Goal: Task Accomplishment & Management: Manage account settings

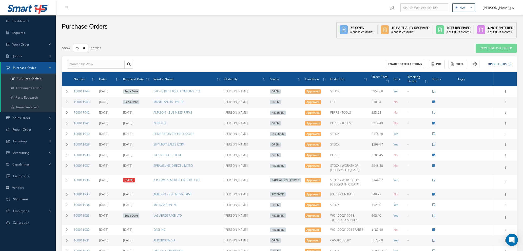
select select "25"
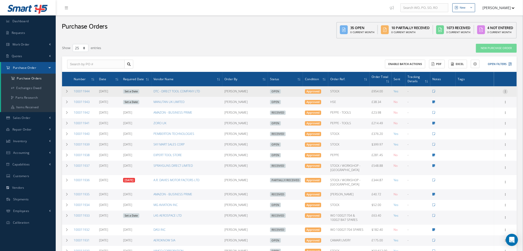
click at [505, 90] on icon at bounding box center [505, 91] width 5 height 4
click at [482, 126] on link "Send By Email" at bounding box center [482, 127] width 40 height 7
type input "Reports from Purchase Order #100011944"
type textarea "Hiya, Please find Attached, our Purchase Order #100011944. If you have any ques…"
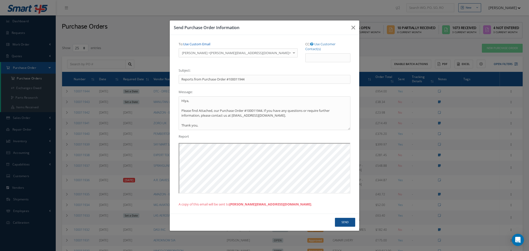
click at [202, 44] on link "Use Custom Email" at bounding box center [196, 44] width 27 height 5
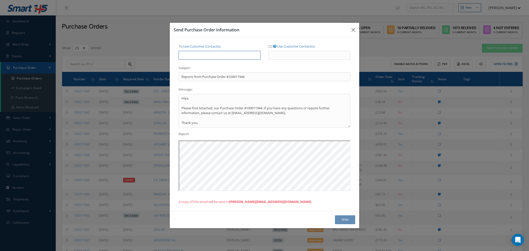
click at [202, 57] on input "To: Use Customer Contact(s)" at bounding box center [220, 55] width 82 height 9
type input "natasha@cab.aero"
click at [340, 223] on button "Send" at bounding box center [345, 220] width 20 height 9
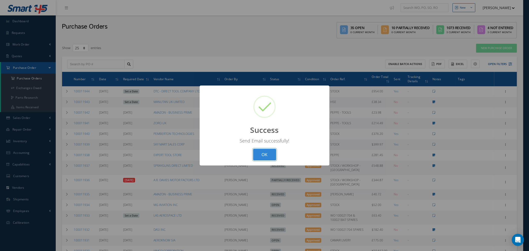
drag, startPoint x: 267, startPoint y: 156, endPoint x: 249, endPoint y: 144, distance: 21.4
click at [267, 155] on button "OK" at bounding box center [264, 155] width 23 height 12
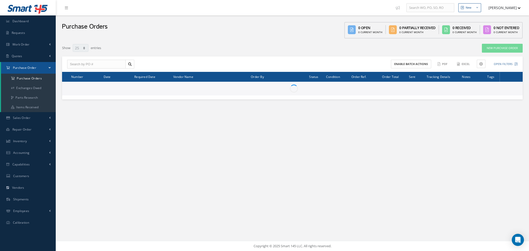
select select "25"
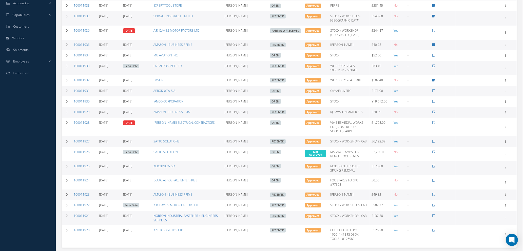
scroll to position [188, 0]
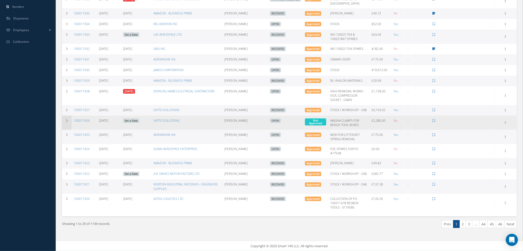
click at [66, 119] on icon at bounding box center [67, 120] width 4 height 3
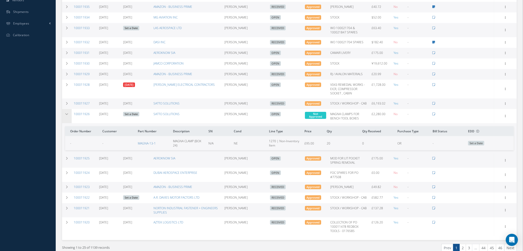
click at [66, 115] on icon at bounding box center [67, 114] width 4 height 3
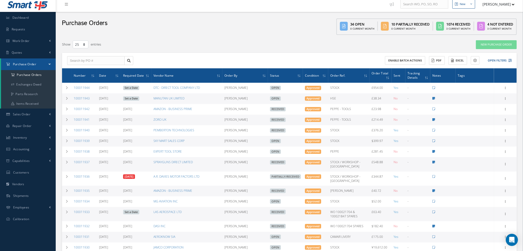
scroll to position [0, 0]
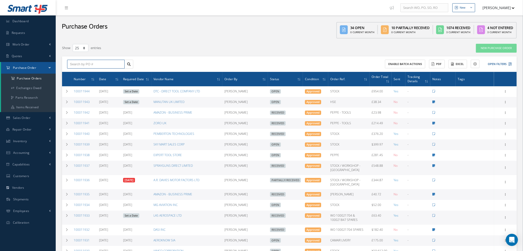
click at [98, 62] on input "text" at bounding box center [96, 64] width 58 height 9
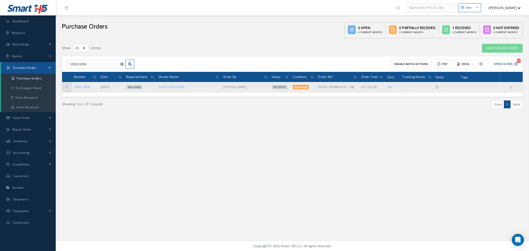
click at [67, 87] on icon at bounding box center [67, 87] width 4 height 3
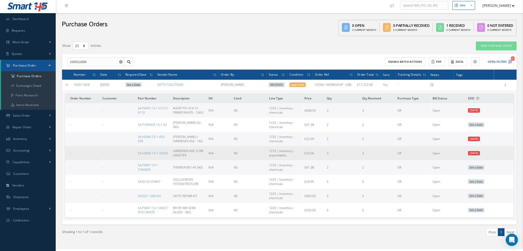
scroll to position [10, 0]
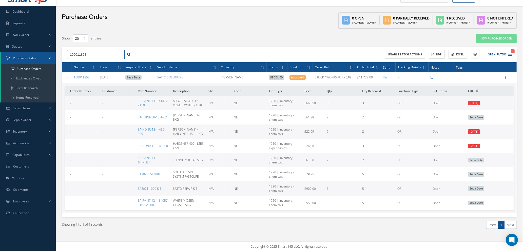
click at [84, 53] on input "100011858" at bounding box center [96, 54] width 58 height 9
type input "100011868"
click at [93, 61] on div "100011868" at bounding box center [96, 63] width 52 height 5
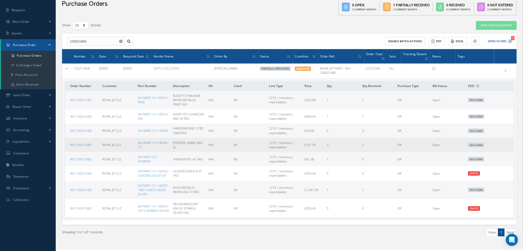
scroll to position [35, 0]
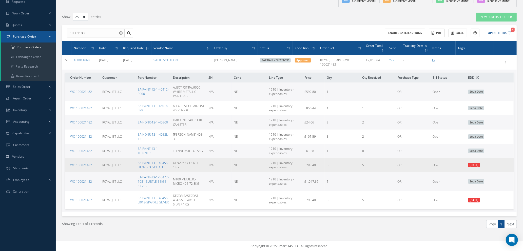
click at [150, 166] on link "SA-PAINT-13-1-40455-ULN2063 GOLD FLIP" at bounding box center [153, 165] width 31 height 9
click at [149, 167] on link "SA-PAINT-13-1-40455-ULN2063 GOLD FLIP" at bounding box center [153, 165] width 31 height 9
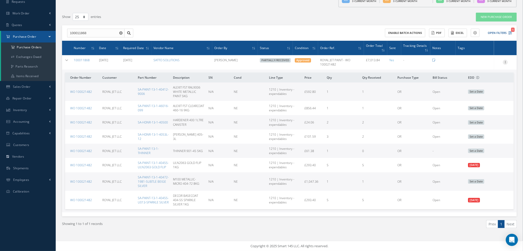
click at [507, 60] on icon at bounding box center [505, 62] width 5 height 4
click at [476, 76] on link "Edit" at bounding box center [482, 79] width 40 height 7
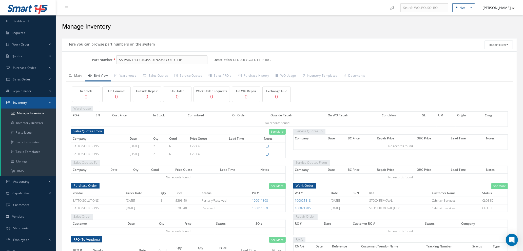
click at [78, 75] on link "Main" at bounding box center [75, 76] width 19 height 11
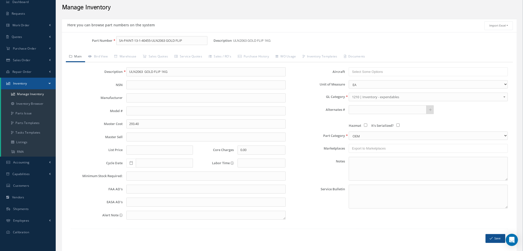
scroll to position [36, 0]
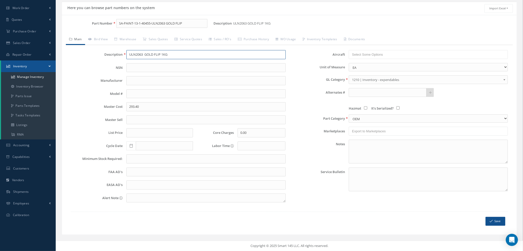
click at [161, 53] on input "ULN2063 GOLD FLIP 1KG" at bounding box center [205, 54] width 159 height 9
click at [143, 53] on input "ULN2063 GOLD SHIMMER 1KG" at bounding box center [205, 54] width 159 height 9
type input "GOLD SHIMMER 1KG"
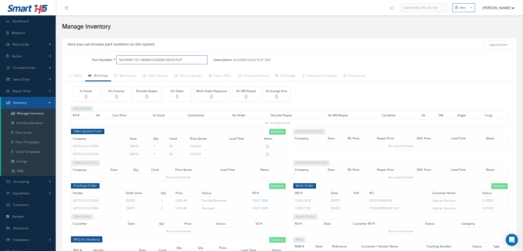
drag, startPoint x: 118, startPoint y: 58, endPoint x: 153, endPoint y: 58, distance: 34.7
click at [153, 59] on input "SA-PAINT-13-1-40455-ULN2063 GOLD FLIP" at bounding box center [161, 60] width 91 height 9
paste input "nfo@dmcalibration.co.uk"
type input "nfo@dmcalibration.co.ukULN2063 GOLD FLIP"
drag, startPoint x: 119, startPoint y: 58, endPoint x: 153, endPoint y: 59, distance: 34.0
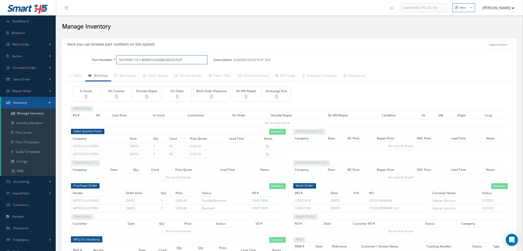
click at [153, 59] on input "SA-PAINT-13-1-40455-ULN2063 GOLD FLIP" at bounding box center [161, 60] width 91 height 9
click at [30, 113] on link "Manage Inventory" at bounding box center [28, 114] width 55 height 10
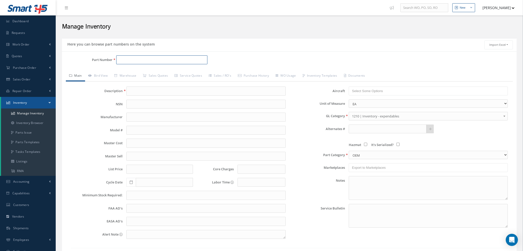
click at [121, 60] on input "Part Number" at bounding box center [161, 60] width 91 height 9
paste input "SA-PAINT-13-1-40455-"
type input "SA-PAINT-13-1-40455-0121-GOLDEN SHIMMER"
click at [136, 87] on input "text" at bounding box center [205, 91] width 159 height 9
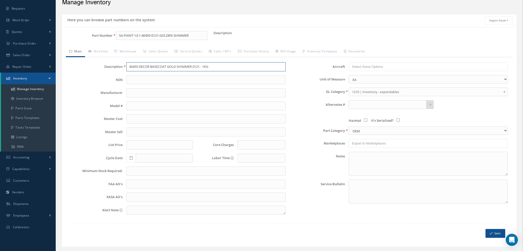
scroll to position [36, 0]
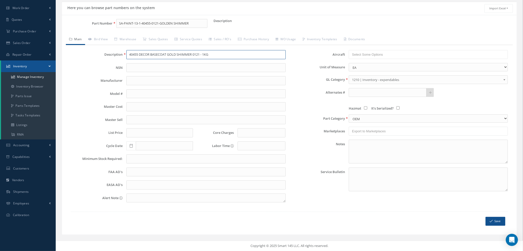
type input "40455 DECOR BASECOAT GOLD SHIMMER 0121 - 1KG"
click at [506, 220] on div "Save" at bounding box center [345, 221] width 334 height 9
click at [498, 222] on button "Save" at bounding box center [496, 221] width 20 height 9
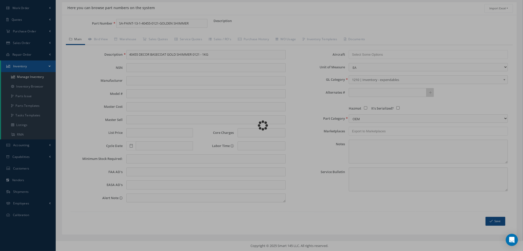
type input "SA-PAINT-13-1-40455-0121-GOLDEN SHIMMER"
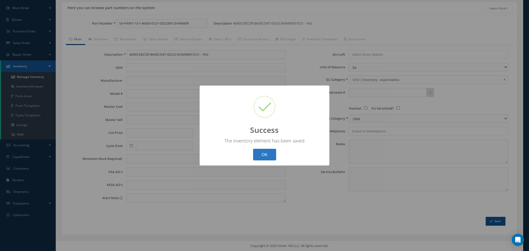
click at [266, 159] on button "OK" at bounding box center [264, 155] width 23 height 12
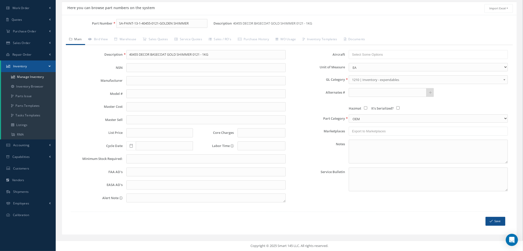
click at [504, 80] on b at bounding box center [505, 81] width 5 height 8
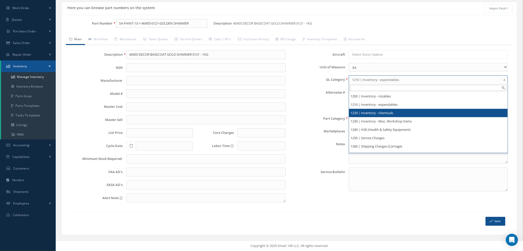
click at [395, 114] on li "1220 | Inventory - chemicals" at bounding box center [428, 113] width 159 height 8
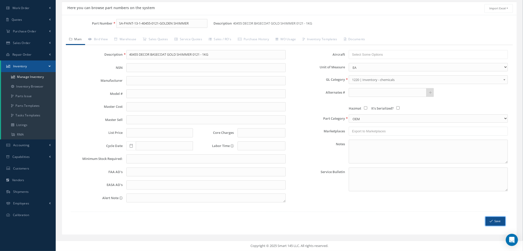
click at [495, 222] on button "Save" at bounding box center [496, 221] width 20 height 9
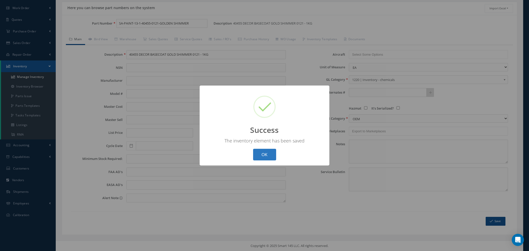
click at [260, 157] on button "OK" at bounding box center [264, 155] width 23 height 12
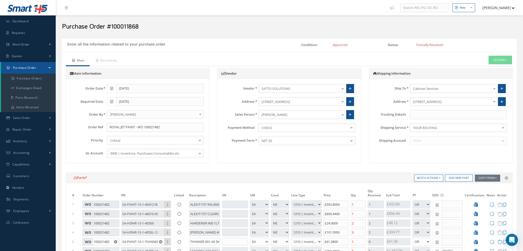
select select "1"
select select "5"
select select "7"
select select "1"
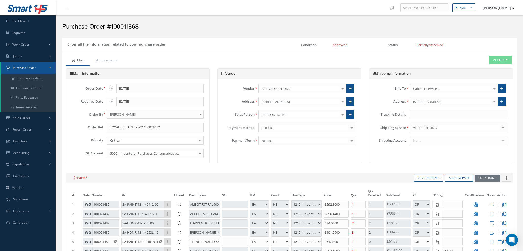
select select "5"
select select "7"
select select "1"
select select "5"
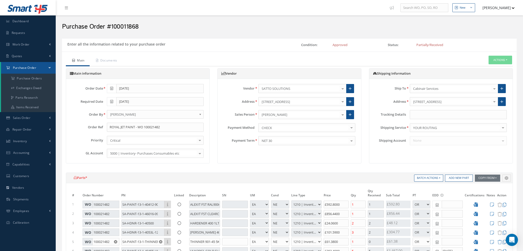
select select "7"
select select "1"
select select "5"
select select "7"
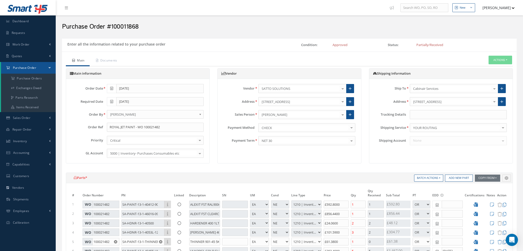
select select "1"
select select "5"
select select "7"
select select "1"
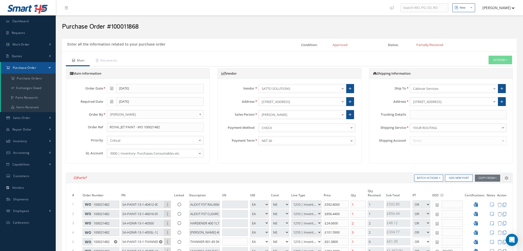
select select "1"
select select "5"
select select "7"
select select "1"
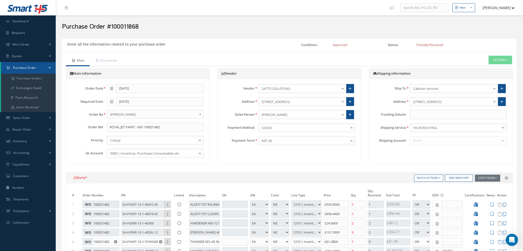
select select "5"
select select "7"
select select "1"
select select "5"
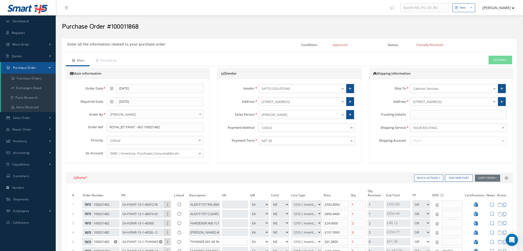
select select "7"
select select "1"
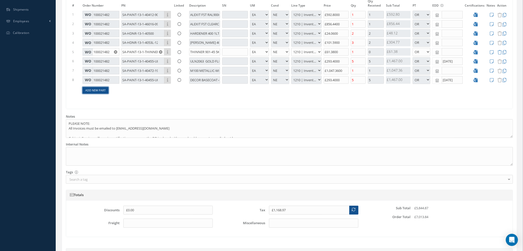
click at [96, 91] on link "Add New Part" at bounding box center [96, 90] width 26 height 7
select select "1"
select select "5"
select select "88"
select select "1"
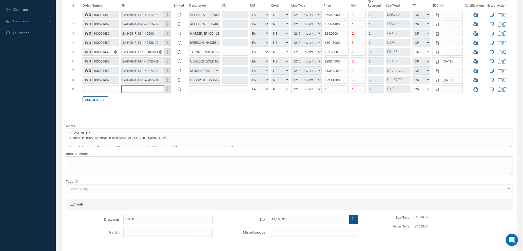
click at [134, 89] on input "text" at bounding box center [142, 89] width 43 height 8
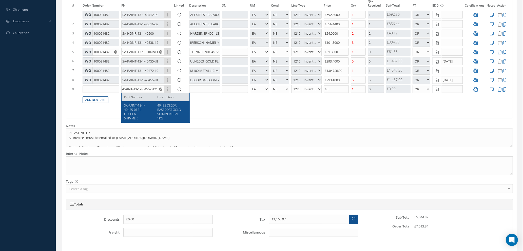
click at [139, 115] on div "SA-PAINT-13-1-40455-0121-GOLDEN SHIMMER" at bounding box center [139, 111] width 30 height 17
type input "SA-PAINT-13-1-40455-0121-GOLDEN SHIMMER"
type input "40455 DECOR BASECOAT GOLD SHIMMER 0121 - 1KG"
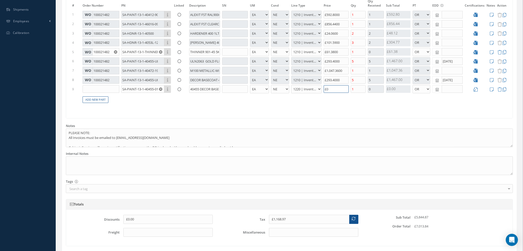
click at [332, 89] on input "£0" at bounding box center [336, 89] width 25 height 8
type input "£1,169.37"
type input "£2"
type input "£1,174.77"
type input "£29"
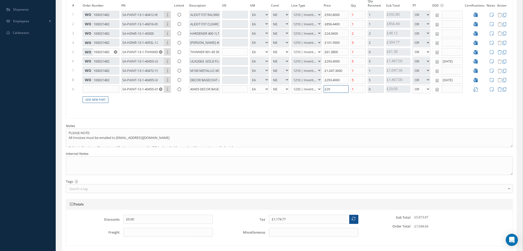
type input "£1,227.57"
type input "£293."
type input "£1,227.65"
type input "£293.40"
type input "£1,462.37"
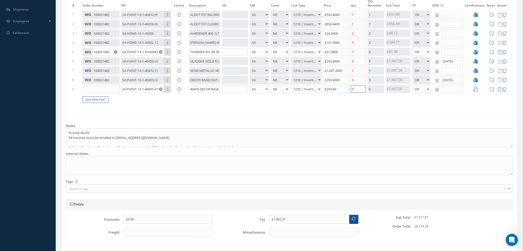
type input "5"
drag, startPoint x: 355, startPoint y: 91, endPoint x: 360, endPoint y: 90, distance: 5.1
click at [355, 90] on input "5" at bounding box center [358, 89] width 15 height 8
type input "£1,168.97"
type input "£1,227.65"
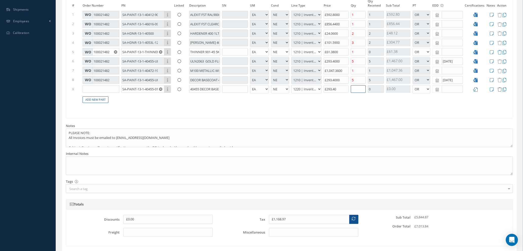
type input "1"
type input "£1,755.77"
type input "10"
click at [476, 87] on icon at bounding box center [476, 89] width 4 height 4
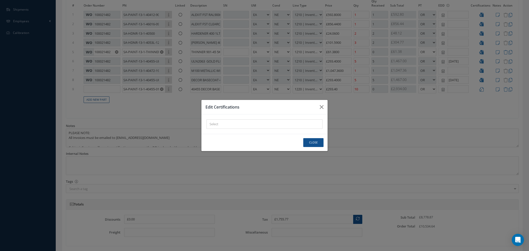
click at [234, 122] on div "× Loading..." at bounding box center [265, 124] width 116 height 9
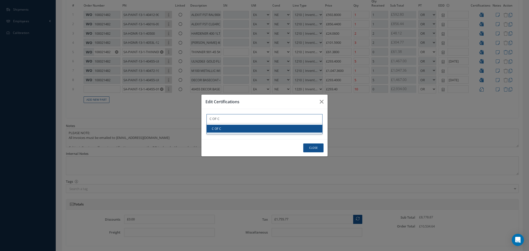
type input "C OF C"
click at [311, 148] on button "Close" at bounding box center [313, 148] width 20 height 9
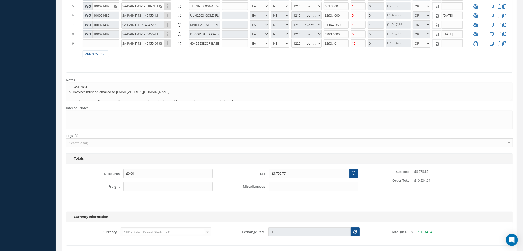
scroll to position [275, 0]
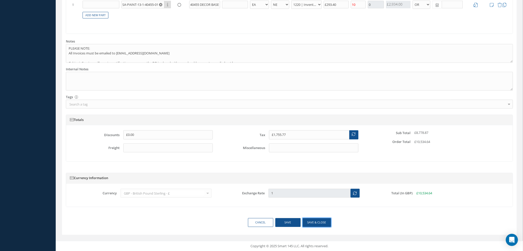
click at [309, 224] on button "Save & close" at bounding box center [317, 222] width 28 height 9
select select "1"
select select "5"
select select "88"
select select "1"
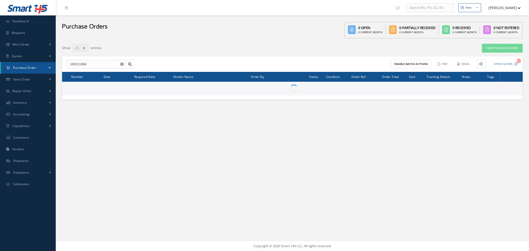
select select "25"
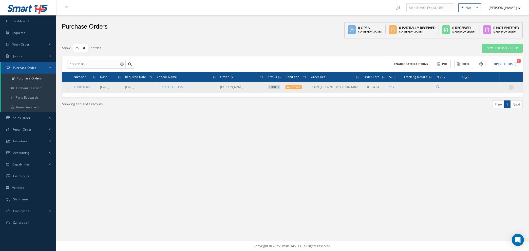
click at [512, 87] on icon at bounding box center [511, 87] width 5 height 4
click at [494, 91] on link "Enter/Update" at bounding box center [488, 90] width 40 height 7
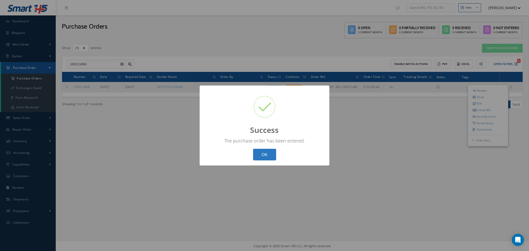
click at [265, 155] on button "OK" at bounding box center [264, 155] width 23 height 12
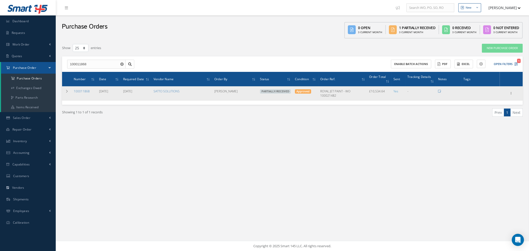
click at [122, 63] on use "Reset" at bounding box center [121, 64] width 3 height 3
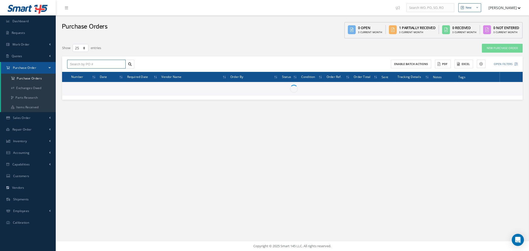
click at [117, 63] on input "text" at bounding box center [96, 64] width 59 height 9
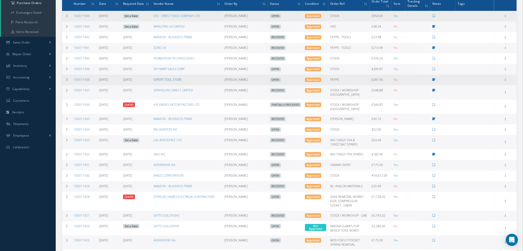
scroll to position [76, 0]
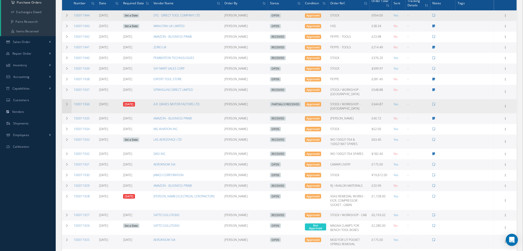
click at [65, 103] on icon at bounding box center [67, 104] width 4 height 3
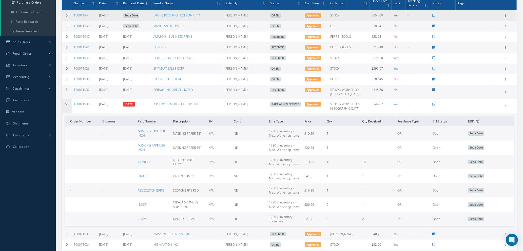
click at [65, 103] on icon at bounding box center [67, 104] width 4 height 3
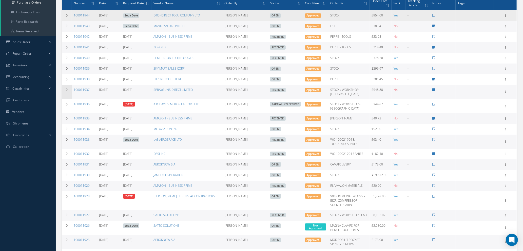
click at [68, 91] on icon at bounding box center [67, 89] width 4 height 3
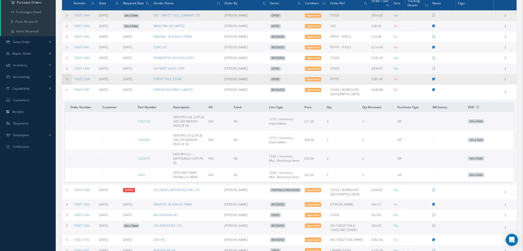
click at [68, 78] on icon at bounding box center [67, 79] width 4 height 3
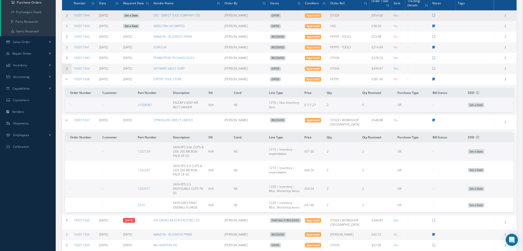
click at [69, 67] on td at bounding box center [67, 69] width 10 height 11
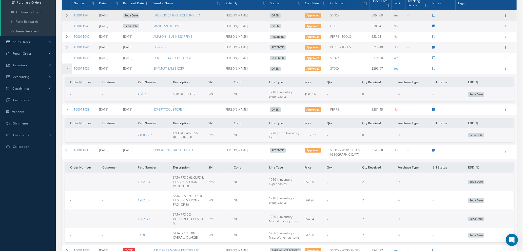
click at [69, 67] on td at bounding box center [67, 69] width 10 height 11
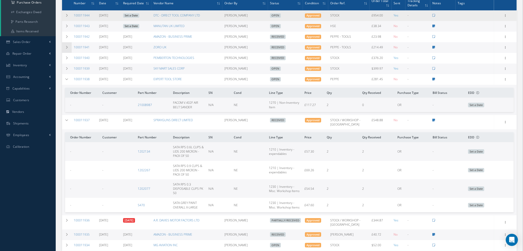
click at [68, 47] on icon at bounding box center [67, 47] width 4 height 3
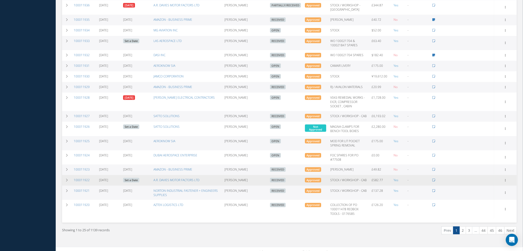
scroll to position [338, 0]
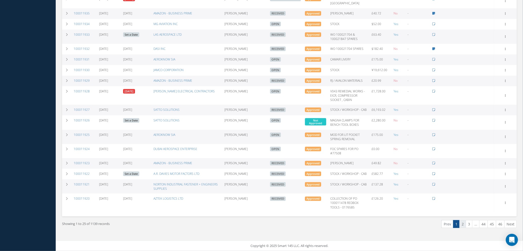
click at [463, 224] on link "2" at bounding box center [463, 224] width 7 height 8
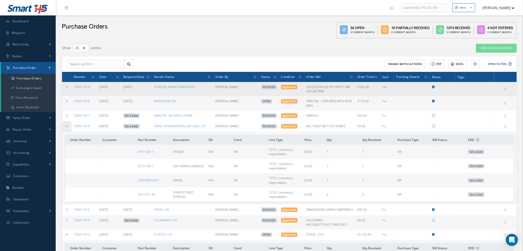
click at [67, 128] on td at bounding box center [67, 126] width 10 height 11
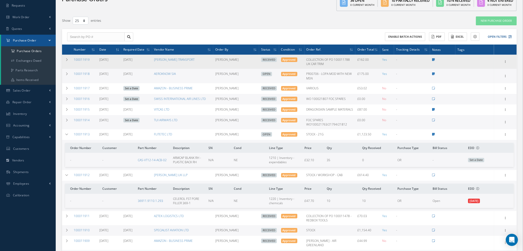
scroll to position [76, 0]
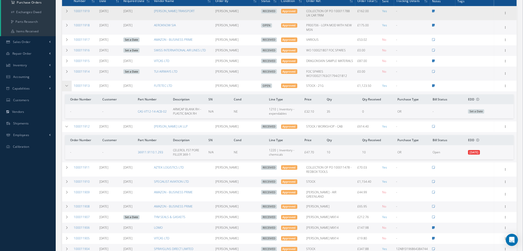
click at [65, 85] on icon at bounding box center [67, 85] width 4 height 3
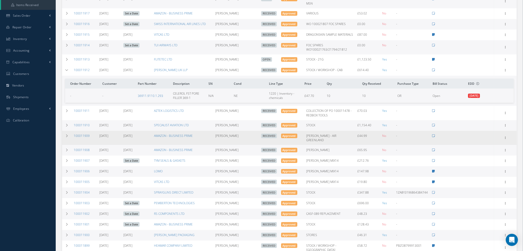
scroll to position [114, 0]
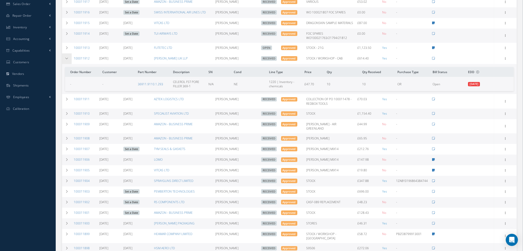
click at [66, 58] on icon at bounding box center [67, 58] width 4 height 3
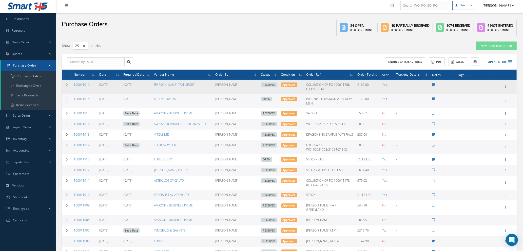
scroll to position [0, 0]
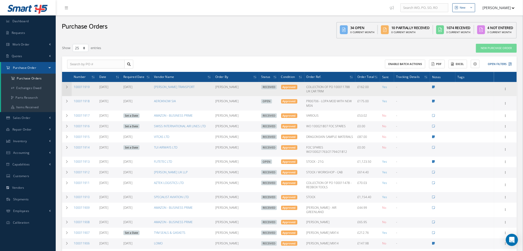
click at [66, 86] on icon at bounding box center [67, 87] width 4 height 3
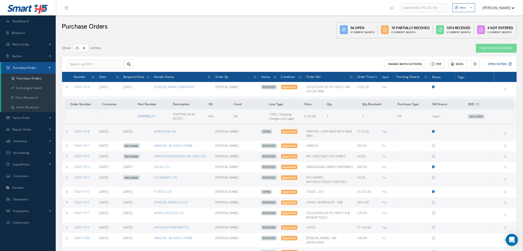
click at [144, 116] on link "SHIPPING 01" at bounding box center [147, 116] width 18 height 4
click at [499, 47] on link "New Purchase Order" at bounding box center [496, 48] width 41 height 9
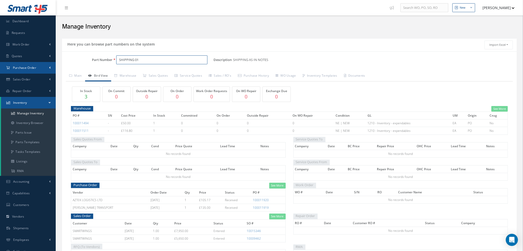
drag, startPoint x: 137, startPoint y: 59, endPoint x: 11, endPoint y: 70, distance: 126.2
click at [14, 69] on div "Smart 145 Dashboard Requests Work Order Work Order Work Order Quotes" at bounding box center [261, 150] width 523 height 300
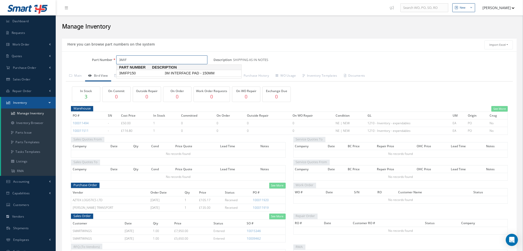
click at [136, 72] on span "3MIFP150" at bounding box center [141, 73] width 46 height 5
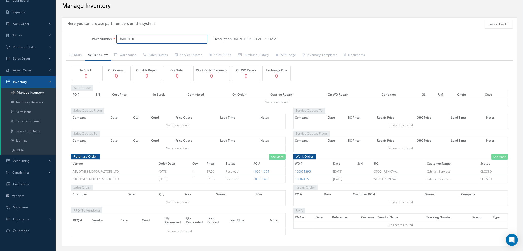
scroll to position [32, 0]
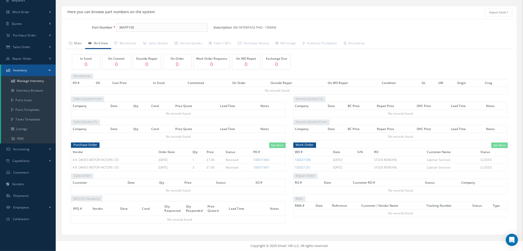
click at [75, 42] on link "Main" at bounding box center [75, 44] width 19 height 11
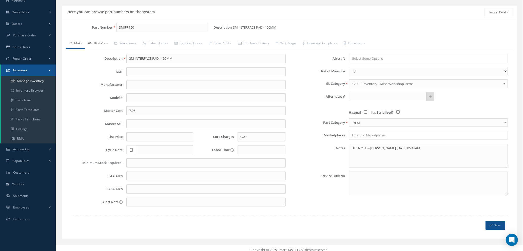
click at [99, 45] on link "Bird View" at bounding box center [98, 44] width 26 height 11
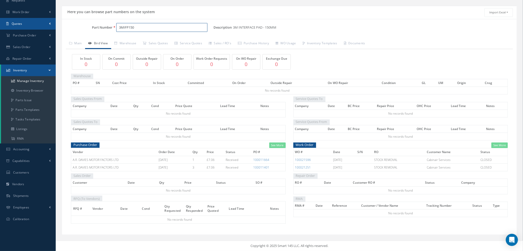
drag, startPoint x: 143, startPoint y: 27, endPoint x: 0, endPoint y: 18, distance: 143.2
click at [0, 18] on div "Smart 145 Dashboard Requests Work Order Work Order Work Order Quotes" at bounding box center [261, 110] width 523 height 284
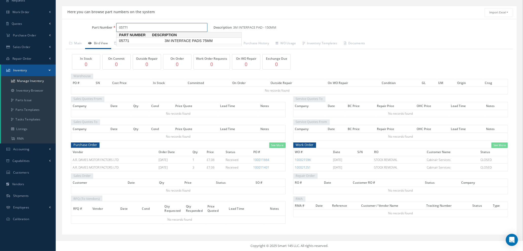
click at [125, 40] on span "05771" at bounding box center [141, 40] width 46 height 5
type input "05771"
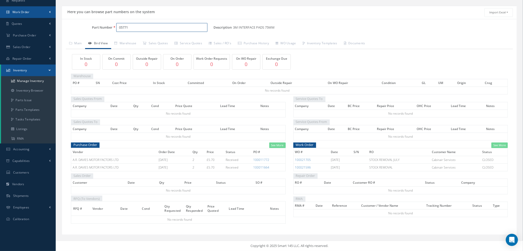
drag, startPoint x: 109, startPoint y: 25, endPoint x: 50, endPoint y: 17, distance: 60.3
click at [50, 17] on div "Smart 145 Dashboard Requests Work Order Work Order Work Order Quotes" at bounding box center [261, 110] width 523 height 284
type input ";"
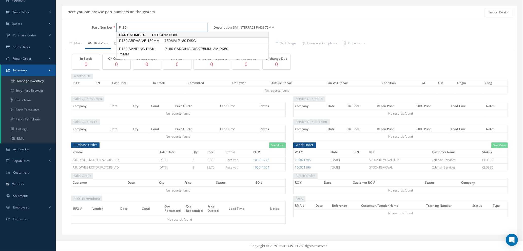
click at [156, 41] on span "P180 ABRASIVE 150MM" at bounding box center [141, 40] width 46 height 5
type input "P180 ABRASIVE 150MM"
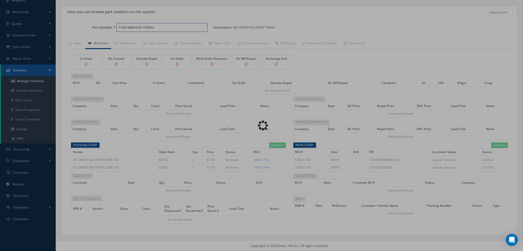
type input "150MM P180 DISC"
type input "10.48"
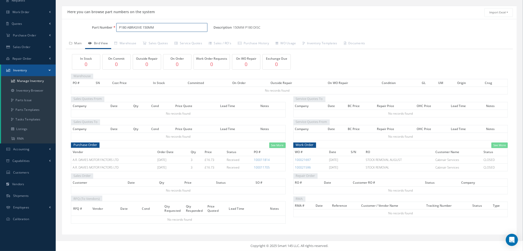
type input "P180 ABRASIVE 150MM"
click at [76, 42] on link "Main" at bounding box center [75, 44] width 19 height 11
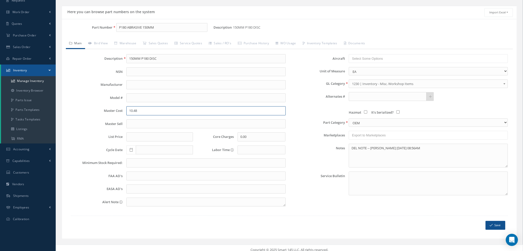
drag, startPoint x: 145, startPoint y: 112, endPoint x: 76, endPoint y: 97, distance: 70.2
click at [79, 97] on div "Description 150MM P180 DISC NSN Manufacturer Model # Master Cost 10.48 Master S…" at bounding box center [178, 132] width 223 height 157
type input "16.73"
click at [496, 224] on button "Save" at bounding box center [496, 225] width 20 height 9
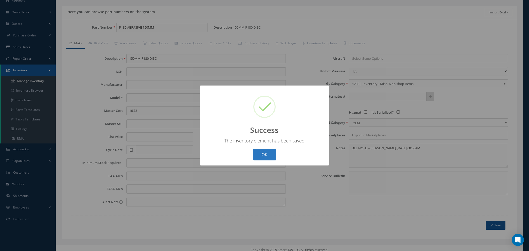
drag, startPoint x: 264, startPoint y: 154, endPoint x: 251, endPoint y: 136, distance: 22.7
click at [264, 154] on button "OK" at bounding box center [264, 155] width 23 height 12
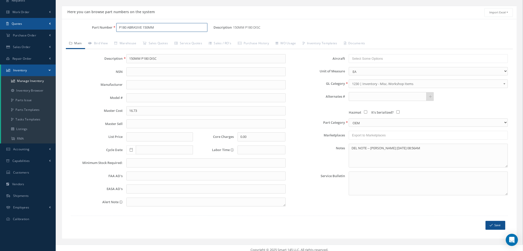
drag, startPoint x: 167, startPoint y: 26, endPoint x: 32, endPoint y: 28, distance: 134.8
click at [33, 28] on div "Smart 145 Dashboard Requests Work Order Work Order Work Order Quotes" at bounding box center [261, 112] width 523 height 288
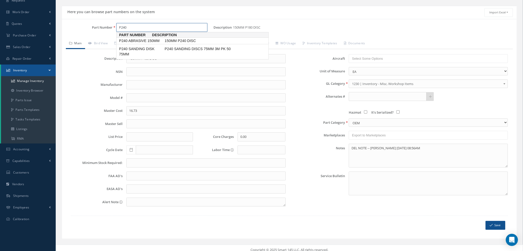
click at [149, 41] on span "P240 ABRASIVE 150MM" at bounding box center [141, 40] width 46 height 5
type input "P240 ABRASIVE 150MM"
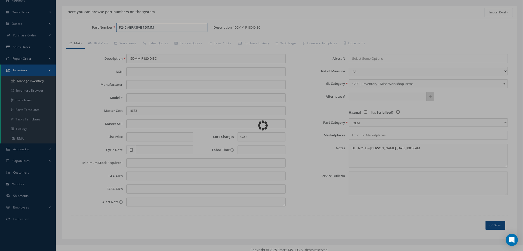
type input "150MM P240 DISC"
type textarea "DEL NOTE -- Natasha 09/05/2024 05:43AM"
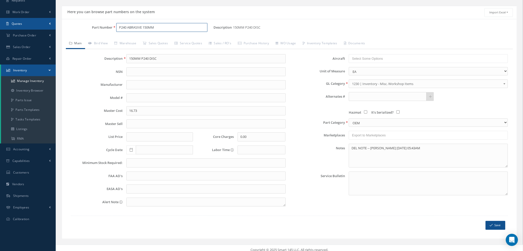
drag, startPoint x: 160, startPoint y: 28, endPoint x: 22, endPoint y: 28, distance: 138.6
click at [30, 28] on div "Smart 145 Dashboard Requests Work Order Work Order Work Order Quotes" at bounding box center [261, 112] width 523 height 288
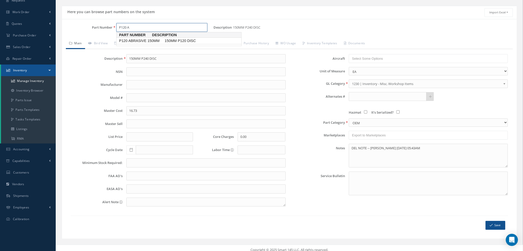
click at [144, 42] on span "P120 ABRASIVE 150MM" at bounding box center [141, 40] width 46 height 5
type input "P120 ABRASIVE 150MM"
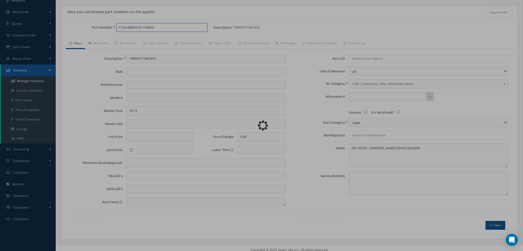
type input "150MM P120 DISC"
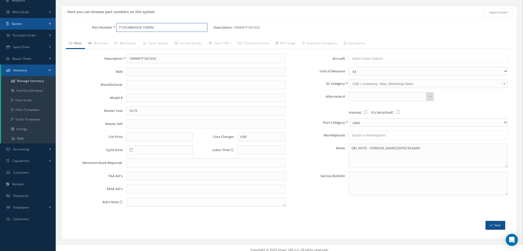
drag, startPoint x: 159, startPoint y: 27, endPoint x: 45, endPoint y: 20, distance: 114.5
click at [45, 20] on div "Smart 145 Dashboard Requests Work Order Work Order Work Order Quotes" at bounding box center [261, 112] width 523 height 288
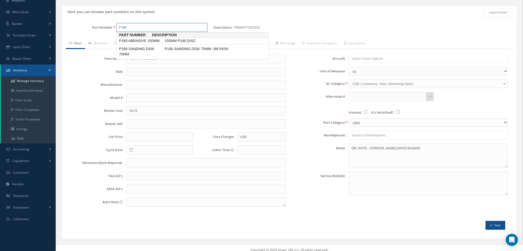
click at [177, 41] on span "150MM P180 DISC" at bounding box center [202, 40] width 76 height 5
type input "P180 ABRASIVE 150MM"
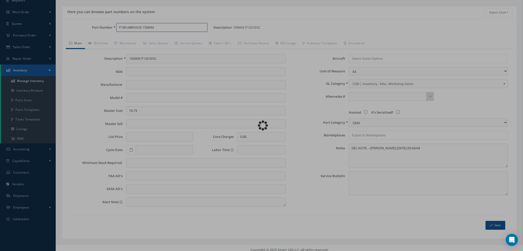
type input "150MM P180 DISC"
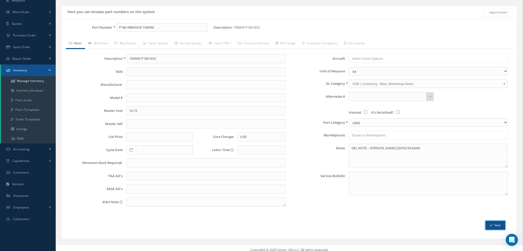
click at [496, 227] on button "Save" at bounding box center [496, 225] width 20 height 9
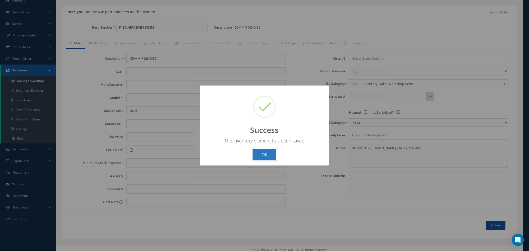
click at [263, 152] on button "OK" at bounding box center [264, 155] width 23 height 12
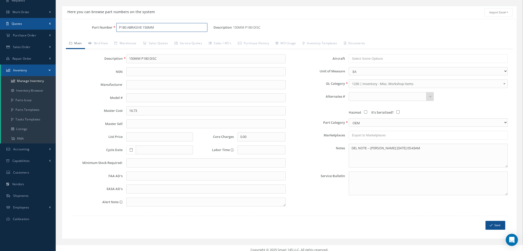
drag, startPoint x: 164, startPoint y: 23, endPoint x: 27, endPoint y: 23, distance: 137.4
click at [27, 23] on div "Smart 145 Dashboard Requests Work Order Work Order Work Order Quotes" at bounding box center [261, 112] width 523 height 288
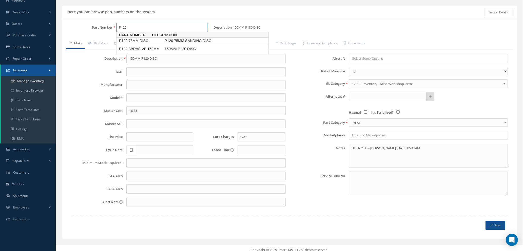
click at [172, 42] on span "P120 75MM SANDING DISC" at bounding box center [202, 40] width 76 height 5
type input "P120 75MM DISC"
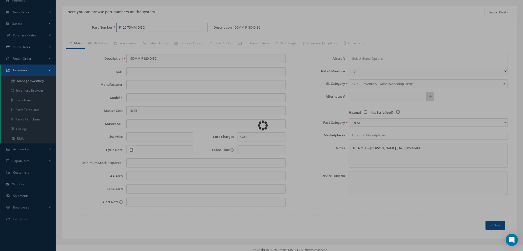
type input "P120 75MM SANDING DISC"
type input "11.12"
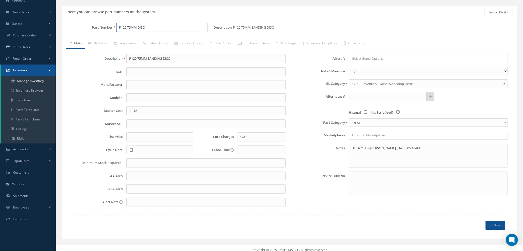
type input "P120 75MM DISC"
drag, startPoint x: 152, startPoint y: 110, endPoint x: 0, endPoint y: 88, distance: 153.8
click at [0, 90] on div "Smart 145 Dashboard Requests Work Order Work Order Work Order Quotes" at bounding box center [261, 112] width 523 height 288
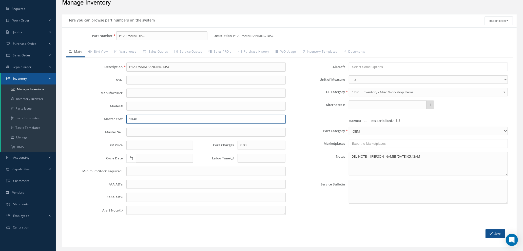
scroll to position [36, 0]
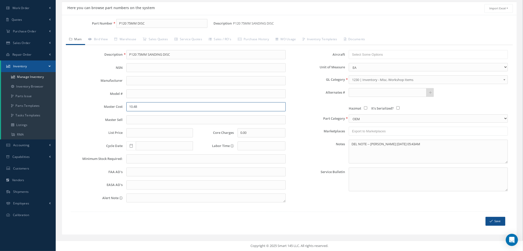
type input "10.48"
click at [491, 222] on icon "submit" at bounding box center [491, 222] width 3 height 4
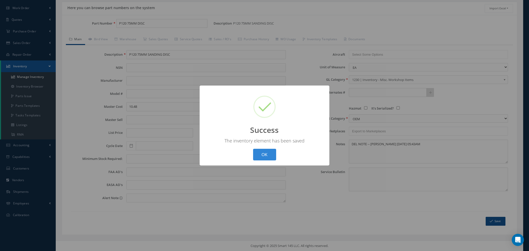
drag, startPoint x: 270, startPoint y: 157, endPoint x: 251, endPoint y: 138, distance: 27.1
click at [270, 157] on button "OK" at bounding box center [264, 155] width 23 height 12
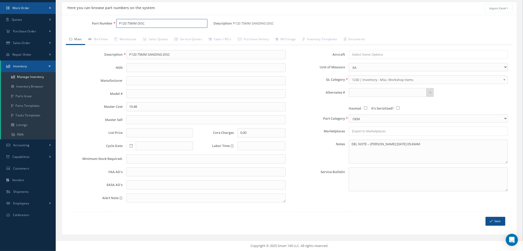
drag, startPoint x: 161, startPoint y: 26, endPoint x: 0, endPoint y: 3, distance: 162.8
click at [0, 5] on div "Smart 145 Dashboard Requests Work Order Work Order Work Order Quotes" at bounding box center [261, 108] width 523 height 288
click at [132, 24] on input "P180" at bounding box center [161, 23] width 91 height 9
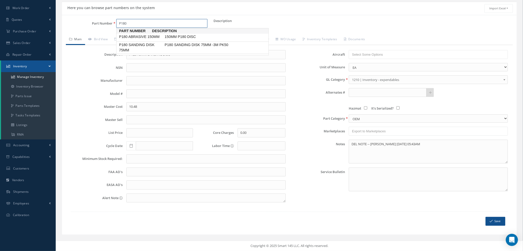
click at [134, 44] on span "P180 SANDING DISK 75MM" at bounding box center [141, 47] width 46 height 11
type input "P180 SANDING DISK 75MM"
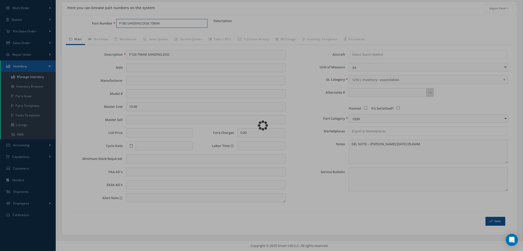
type input "P180 SANDING DISK 75MM -3M PK50"
type input "16.73"
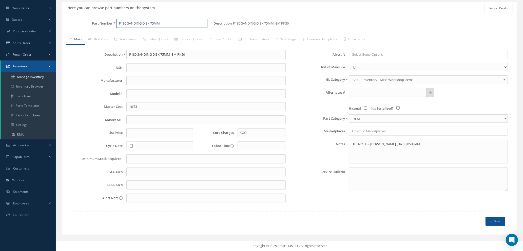
type input "P180 SANDING DISK 75MM"
drag, startPoint x: 149, startPoint y: 107, endPoint x: 66, endPoint y: 99, distance: 83.2
click at [70, 102] on div "Description P180 SANDING DISK 75MM -3M PK50 NSN Manufacturer Model # Master Cos…" at bounding box center [178, 128] width 223 height 157
type input "10.48"
click at [494, 220] on button "Save" at bounding box center [496, 221] width 20 height 9
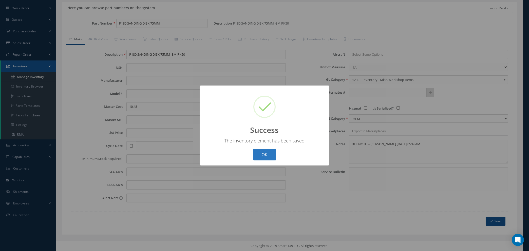
click at [270, 153] on button "OK" at bounding box center [264, 155] width 23 height 12
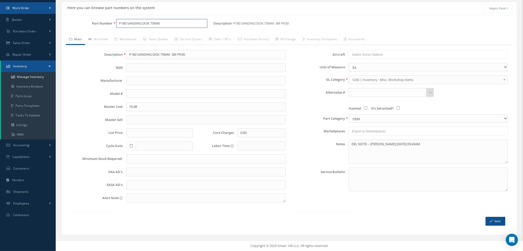
drag, startPoint x: 171, startPoint y: 24, endPoint x: 0, endPoint y: 12, distance: 171.5
click at [0, 16] on div "Smart 145 Dashboard Requests Work Order Work Order Work Order Quotes" at bounding box center [261, 108] width 523 height 288
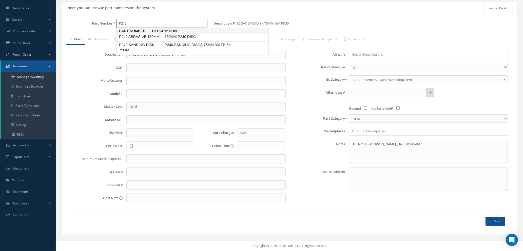
click at [144, 48] on span "P240 SANDING DISK 75MM" at bounding box center [141, 47] width 46 height 11
type input "P240 SANDING DISK 75MM"
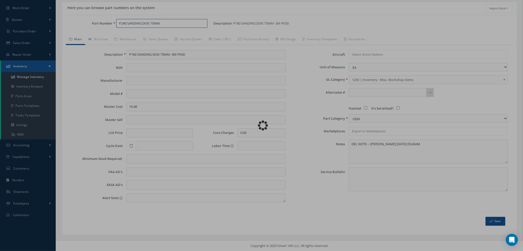
type input "P240 SANDING DISCS 75MM 3M PK 50"
type input "16.73"
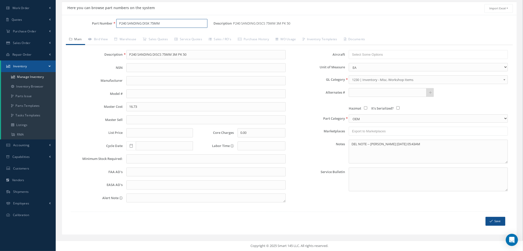
scroll to position [17, 0]
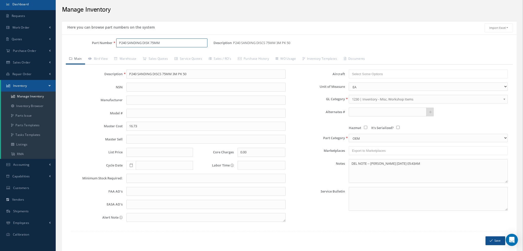
drag, startPoint x: 174, startPoint y: 24, endPoint x: 0, endPoint y: 0, distance: 176.1
click at [0, 0] on div "Smart 145 Dashboard Requests Work Order Work Order Work Order Quotes" at bounding box center [261, 127] width 523 height 288
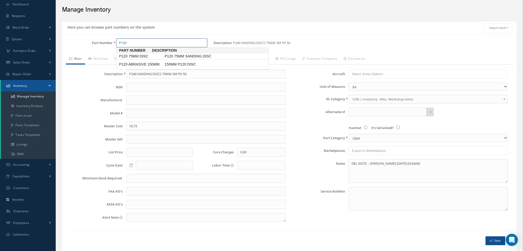
click at [150, 57] on span "P120 75MM DISC" at bounding box center [141, 56] width 46 height 5
type input "P120 75MM DISC"
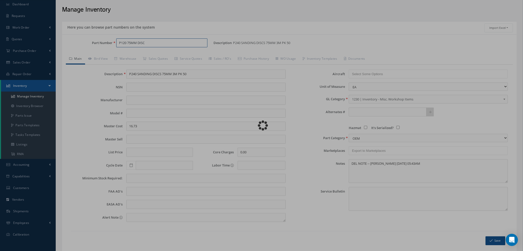
type input "P120 75MM SANDING DISC"
type input "10.48"
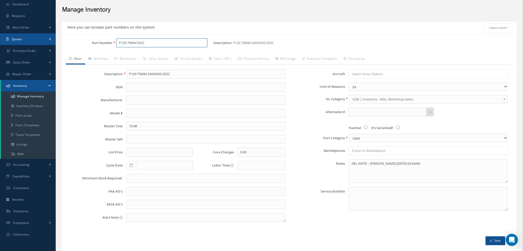
drag, startPoint x: 151, startPoint y: 43, endPoint x: 0, endPoint y: 34, distance: 151.0
click at [0, 36] on div "Smart 145 Dashboard Requests Work Order Work Order Work Order Quotes" at bounding box center [261, 127] width 523 height 288
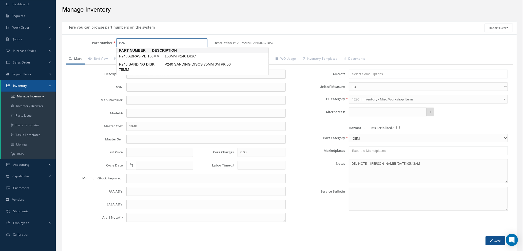
click at [162, 65] on span "P240 SANDING DISK 75MM" at bounding box center [141, 67] width 46 height 11
type input "P240 SANDING DISK 75MM"
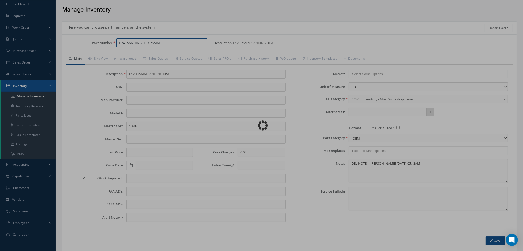
type input "P240 SANDING DISCS 75MM 3M PK 50"
type input "16.73"
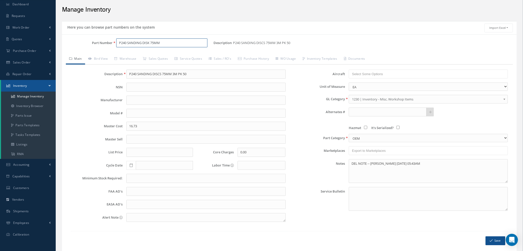
type input "P240 SANDING DISK 75MM"
drag, startPoint x: 143, startPoint y: 127, endPoint x: 98, endPoint y: 129, distance: 45.4
click at [99, 129] on div "Master Cost 16.73" at bounding box center [178, 126] width 223 height 9
type input "10.48"
click at [496, 242] on button "Save" at bounding box center [496, 241] width 20 height 9
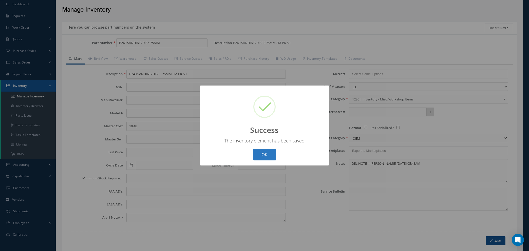
click at [268, 156] on button "OK" at bounding box center [264, 155] width 23 height 12
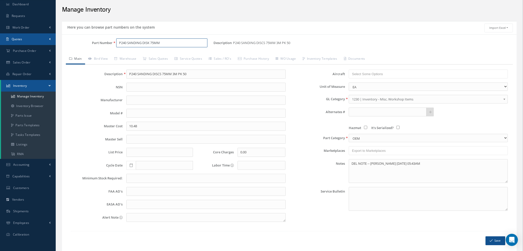
drag, startPoint x: 165, startPoint y: 42, endPoint x: 0, endPoint y: 37, distance: 165.1
click at [0, 39] on div "Smart 145 Dashboard Requests Work Order Work Order Work Order Quotes" at bounding box center [261, 127] width 523 height 288
click at [139, 47] on input "P320" at bounding box center [161, 43] width 91 height 9
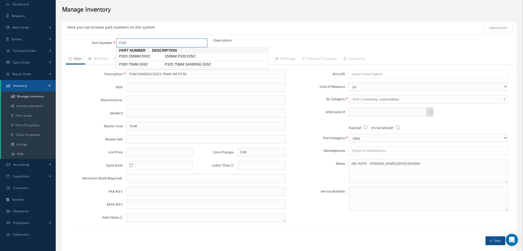
click at [141, 64] on span "P320 75MM DISC" at bounding box center [141, 64] width 46 height 5
type input "P320 75MM DISC"
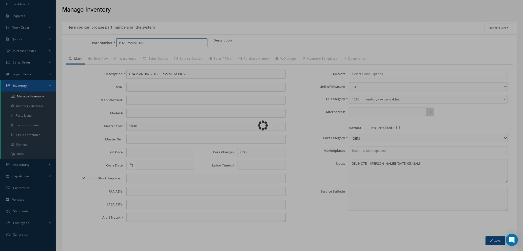
type input "P320 75MM SANDING DISC"
type input "11.12"
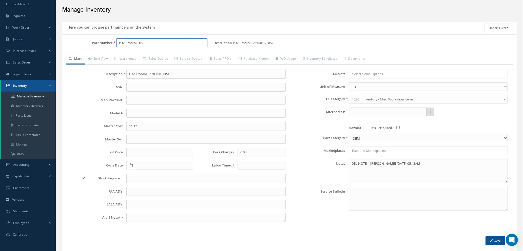
type input "P320 75MM DISC"
drag, startPoint x: 143, startPoint y: 126, endPoint x: 0, endPoint y: 101, distance: 145.7
click at [0, 101] on div "Smart 145 Dashboard Requests Work Order Work Order Work Order Quotes" at bounding box center [261, 127] width 523 height 288
type input "10.48"
click at [495, 243] on button "Save" at bounding box center [496, 241] width 20 height 9
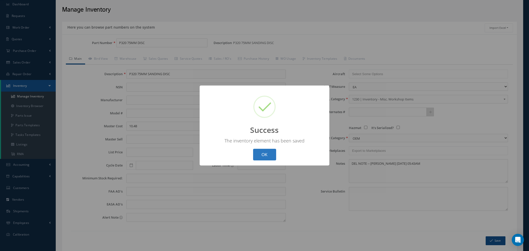
click at [269, 152] on button "OK" at bounding box center [264, 155] width 23 height 12
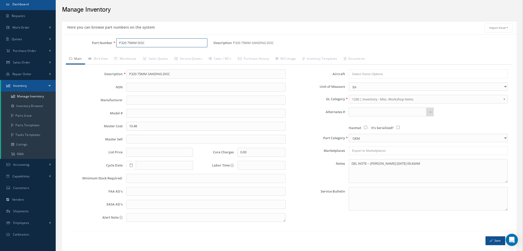
drag, startPoint x: 159, startPoint y: 41, endPoint x: 0, endPoint y: 9, distance: 162.0
click at [0, 13] on div "Smart 145 Dashboard Requests Work Order Work Order Work Order Quotes" at bounding box center [261, 127] width 523 height 288
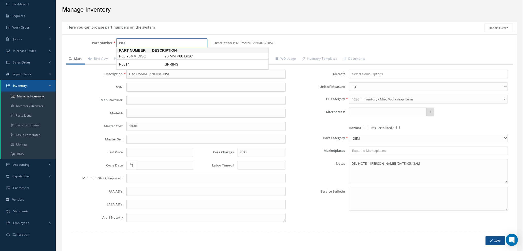
click at [141, 57] on span "P80 75MM DISC" at bounding box center [141, 56] width 46 height 5
type input "P80 75MM DISC"
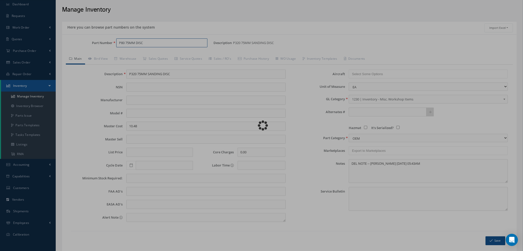
type input "75 MM P80 DISC"
type input "11.12"
type textarea "DEL NOTE -- Natasha 10/01/2024 11:39AM"
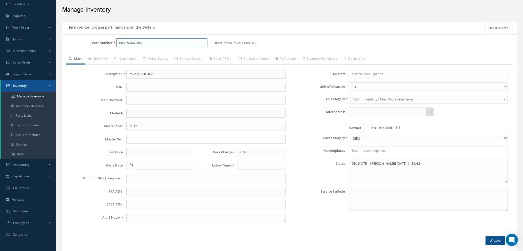
type input "P80 75MM DISC"
drag, startPoint x: 146, startPoint y: 126, endPoint x: 3, endPoint y: 104, distance: 144.4
click at [3, 104] on div "Smart 145 Dashboard Requests Work Order Work Order Work Order Quotes" at bounding box center [261, 127] width 523 height 288
type input "10.48"
click at [496, 240] on button "Save" at bounding box center [496, 241] width 20 height 9
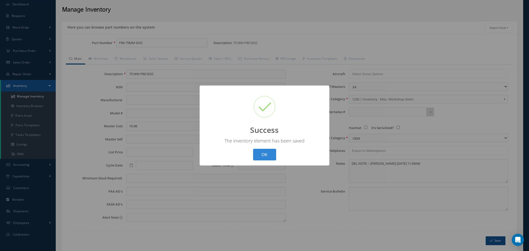
click at [276, 156] on div "OK Cancel" at bounding box center [265, 155] width 26 height 12
drag, startPoint x: 265, startPoint y: 157, endPoint x: 252, endPoint y: 145, distance: 17.2
click at [265, 156] on button "OK" at bounding box center [264, 155] width 23 height 12
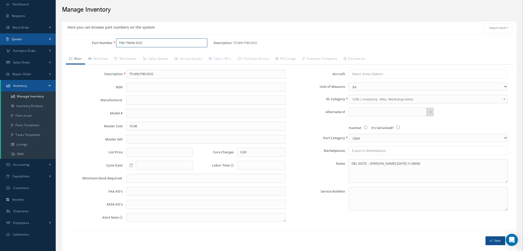
drag, startPoint x: 154, startPoint y: 40, endPoint x: 33, endPoint y: 39, distance: 121.4
click at [33, 39] on div "Smart 145 Dashboard Requests Work Order Work Order Work Order Quotes" at bounding box center [261, 127] width 523 height 288
type input "50414"
type input "3M TRIZACT P3000 - 150MM - 15 PACK"
type input "74.93"
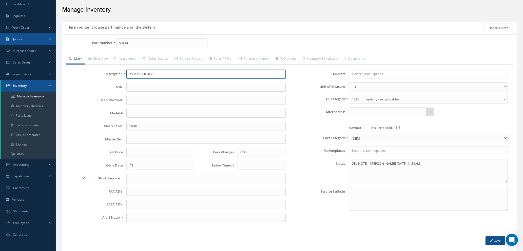
type textarea "DEL NOTE -- Natasha 11/20/2024 08:45AM"
click at [101, 58] on link "Bird View" at bounding box center [98, 59] width 26 height 11
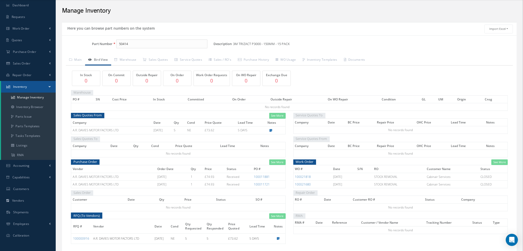
scroll to position [0, 0]
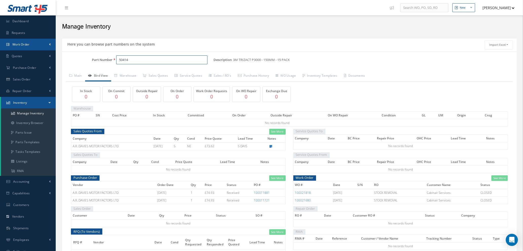
drag, startPoint x: 153, startPoint y: 63, endPoint x: 37, endPoint y: 48, distance: 116.7
click at [37, 48] on div "Smart 145 Dashboard Requests Work Order Work Order Work Order Quotes" at bounding box center [261, 144] width 523 height 288
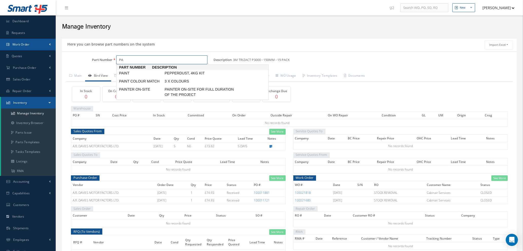
type input "P"
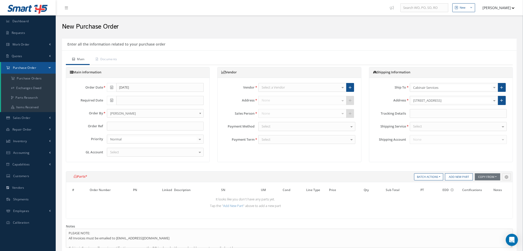
click at [322, 87] on div "Select a Vendor" at bounding box center [303, 87] width 88 height 9
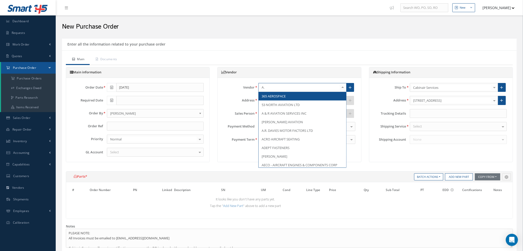
type input "A.R"
click at [290, 97] on span "A.R. DAVIES MOTOR FACTORS LTD" at bounding box center [287, 96] width 51 height 5
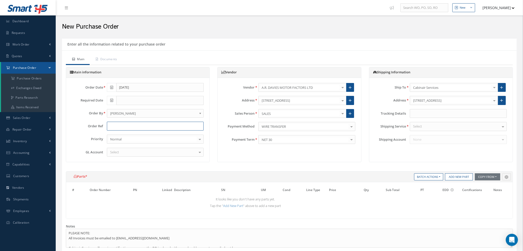
click at [132, 125] on input "text" at bounding box center [155, 126] width 97 height 9
type input "STOCK / WORKSHOP - CAB"
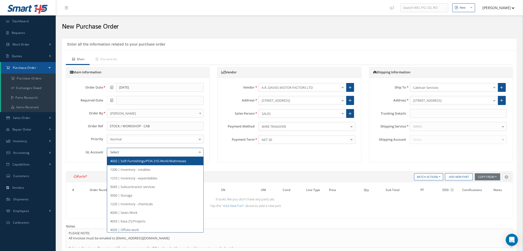
click at [140, 154] on div at bounding box center [155, 152] width 97 height 9
type input "5000"
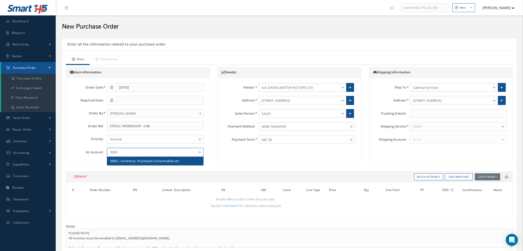
click at [146, 161] on span "5000 | Inventory- Purchases Consumables etc" at bounding box center [144, 161] width 69 height 5
click at [464, 127] on div "Select" at bounding box center [458, 126] width 97 height 9
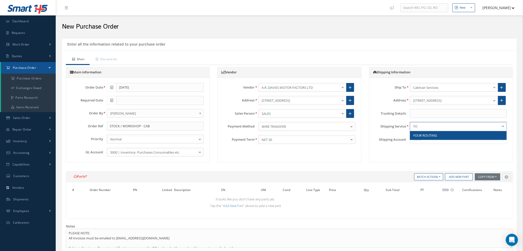
type input "YOU"
click at [443, 139] on span "YOUR ROUTING" at bounding box center [458, 135] width 97 height 9
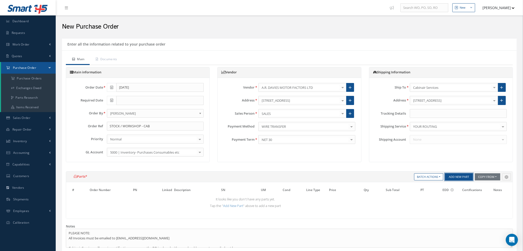
click at [457, 179] on button "Add New Part" at bounding box center [459, 177] width 28 height 7
select select "1"
select select "5"
select select "110"
select select "1"
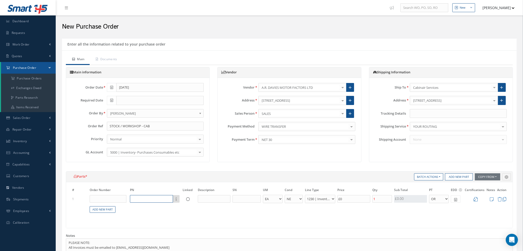
click at [137, 198] on input "text" at bounding box center [151, 199] width 43 height 8
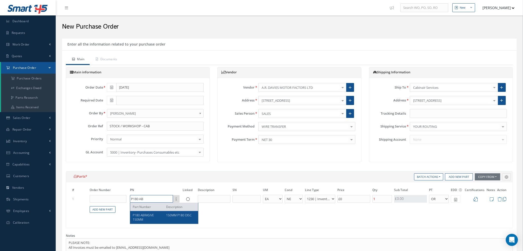
type input "P180 AB"
click at [145, 218] on div "P180 ABRASIVE 150MM" at bounding box center [148, 217] width 30 height 9
type input "£2.1"
type input "P180 ABRASIVE 150MM"
type input "150MM P180 DISC"
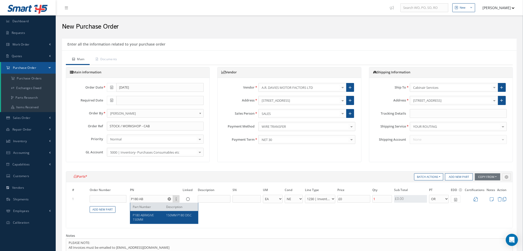
type input "£10.48"
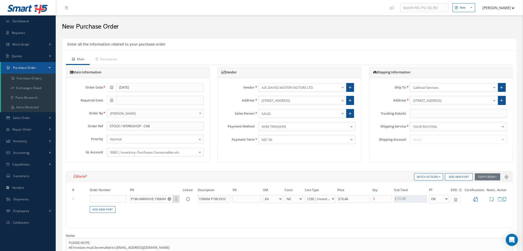
click at [476, 199] on icon at bounding box center [476, 199] width 4 height 4
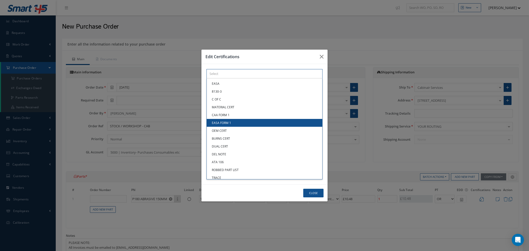
click at [239, 79] on div "× Loading... EASA 8130-3 C OF C MATERIAL CERT CAA FORM 1 EASA FORM 1 OEM CERT B…" at bounding box center [265, 73] width 116 height 9
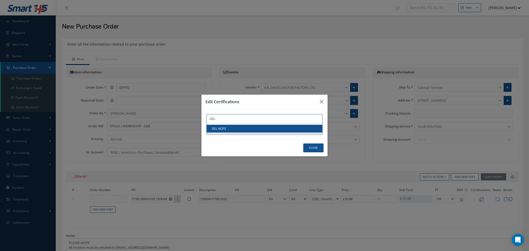
type input "DEL"
click at [238, 128] on link "DEL NOTE" at bounding box center [265, 129] width 116 height 8
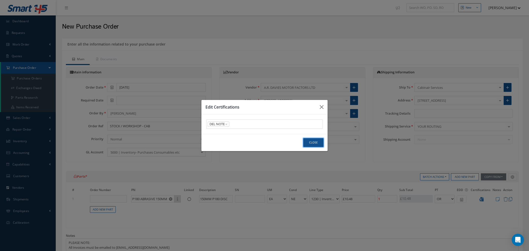
click at [313, 142] on button "Close" at bounding box center [313, 142] width 20 height 9
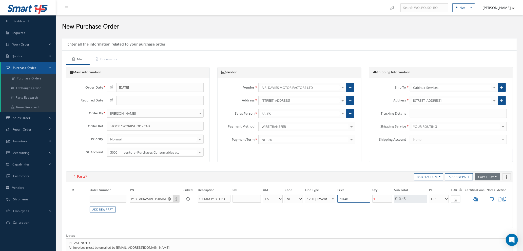
drag, startPoint x: 356, startPoint y: 197, endPoint x: 182, endPoint y: 186, distance: 173.4
click at [184, 188] on table "# Order Number PN Linked Description SN UM Cond Line Type Price Qty Qty Receive…" at bounding box center [289, 204] width 437 height 32
type input "£0.2"
type input "£1"
type input "£3.2"
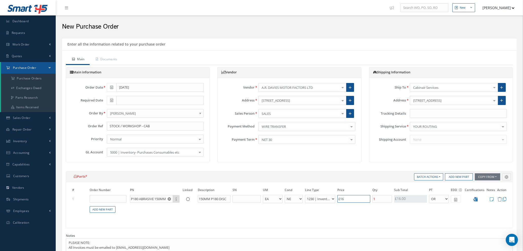
type input "£16."
type input "£3.34"
type input "£16.7"
type input "£3.35"
type input "£16.73"
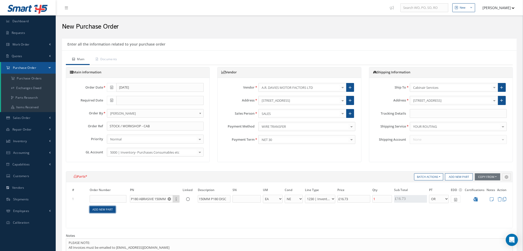
click at [105, 211] on link "Add New Part" at bounding box center [103, 210] width 26 height 7
select select "1"
select select "5"
select select "110"
select select "1"
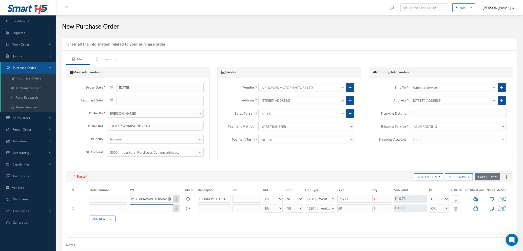
click at [146, 208] on input "text" at bounding box center [151, 209] width 43 height 8
type input "P240 A"
click at [147, 224] on span "P240 ABRASIVE 150MM" at bounding box center [143, 227] width 21 height 9
type input "£6.69"
type input "P240 ABRASIVE 150MM"
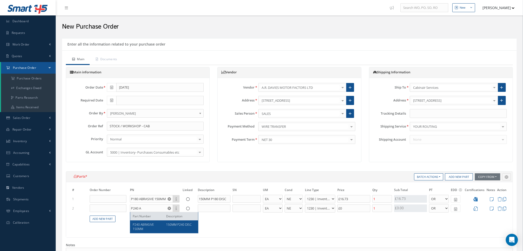
type input "150MM P240 DISC"
type input "£16.73"
click at [380, 209] on input "1" at bounding box center [383, 209] width 20 height 8
type input "£3.35"
type input "£10.04"
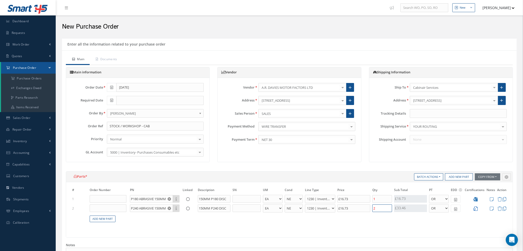
type input "2"
click at [477, 209] on icon at bounding box center [476, 209] width 4 height 4
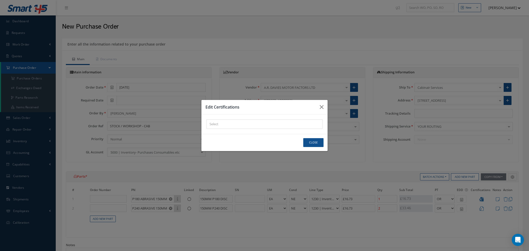
click at [266, 122] on div "× Loading..." at bounding box center [265, 124] width 116 height 9
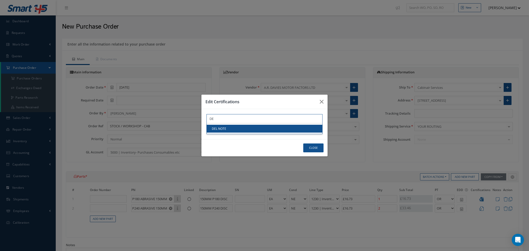
type input "DE"
click at [262, 130] on link "DEL NOTE" at bounding box center [265, 129] width 116 height 8
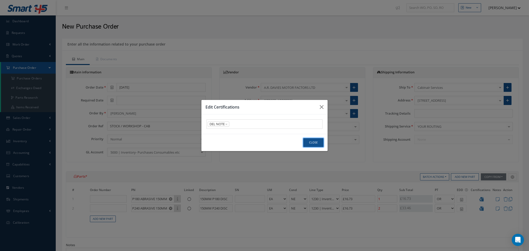
click at [321, 144] on button "Close" at bounding box center [313, 142] width 20 height 9
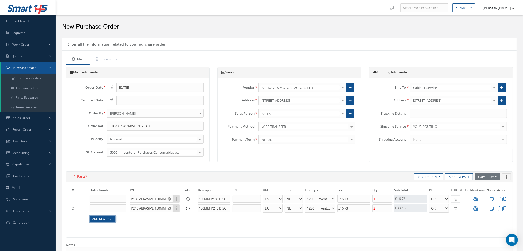
click at [105, 218] on link "Add New Part" at bounding box center [103, 219] width 26 height 7
select select "1"
select select "5"
select select "110"
select select "1"
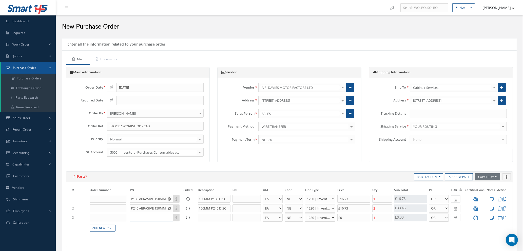
click at [145, 216] on input "text" at bounding box center [151, 218] width 43 height 8
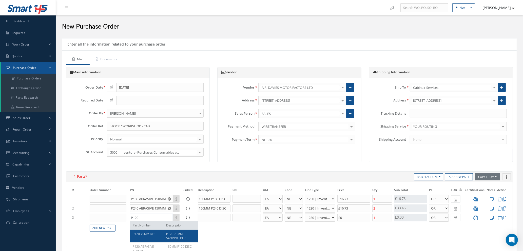
type input "P120"
click at [153, 234] on span "P120 75MM DISC" at bounding box center [145, 234] width 24 height 4
type input "£12.26"
type input "P120 75MM DISC"
type input "P120 75MM SANDING DISC"
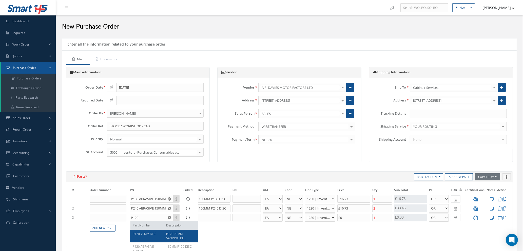
type input "£11.12"
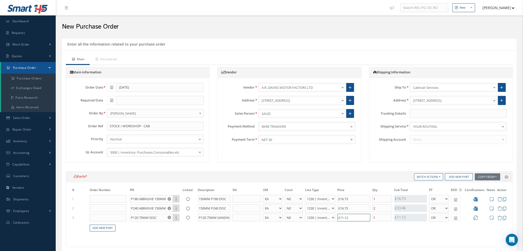
drag, startPoint x: 357, startPoint y: 216, endPoint x: 215, endPoint y: 198, distance: 143.1
click at [215, 198] on tbody "1 P180 ABRASIVE 150MM Part Number Description 150MM P180 DISC - BAG BX CA RL EA…" at bounding box center [289, 216] width 437 height 43
type input "£10.24"
type input "£1"
type input "£12.04"
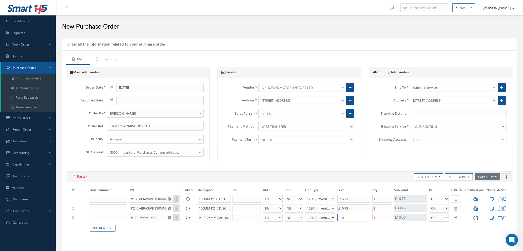
type input "£10."
type input "£12.12"
type input "£10.4"
type input "£12.13"
type input "£10.48"
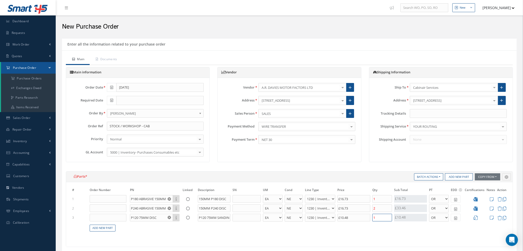
click at [382, 218] on input "1" at bounding box center [383, 218] width 20 height 8
type input "£10.04"
type input "£20.52"
type input "5"
click at [477, 218] on icon at bounding box center [476, 218] width 4 height 4
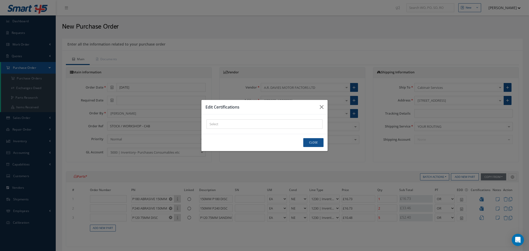
click at [237, 126] on div "× Loading..." at bounding box center [265, 124] width 116 height 9
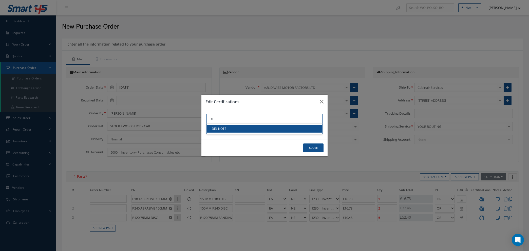
type input "DE"
click at [227, 128] on link "DEL NOTE" at bounding box center [265, 129] width 116 height 8
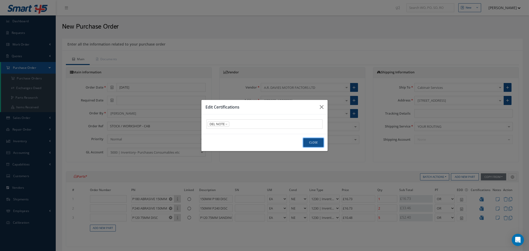
click at [313, 143] on button "Close" at bounding box center [313, 142] width 20 height 9
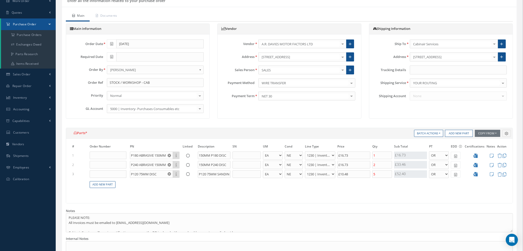
scroll to position [114, 0]
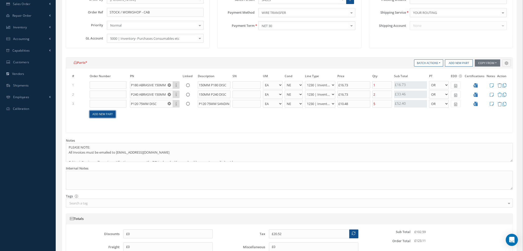
click at [93, 116] on link "Add New Part" at bounding box center [103, 114] width 26 height 7
select select "1"
select select "5"
select select "110"
select select "1"
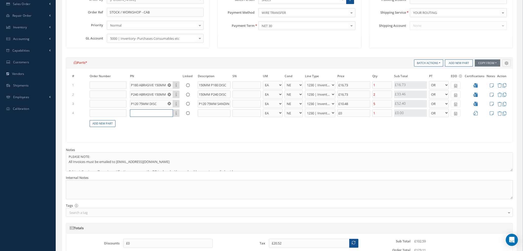
click at [137, 114] on input "text" at bounding box center [151, 113] width 43 height 8
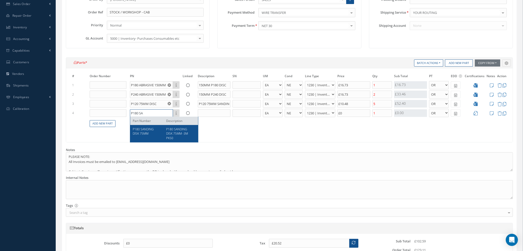
type input "P180 SA"
click at [153, 134] on div "P180 SANDING DISK 75MM" at bounding box center [148, 133] width 30 height 13
type input "£22.61"
type input "P180 SANDING DISK 75MM"
type input "P180 SANDING DISK 75MM -3M PK50"
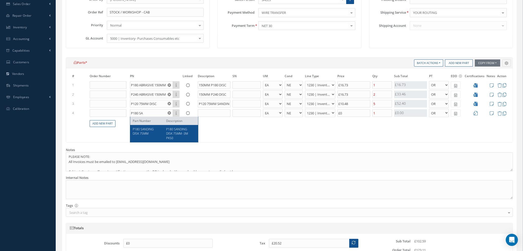
type input "£10.48"
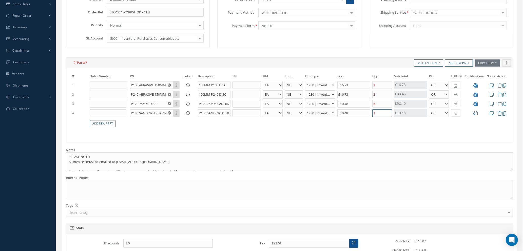
click at [380, 113] on input "1" at bounding box center [383, 113] width 20 height 8
type input "£20.52"
type input "£31"
type input "5"
click at [102, 126] on link "Add New Part" at bounding box center [103, 123] width 26 height 7
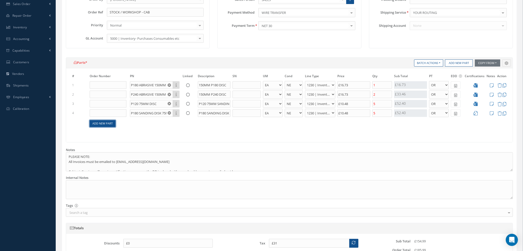
select select "1"
select select "5"
select select "110"
select select "1"
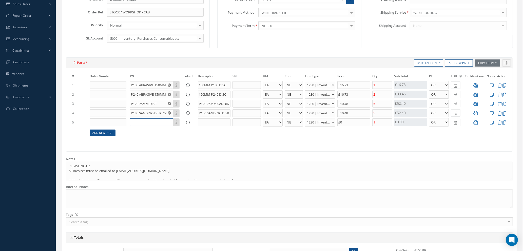
click at [133, 122] on input "text" at bounding box center [151, 123] width 43 height 8
click at [476, 113] on icon at bounding box center [476, 113] width 4 height 4
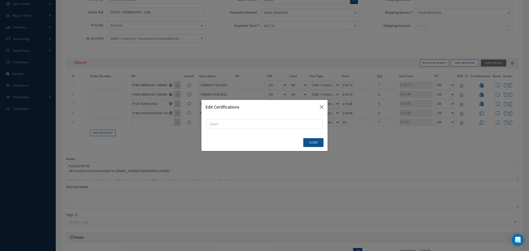
click at [237, 123] on div "× Loading..." at bounding box center [265, 124] width 116 height 9
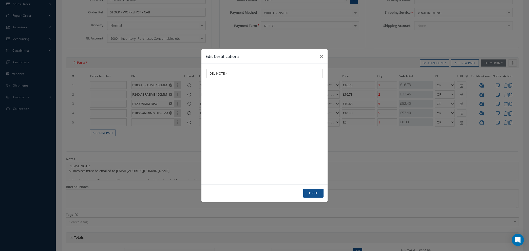
click at [237, 154] on link "DEL NOTE" at bounding box center [265, 154] width 116 height 8
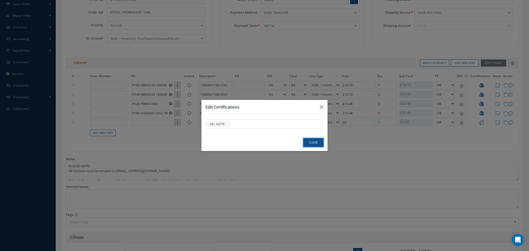
click at [310, 144] on button "Close" at bounding box center [313, 142] width 20 height 9
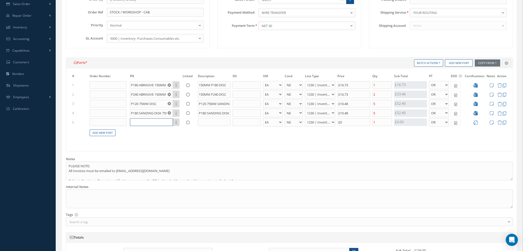
click at [143, 121] on input "text" at bounding box center [151, 123] width 43 height 8
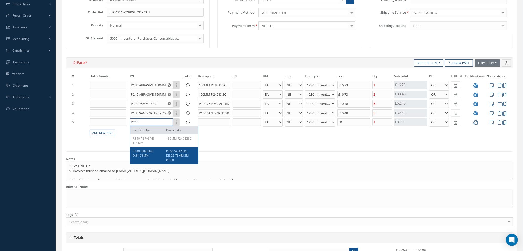
type input "P240"
click at [148, 156] on span "P240 SANDING DISK 75MM" at bounding box center [143, 153] width 21 height 9
type input "£34.34"
type input "P240 SANDING DISK 75MM"
type input "P240 SANDING DISCS 75MM 3M PK 50"
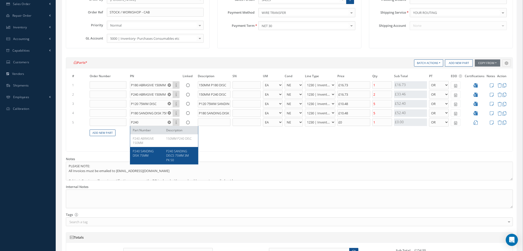
type input "£16.73"
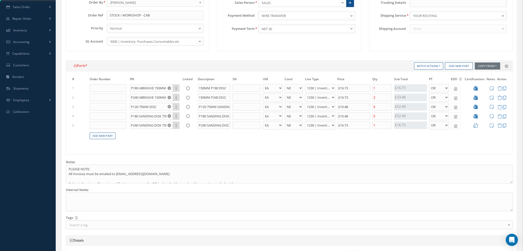
scroll to position [190, 0]
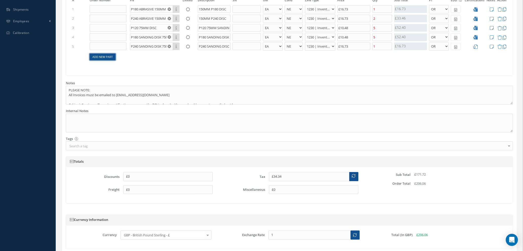
click at [108, 55] on link "Add New Part" at bounding box center [103, 57] width 26 height 7
select select "1"
select select "5"
select select "110"
select select "1"
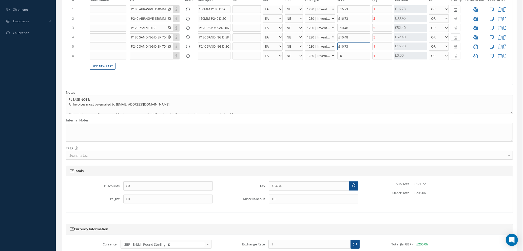
click at [354, 46] on input "£16.73" at bounding box center [354, 47] width 33 height 8
click at [379, 46] on input "1" at bounding box center [383, 47] width 20 height 8
type input "£31"
type input "£47.73"
type input "5"
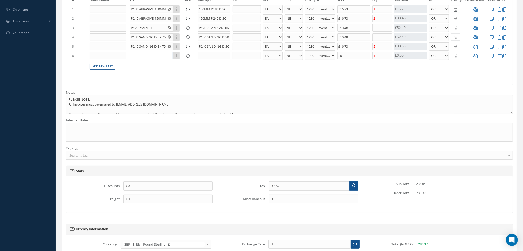
click at [145, 56] on input "text" at bounding box center [151, 56] width 43 height 8
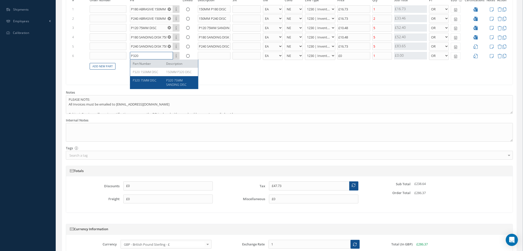
type input "P320"
click at [150, 82] on span "P320 75MM DISC" at bounding box center [145, 80] width 24 height 4
type input "£49.82"
type input "P320 75MM DISC"
type input "P320 75MM SANDING DISC"
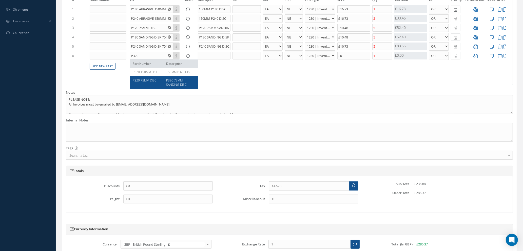
type input "£10.48"
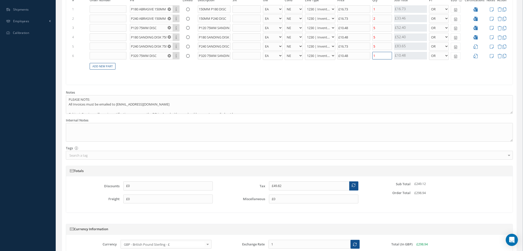
click at [388, 57] on input "1" at bounding box center [383, 56] width 20 height 8
type input "£47.73"
type input "£58.21"
type input "5"
drag, startPoint x: 349, startPoint y: 45, endPoint x: 288, endPoint y: 38, distance: 61.7
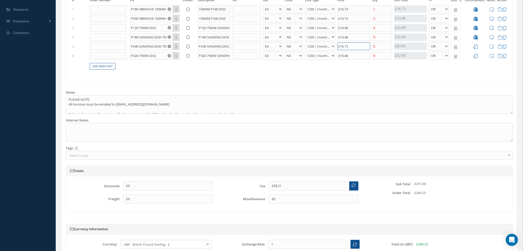
click at [292, 40] on tbody "1 P180 ABRASIVE 150MM Part Number Description 150MM P180 DISC - BAG BX CA RL EA…" at bounding box center [289, 40] width 437 height 71
type input "£42.48"
type input "£1"
type input "£51.48"
type input "£10."
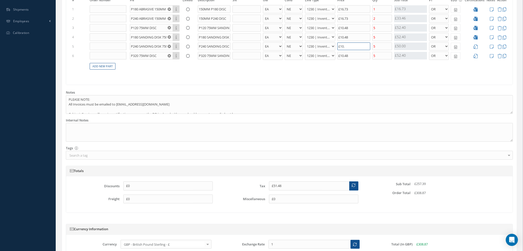
type input "£51.88"
type input "£10.4"
type input "£51.96"
type input "£10.48"
click at [103, 66] on link "Add New Part" at bounding box center [103, 66] width 26 height 7
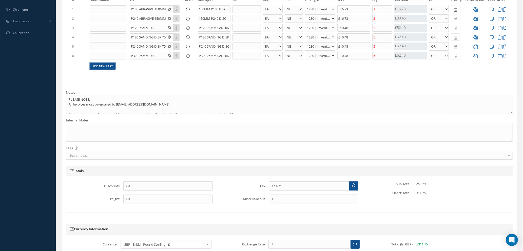
select select "1"
select select "5"
select select "110"
select select "1"
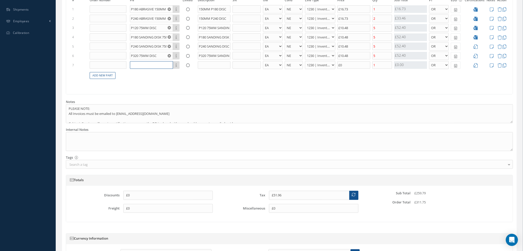
click at [150, 66] on input "text" at bounding box center [151, 65] width 43 height 8
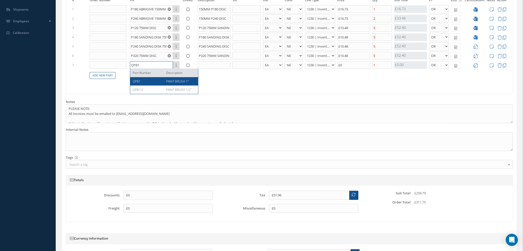
type input "QPB1"
click at [168, 83] on span "PAINT BRUSH 1"" at bounding box center [177, 81] width 23 height 4
type input "£52.17"
type input "PAINT BRUSH 1""
type input "£1.08"
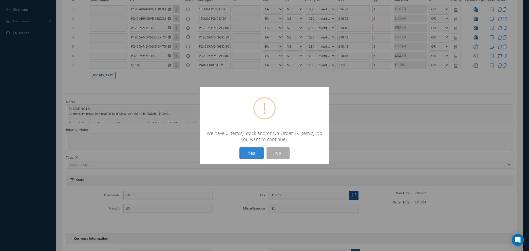
drag, startPoint x: 256, startPoint y: 152, endPoint x: 289, endPoint y: 142, distance: 35.1
click at [256, 152] on button "Yes" at bounding box center [251, 153] width 24 height 12
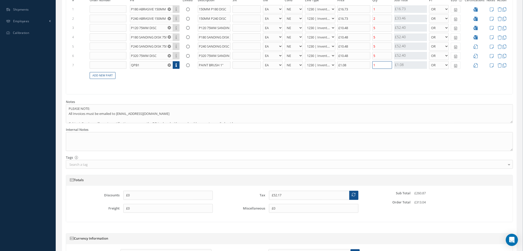
click at [382, 68] on input "1" at bounding box center [383, 65] width 20 height 8
type input "£51.96"
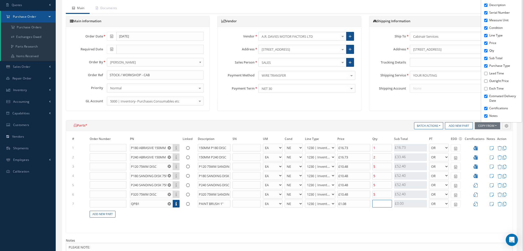
click at [381, 204] on input "text" at bounding box center [383, 204] width 20 height 8
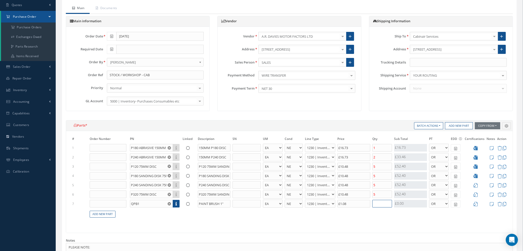
type input "£52.39"
type input "2"
type input "£57.36"
type input "25"
click at [340, 225] on div "# Order Number PN Linked Description SN UM Cond Line Type Price Qty Qty Receive…" at bounding box center [289, 182] width 447 height 102
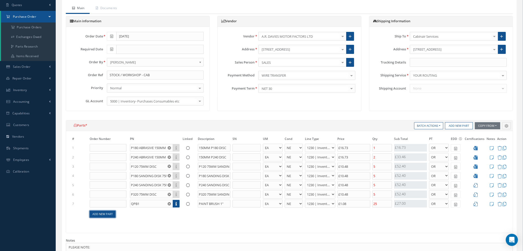
click at [111, 214] on link "Add New Part" at bounding box center [103, 214] width 26 height 7
select select "1"
select select "5"
select select "110"
select select "1"
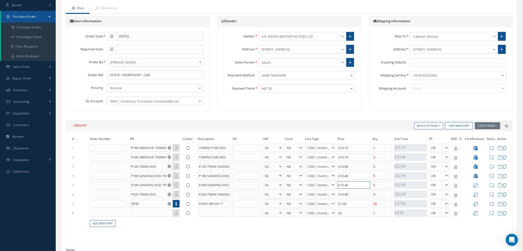
click at [351, 184] on input "£10.48" at bounding box center [354, 185] width 33 height 8
drag, startPoint x: 353, startPoint y: 184, endPoint x: 324, endPoint y: 178, distance: 30.3
click at [324, 178] on tbody "1 P180 ABRASIVE 150MM Part Number Description 150MM P180 DISC - BAG BX CA RL EA…" at bounding box center [289, 188] width 437 height 90
type input "£47.88"
type input "£1"
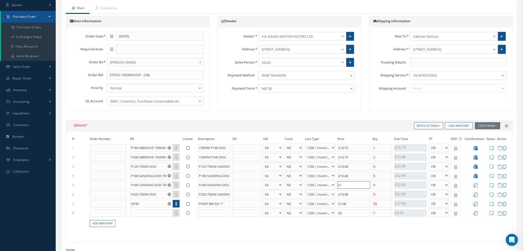
type input "£56.88"
type input "£10."
type input "£57.28"
type input "£10.4"
type input "£57.36"
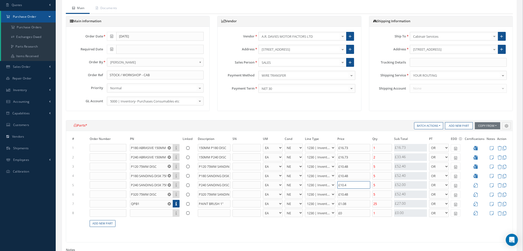
type input "£10.48"
click at [151, 213] on input "text" at bounding box center [151, 214] width 43 height 8
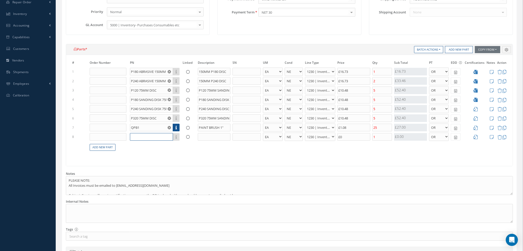
scroll to position [127, 0]
click at [145, 140] on input "text" at bounding box center [151, 138] width 43 height 8
type input "3MIFP150"
click at [146, 156] on div "3MIFP150" at bounding box center [148, 155] width 30 height 9
type input "£58.77"
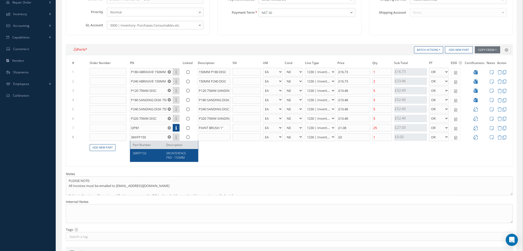
type input "3M INTERFACE PAD - 150MM"
type input "£7.06"
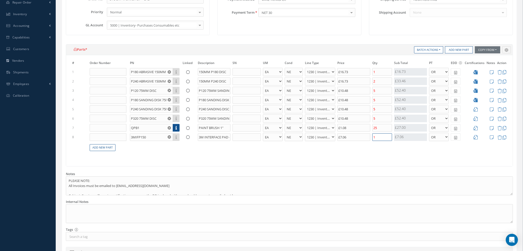
click at [381, 138] on input "1" at bounding box center [383, 138] width 20 height 8
type input "£57.36"
type input "£61.59"
type input "3"
click at [96, 148] on link "Add New Part" at bounding box center [103, 147] width 26 height 7
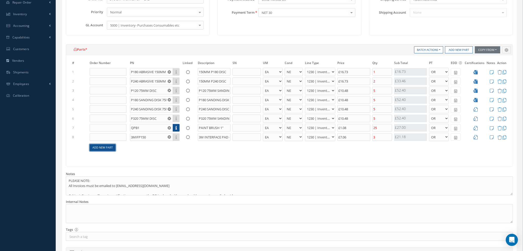
select select "1"
select select "5"
select select "110"
select select "1"
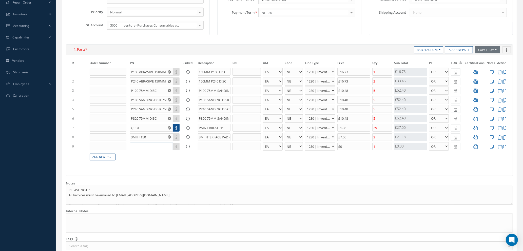
click at [155, 147] on input "text" at bounding box center [151, 147] width 43 height 8
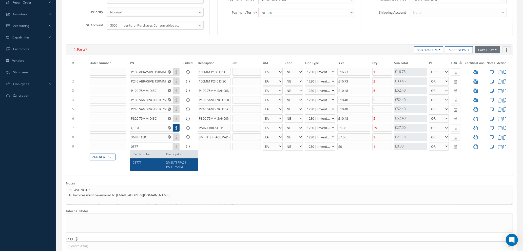
type input "05771"
click at [161, 163] on div "05771" at bounding box center [148, 165] width 30 height 9
type input "£62.73"
type input "3M INTERFACE PADS 75MM"
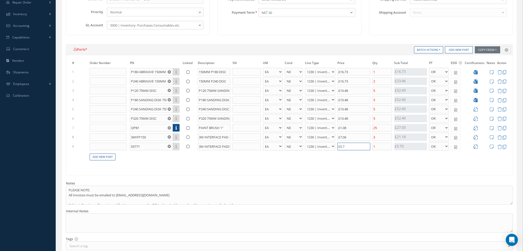
click at [357, 147] on input "£5.7" at bounding box center [354, 147] width 33 height 8
type input "£5.70"
click at [379, 148] on input "1" at bounding box center [383, 147] width 20 height 8
type input "£61.59"
type input "£63.87"
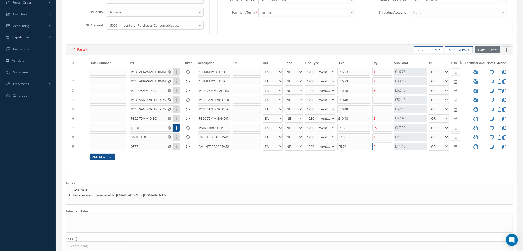
type input "2"
click at [100, 156] on link "Add New Part" at bounding box center [103, 157] width 26 height 7
select select "1"
select select "5"
select select "110"
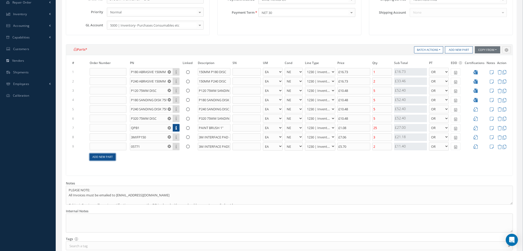
select select "1"
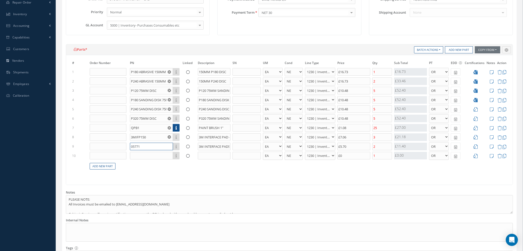
drag, startPoint x: 136, startPoint y: 150, endPoint x: 151, endPoint y: 158, distance: 17.1
click at [136, 150] on td "05771 Part Number Description" at bounding box center [155, 146] width 53 height 9
click at [151, 157] on input "text" at bounding box center [151, 156] width 43 height 8
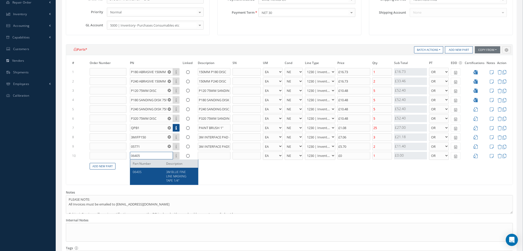
type input "06405"
click at [152, 177] on div "06405" at bounding box center [148, 176] width 30 height 13
type input "£65.6"
type input "3M BLUE FINE LINE MASKING TAPE 1/4""
type input "£8.62"
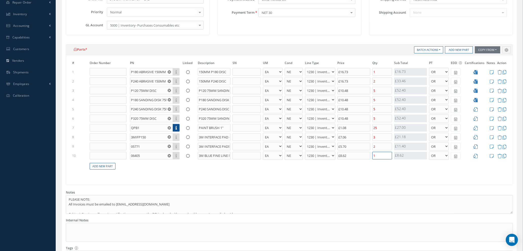
click at [382, 155] on input "1" at bounding box center [383, 156] width 20 height 8
type input "£63.87"
type input "£67.32"
type input "2"
click at [477, 110] on icon at bounding box center [476, 109] width 4 height 4
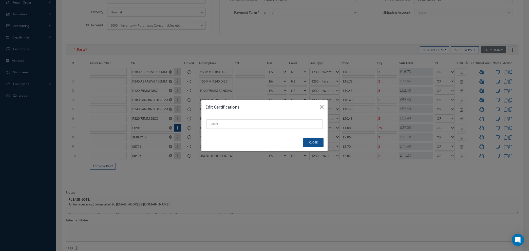
click at [268, 122] on div "× Loading..." at bounding box center [265, 124] width 116 height 9
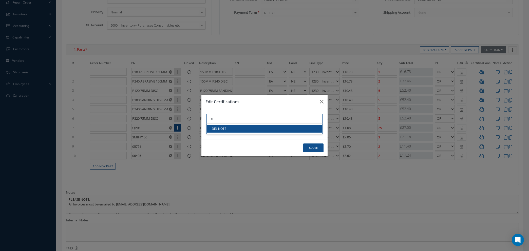
type input "DE"
click at [264, 132] on link "DEL NOTE" at bounding box center [265, 129] width 116 height 8
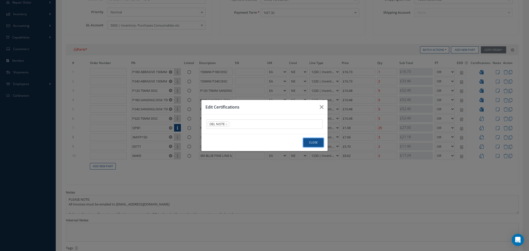
click at [308, 141] on button "Close" at bounding box center [313, 142] width 20 height 9
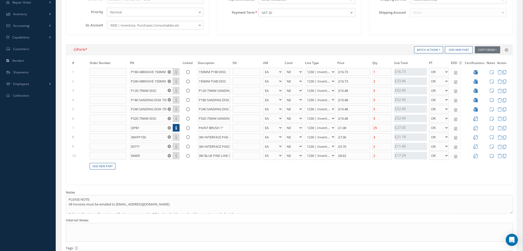
click at [477, 119] on icon at bounding box center [476, 119] width 4 height 4
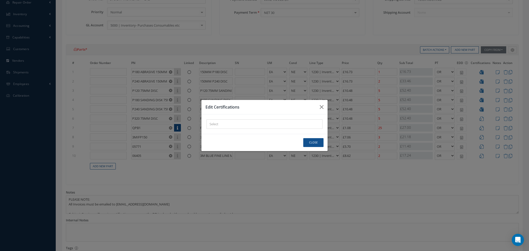
click at [263, 125] on div "× Loading..." at bounding box center [265, 124] width 116 height 9
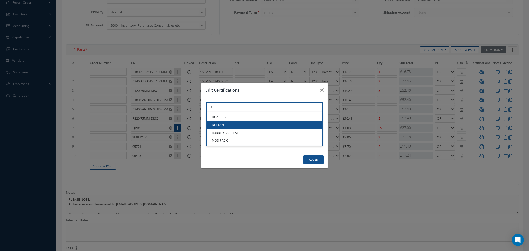
type input "D"
click at [263, 126] on link "DEL NOTE" at bounding box center [265, 125] width 116 height 8
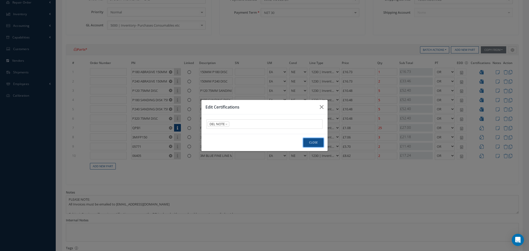
drag, startPoint x: 313, startPoint y: 141, endPoint x: 317, endPoint y: 141, distance: 4.3
click at [313, 141] on button "Close" at bounding box center [313, 142] width 20 height 9
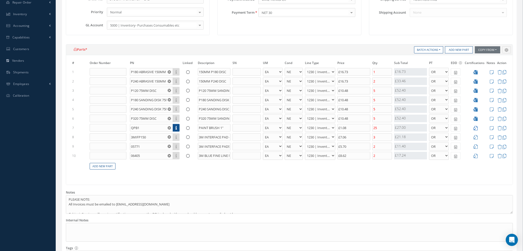
click at [477, 128] on icon at bounding box center [476, 128] width 4 height 4
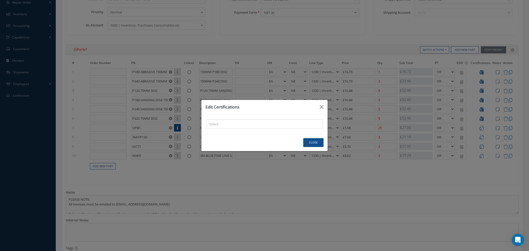
click at [255, 124] on div "× Loading..." at bounding box center [265, 124] width 116 height 9
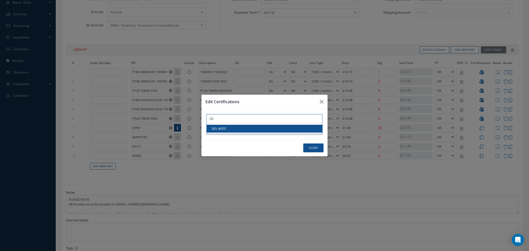
type input "DE"
click at [258, 129] on link "DEL NOTE" at bounding box center [265, 129] width 116 height 8
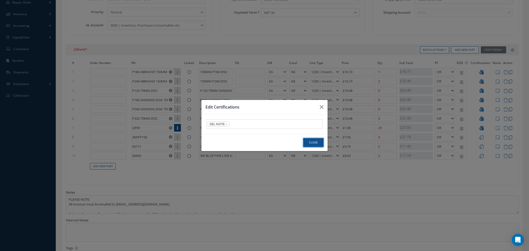
click at [317, 144] on button "Close" at bounding box center [313, 142] width 20 height 9
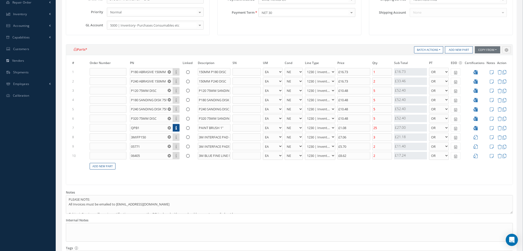
click at [478, 136] on td at bounding box center [475, 137] width 22 height 9
click at [476, 136] on icon at bounding box center [476, 137] width 4 height 4
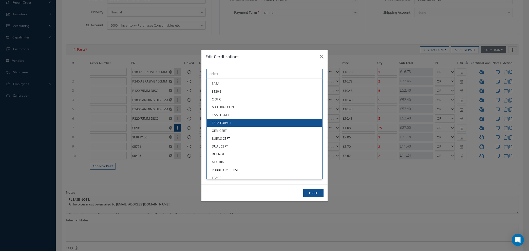
click at [226, 79] on div "× Loading... EASA 8130-3 C OF C MATERIAL CERT CAA FORM 1 EASA FORM 1 OEM CERT B…" at bounding box center [265, 73] width 116 height 9
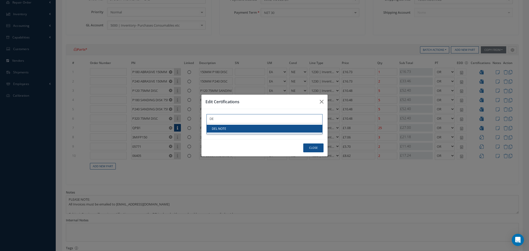
type input "DE"
click at [226, 126] on link "DEL NOTE" at bounding box center [265, 129] width 116 height 8
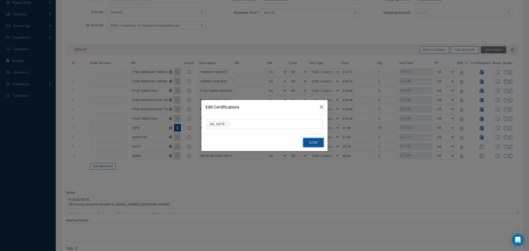
click at [309, 141] on button "Close" at bounding box center [313, 142] width 20 height 9
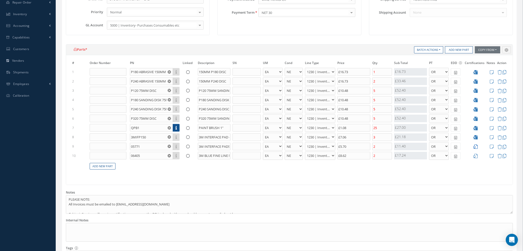
click at [474, 146] on icon at bounding box center [476, 147] width 4 height 4
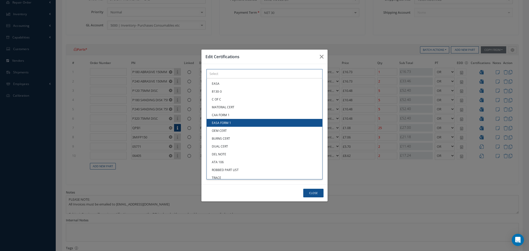
click at [229, 79] on div "× Loading... EASA 8130-3 C OF C MATERIAL CERT CAA FORM 1 EASA FORM 1 OEM CERT B…" at bounding box center [265, 73] width 116 height 9
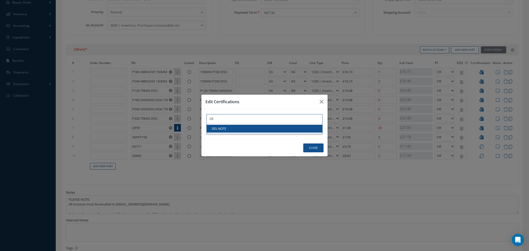
type input "DE"
click at [229, 127] on link "DEL NOTE" at bounding box center [265, 129] width 116 height 8
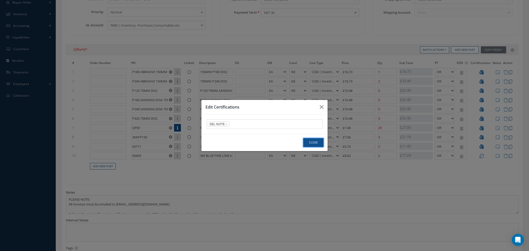
click at [312, 145] on button "Close" at bounding box center [313, 142] width 20 height 9
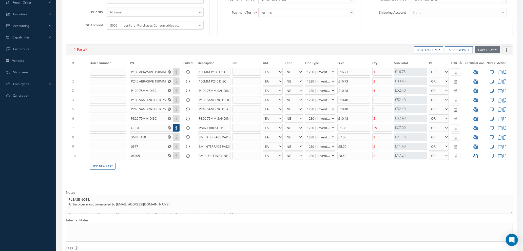
click at [477, 157] on icon at bounding box center [476, 156] width 4 height 4
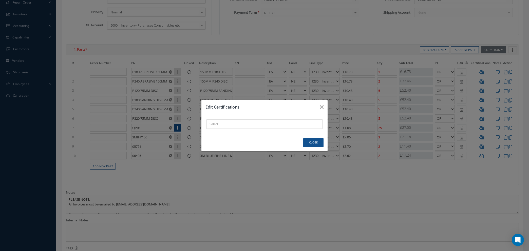
click at [217, 125] on div "× Loading..." at bounding box center [265, 124] width 116 height 9
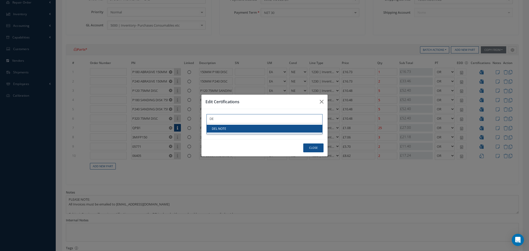
type input "DE"
click at [218, 128] on link "DEL NOTE" at bounding box center [265, 129] width 116 height 8
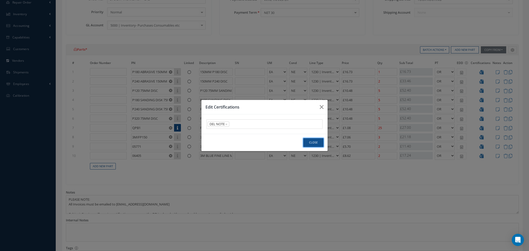
click at [312, 143] on button "Close" at bounding box center [313, 142] width 20 height 9
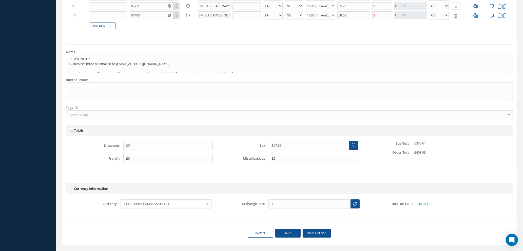
scroll to position [279, 0]
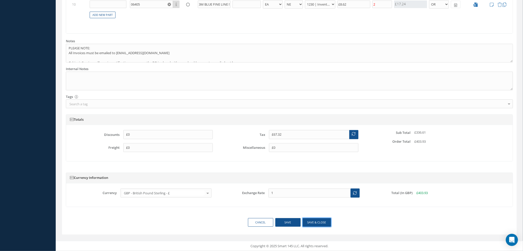
click at [316, 223] on button "Save & close" at bounding box center [317, 222] width 28 height 9
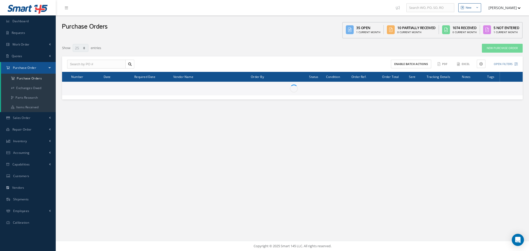
select select "25"
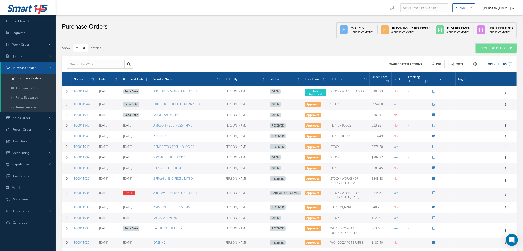
click at [490, 48] on link "New Purchase Order" at bounding box center [496, 48] width 41 height 9
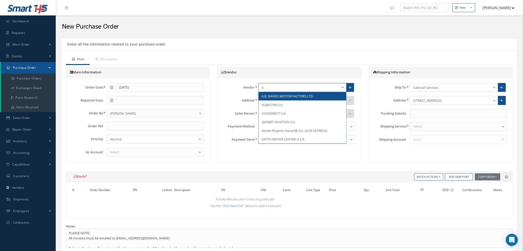
type input "a.r"
drag, startPoint x: 293, startPoint y: 95, endPoint x: 298, endPoint y: 94, distance: 5.3
click at [293, 95] on span "A.R. DAVIES MOTOR FACTORS LTD" at bounding box center [287, 96] width 51 height 5
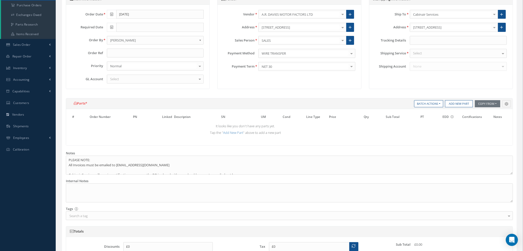
scroll to position [152, 0]
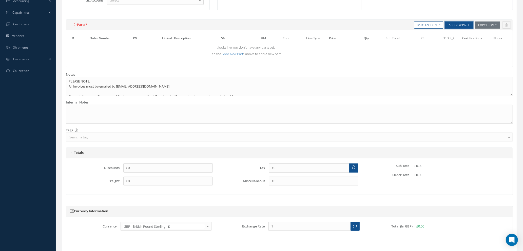
click at [457, 25] on button "Add New Part" at bounding box center [459, 25] width 28 height 7
select select "1"
select select "5"
select select "110"
select select "1"
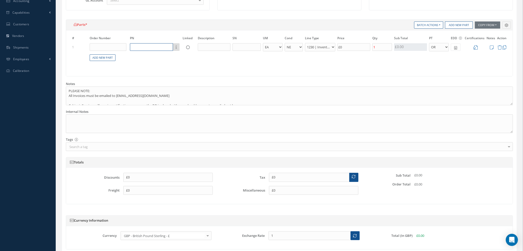
click at [138, 46] on input "text" at bounding box center [151, 47] width 43 height 8
type input "27-07-30"
click at [151, 64] on div "27-07-30" at bounding box center [148, 63] width 30 height 4
type input "£5.65"
type input "2" MASKING TAPE"
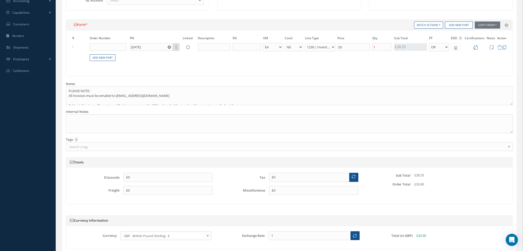
type input "£28.25"
click at [379, 43] on input "1" at bounding box center [383, 47] width 20 height 8
type input "£0"
type input "£11.3"
type input "2"
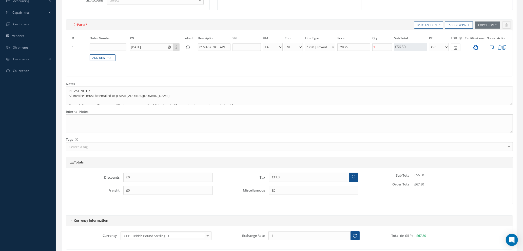
click at [477, 46] on icon at bounding box center [476, 47] width 4 height 4
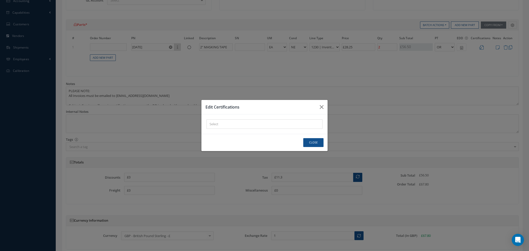
click at [266, 125] on div "× Loading..." at bounding box center [265, 124] width 116 height 9
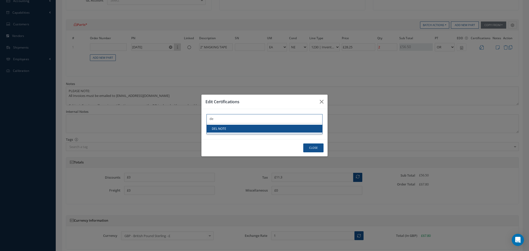
type input "de"
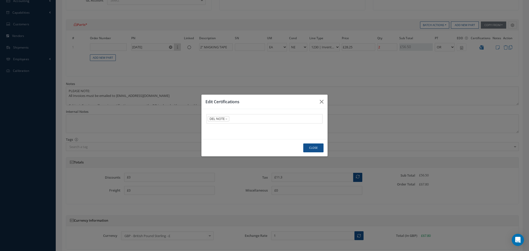
click at [266, 129] on link "DEL NOTE" at bounding box center [265, 129] width 116 height 8
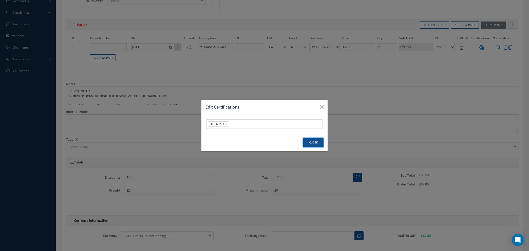
click at [314, 142] on button "Close" at bounding box center [313, 142] width 20 height 9
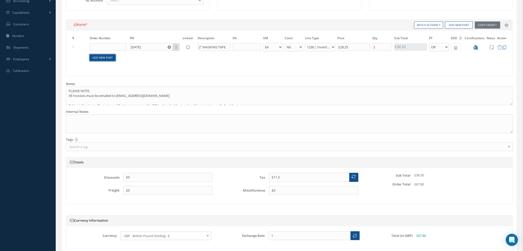
click at [104, 58] on link "Add New Part" at bounding box center [103, 57] width 26 height 7
select select "1"
select select "5"
select select "110"
select select "1"
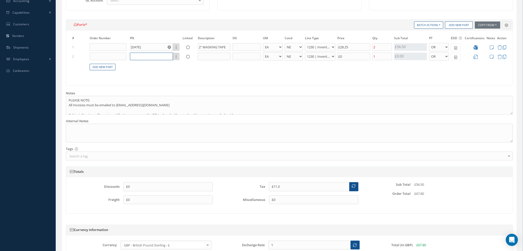
click at [138, 55] on input "text" at bounding box center [151, 57] width 43 height 8
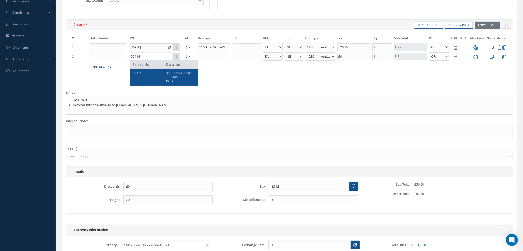
type input "50414"
click at [178, 79] on span "3M TRIZACT P3000 - 150MM - 15 PACK" at bounding box center [179, 77] width 26 height 13
type input "£26.29"
type input "3M TRIZACT P3000 - 150MM - 15 PACK"
type input "£74.93"
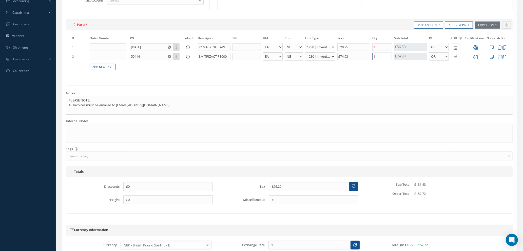
click at [382, 56] on input "1" at bounding box center [383, 57] width 20 height 8
drag, startPoint x: 208, startPoint y: 56, endPoint x: 240, endPoint y: 55, distance: 32.2
click at [240, 55] on tr "2 50414 Part Number Description 3M TRIZACT P3000 - 150MM - 15 PACK - BAG BX CA …" at bounding box center [289, 56] width 437 height 9
click at [378, 57] on input "1" at bounding box center [383, 57] width 20 height 8
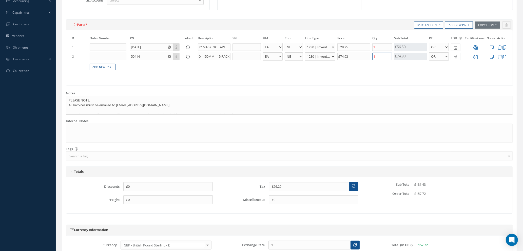
scroll to position [0, 0]
type input "£11.3"
type input "£41.27"
type input "2"
click at [477, 58] on icon at bounding box center [476, 57] width 4 height 4
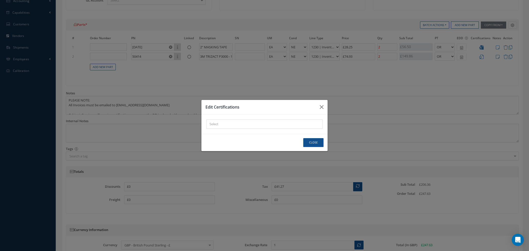
click at [260, 126] on div "× Loading..." at bounding box center [265, 124] width 116 height 9
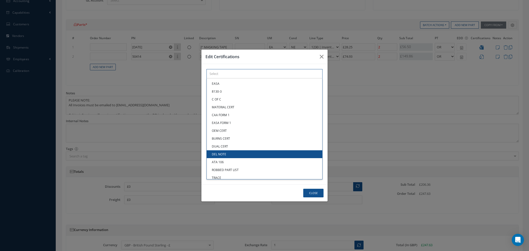
click at [238, 154] on link "DEL NOTE" at bounding box center [265, 155] width 116 height 8
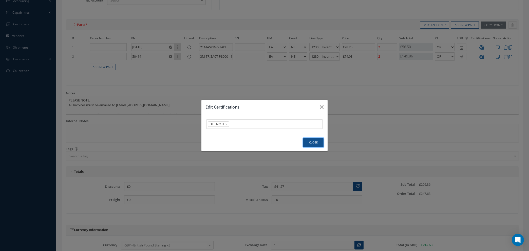
click at [313, 141] on button "Close" at bounding box center [313, 142] width 20 height 9
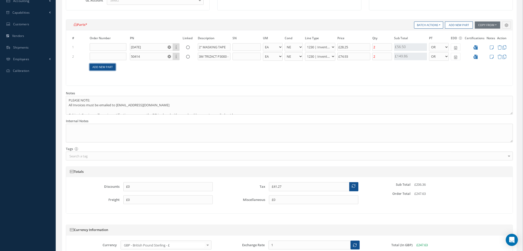
click at [105, 66] on link "Add New Part" at bounding box center [103, 67] width 26 height 7
select select "1"
select select "5"
select select "110"
select select "1"
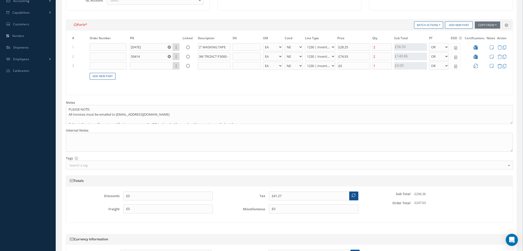
click at [500, 65] on icon at bounding box center [500, 66] width 4 height 4
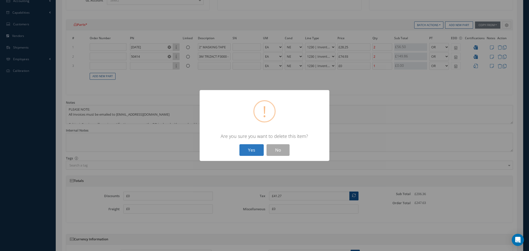
click at [251, 148] on button "Yes" at bounding box center [251, 150] width 24 height 12
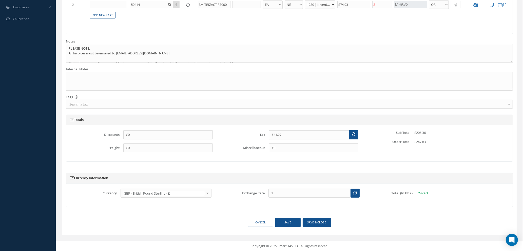
scroll to position [204, 0]
click at [311, 222] on button "Save & close" at bounding box center [317, 222] width 28 height 9
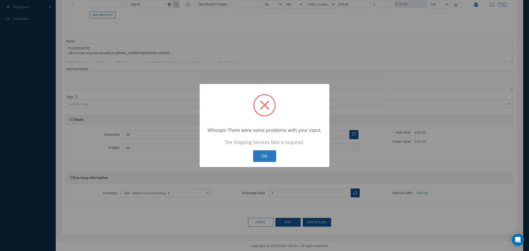
click at [262, 156] on button "OK" at bounding box center [264, 157] width 23 height 12
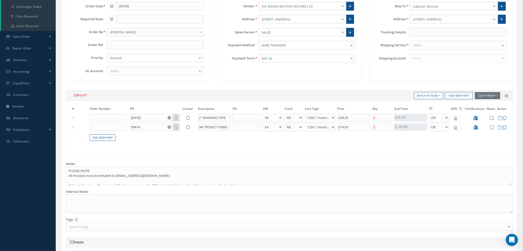
scroll to position [0, 0]
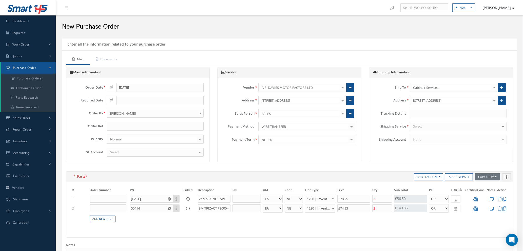
click at [422, 126] on div "Select" at bounding box center [458, 126] width 97 height 9
type input "you"
click at [422, 136] on span "YOUR ROUTING" at bounding box center [425, 135] width 24 height 5
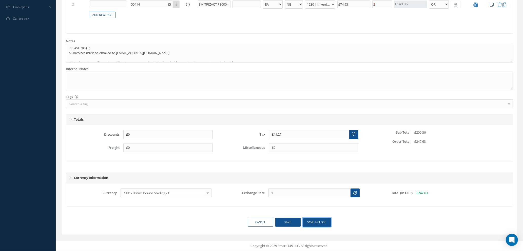
click at [310, 224] on button "Save & close" at bounding box center [317, 222] width 28 height 9
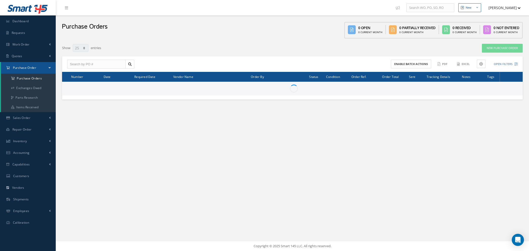
select select "25"
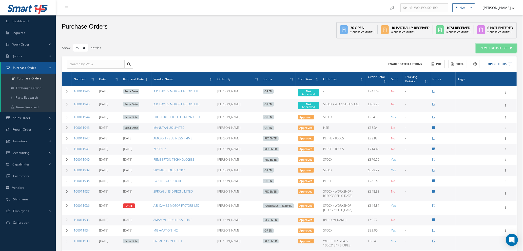
click at [494, 47] on link "New Purchase Order" at bounding box center [496, 48] width 41 height 9
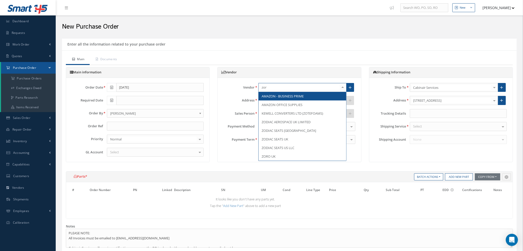
type input "zoro"
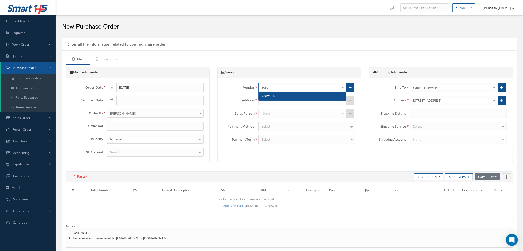
click at [284, 99] on span "ZORO UK" at bounding box center [303, 96] width 88 height 9
click at [125, 126] on input "text" at bounding box center [155, 126] width 97 height 9
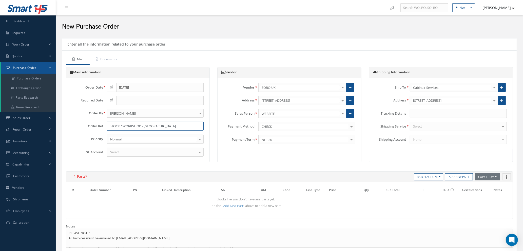
type input "STOCK / WORKSHOP - CAB & 5TH AVE"
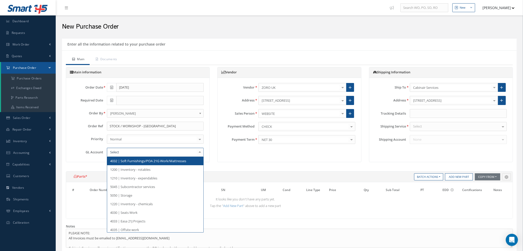
click at [175, 150] on div at bounding box center [155, 152] width 97 height 9
type input "5000"
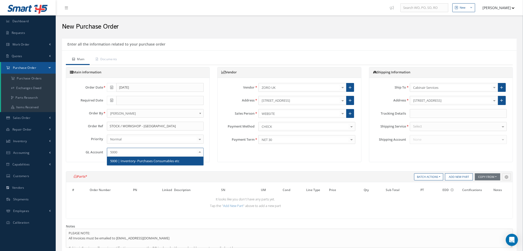
click at [177, 159] on span "5000 | Inventory- Purchases Consumables etc" at bounding box center [144, 161] width 69 height 5
click at [432, 125] on div "Select" at bounding box center [458, 126] width 97 height 9
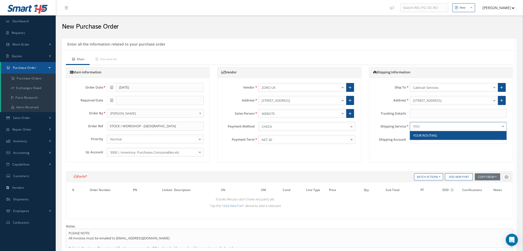
type input "YOUR"
click at [431, 135] on span "YOUR ROUTING" at bounding box center [425, 135] width 24 height 5
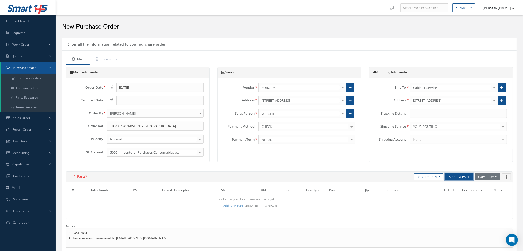
click at [456, 179] on button "Add New Part" at bounding box center [459, 177] width 28 height 7
select select "1"
select select "5"
select select "104"
select select "1"
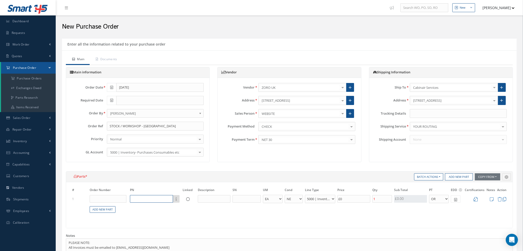
drag, startPoint x: 140, startPoint y: 200, endPoint x: 144, endPoint y: 198, distance: 4.5
click at [141, 199] on input "text" at bounding box center [151, 199] width 43 height 8
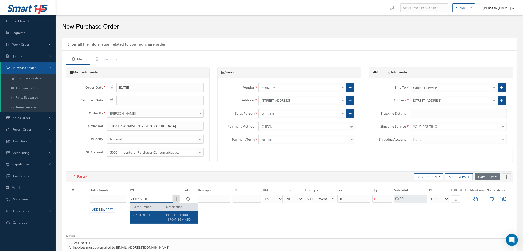
type input "ZT1015050"
click at [150, 216] on span "ZT1015050X" at bounding box center [141, 215] width 17 height 4
type input "£16.89"
type input "ZT1015050X"
type input "DOUBLE BUBBLE - EPOXY 3GM X 50"
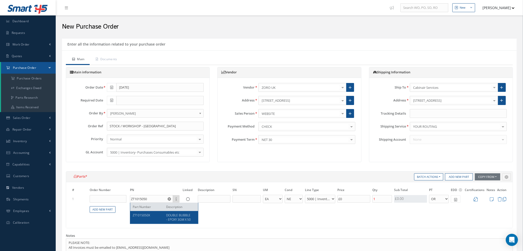
select select "7"
type input "£84.43"
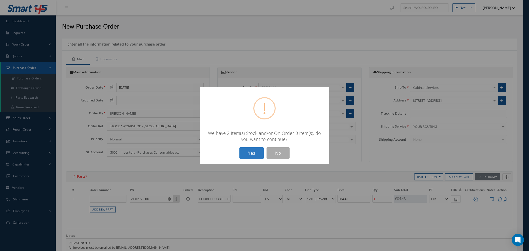
click at [250, 153] on button "Yes" at bounding box center [251, 153] width 24 height 12
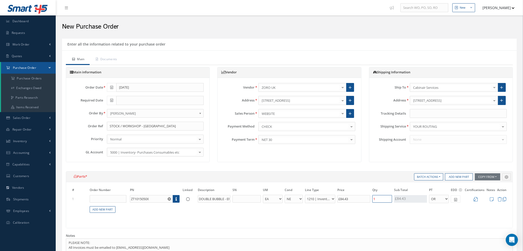
click at [385, 199] on input "1" at bounding box center [383, 199] width 20 height 8
type input "£0"
type input "£33.77"
type input "2"
click at [105, 207] on link "Add New Part" at bounding box center [103, 210] width 26 height 7
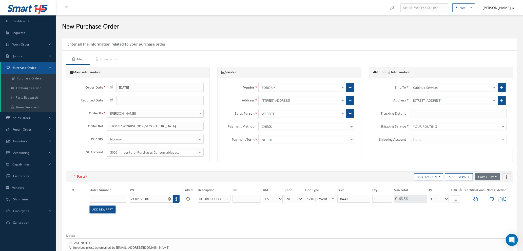
select select "1"
select select "5"
select select "104"
select select "1"
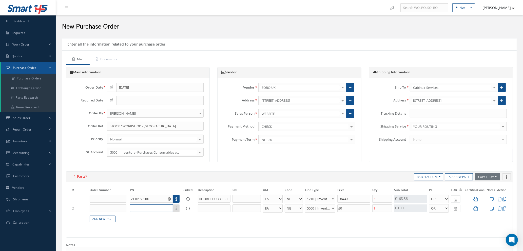
click at [144, 205] on input "text" at bounding box center [151, 209] width 43 height 8
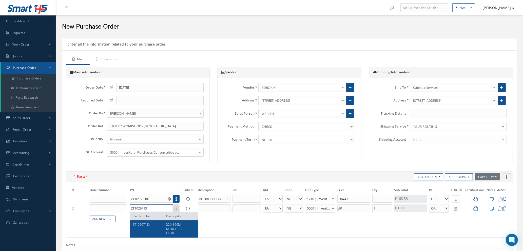
type input "ZT1029713"
click at [182, 228] on span "32 X 36CM MICROFIBRE CLOTH" at bounding box center [174, 229] width 17 height 13
type input "£33.86"
type input "ZT1029713X"
type input "32 X 36CM MICROFIBRE CLOTH"
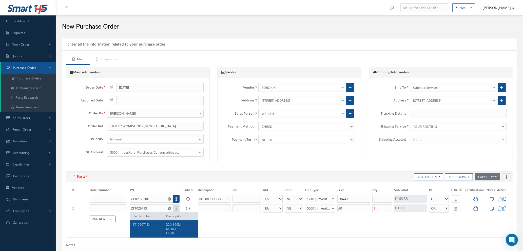
select select "110"
type input "£0.43"
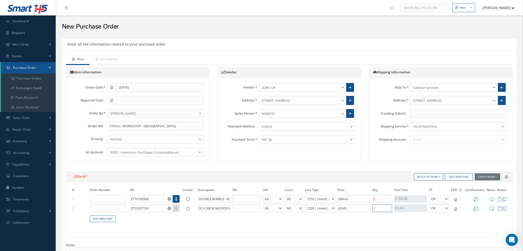
click at [380, 205] on input "1" at bounding box center [383, 209] width 20 height 8
type input "£33.77"
type input "£34.29"
type input "6"
type input "£38.93"
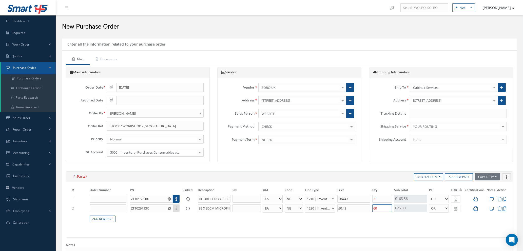
type input "60"
click at [476, 208] on icon at bounding box center [476, 209] width 4 height 4
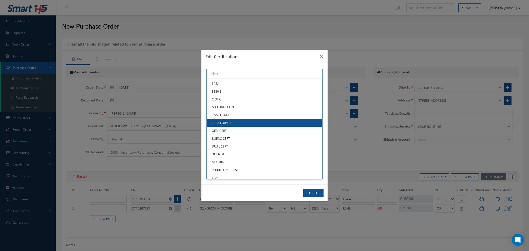
click at [219, 79] on div "× Loading... EASA 8130-3 C OF C MATERIAL CERT CAA FORM 1 EASA FORM 1 OEM CERT B…" at bounding box center [265, 73] width 116 height 9
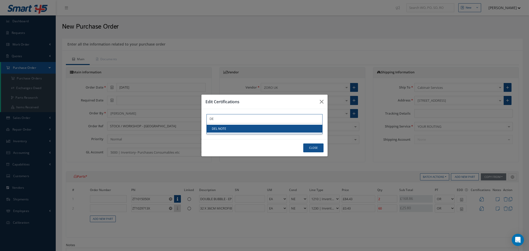
type input "DE"
click at [227, 131] on link "DEL NOTE" at bounding box center [265, 129] width 116 height 8
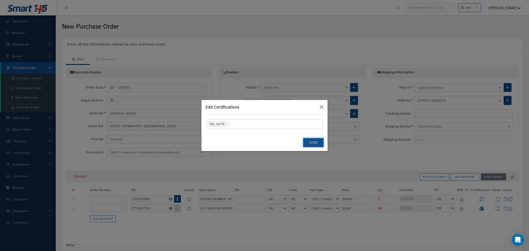
click at [319, 142] on button "Close" at bounding box center [313, 142] width 20 height 9
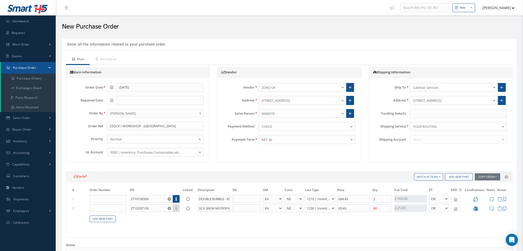
click at [476, 199] on icon at bounding box center [476, 199] width 4 height 4
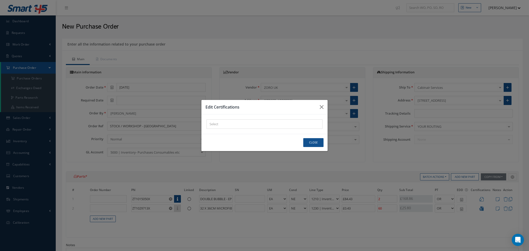
click at [234, 123] on div "× Loading..." at bounding box center [265, 124] width 116 height 9
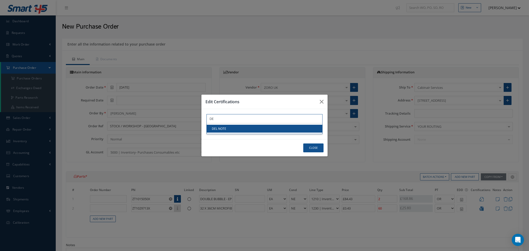
type input "DE"
click at [236, 130] on link "DEL NOTE" at bounding box center [265, 129] width 116 height 8
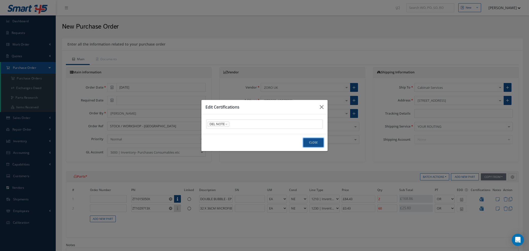
click at [318, 145] on button "Close" at bounding box center [313, 142] width 20 height 9
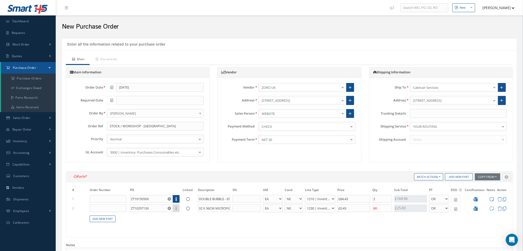
click at [492, 199] on icon at bounding box center [492, 199] width 4 height 4
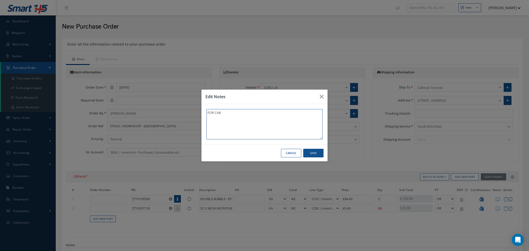
type textarea "FOR CAB"
click at [312, 153] on button "Save" at bounding box center [313, 153] width 20 height 9
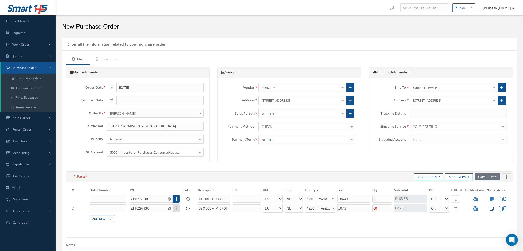
click at [492, 208] on icon at bounding box center [492, 209] width 4 height 4
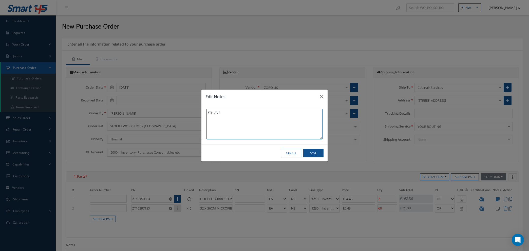
type textarea "5TH AVE"
click at [316, 152] on button "Save" at bounding box center [313, 153] width 20 height 9
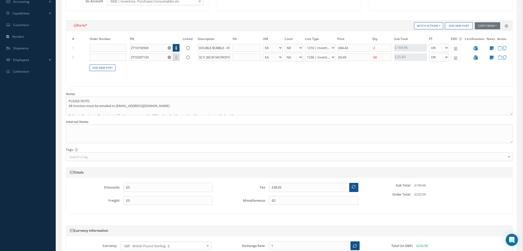
scroll to position [204, 0]
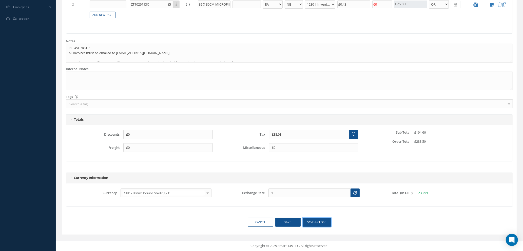
click at [317, 223] on button "Save & close" at bounding box center [317, 222] width 28 height 9
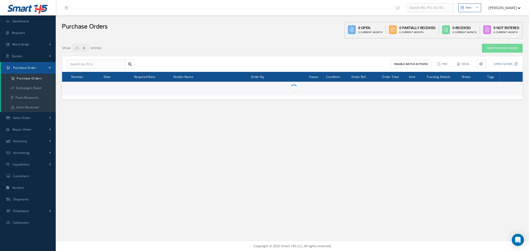
select select "25"
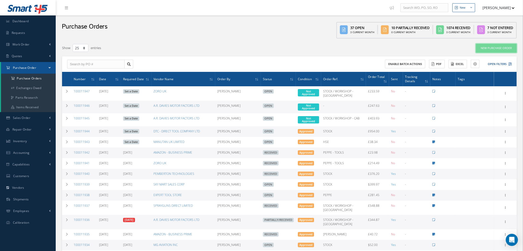
click at [491, 47] on link "New Purchase Order" at bounding box center [496, 48] width 41 height 9
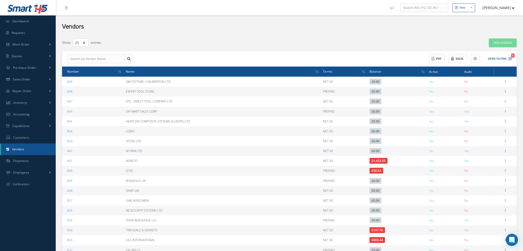
select select "25"
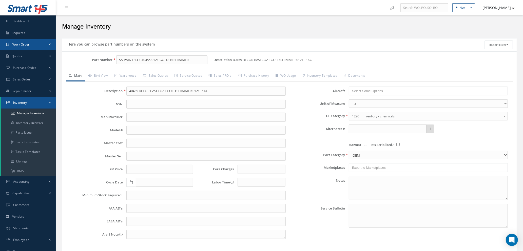
click at [23, 46] on span "Work Order" at bounding box center [20, 44] width 17 height 4
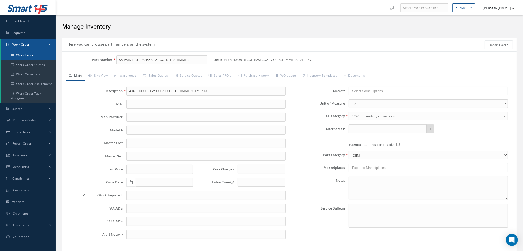
click at [23, 56] on link "Work Order" at bounding box center [28, 55] width 55 height 10
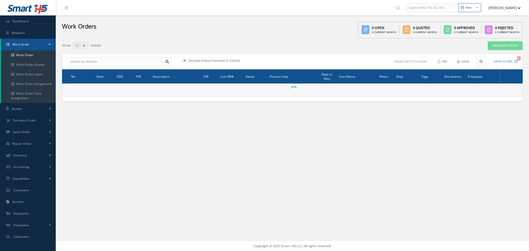
select select "25"
click at [138, 61] on input "text" at bounding box center [115, 61] width 96 height 9
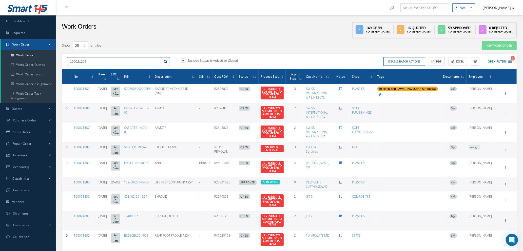
type input "100021226"
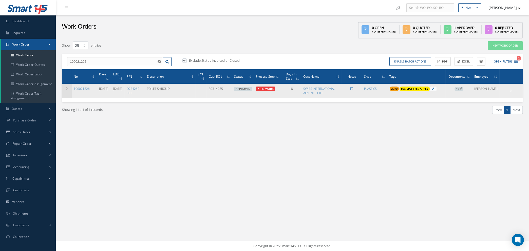
click at [65, 87] on icon at bounding box center [67, 88] width 4 height 3
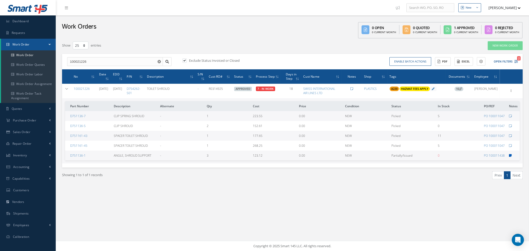
click at [510, 155] on icon at bounding box center [510, 155] width 3 height 3
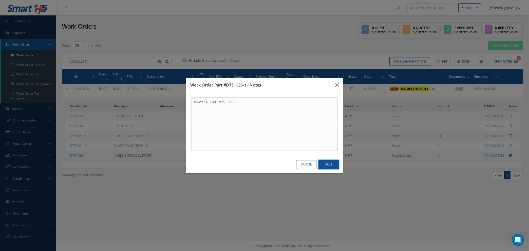
click at [322, 165] on button "Save" at bounding box center [329, 164] width 20 height 9
type textarea "5-DAY LT - CAB STOK PEPPE ."
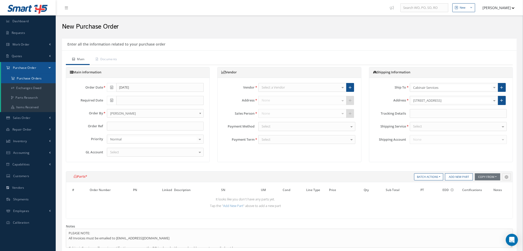
click at [39, 79] on a=1&status_id=2&status_id=3&status_id=5&collapsedFilters"] "Purchase Orders" at bounding box center [28, 79] width 55 height 10
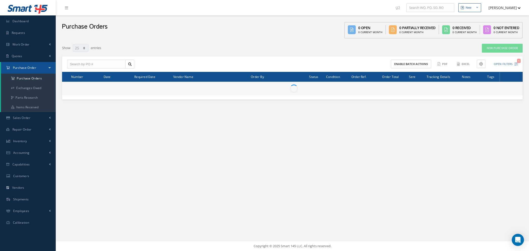
select select "25"
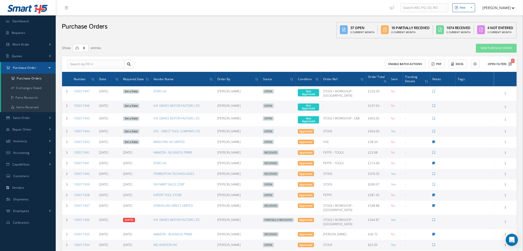
click at [508, 62] on button "Open Filters 1" at bounding box center [498, 64] width 29 height 8
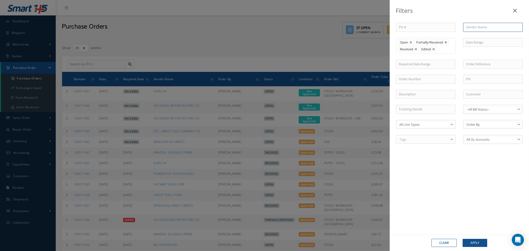
click at [477, 27] on input "text" at bounding box center [493, 27] width 60 height 9
click at [478, 39] on span "NORTON INDUSTRIAL FASTENER + ENGINEERS SUPPLIES" at bounding box center [490, 39] width 49 height 10
type input "NORTON INDUSTRIAL FASTENER + ENGINEERS SUPPLIES"
click at [476, 241] on button "Apply" at bounding box center [475, 243] width 25 height 8
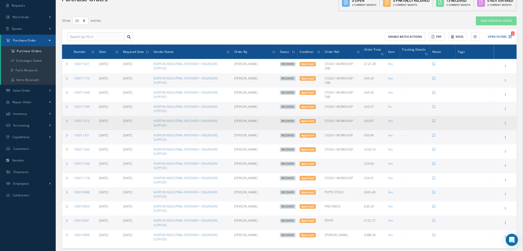
scroll to position [38, 0]
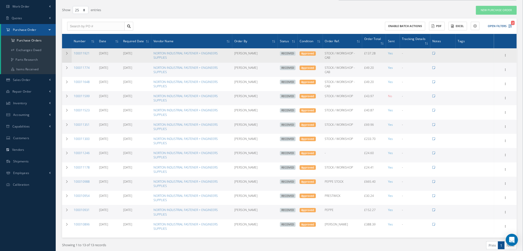
click at [67, 53] on icon at bounding box center [67, 53] width 4 height 3
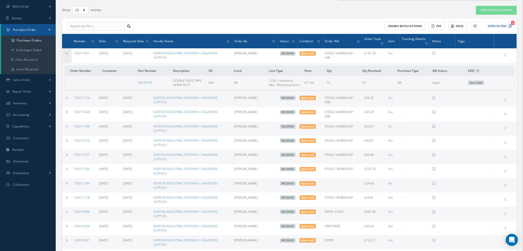
click at [67, 53] on icon at bounding box center [67, 53] width 4 height 3
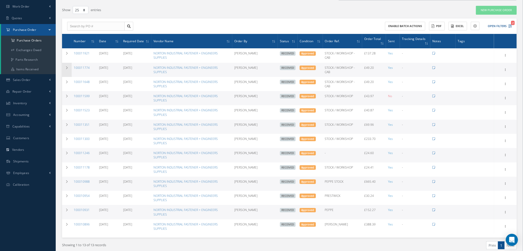
click at [66, 67] on icon at bounding box center [67, 67] width 4 height 3
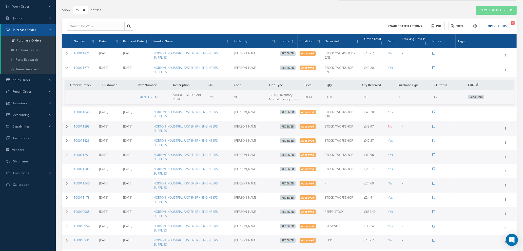
drag, startPoint x: 91, startPoint y: 65, endPoint x: 72, endPoint y: 67, distance: 18.6
click at [72, 67] on td "100011774" at bounding box center [84, 70] width 25 height 14
copy link "100011774"
click at [493, 11] on link "New Purchase Order" at bounding box center [496, 10] width 41 height 9
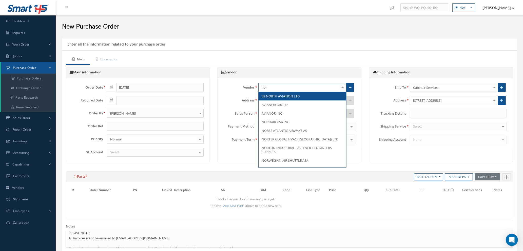
type input "nort"
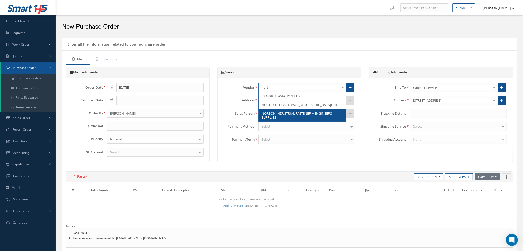
drag, startPoint x: 277, startPoint y: 116, endPoint x: 283, endPoint y: 115, distance: 5.6
click at [278, 116] on span "NORTON INDUSTRIAL FASTENER + ENGINEERS SUPPLIES" at bounding box center [303, 115] width 88 height 13
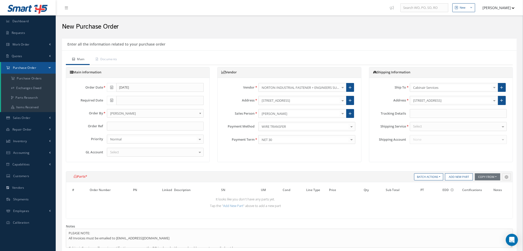
click at [434, 126] on div "Select" at bounding box center [458, 126] width 97 height 9
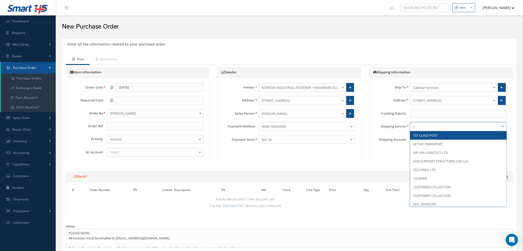
type input "cu"
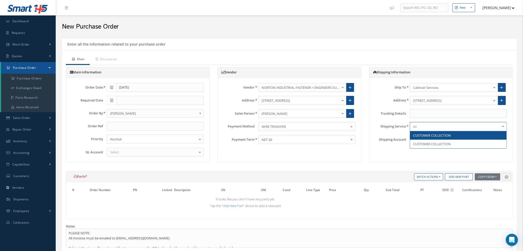
click at [436, 134] on span "CUSTOMER COLLECTION" at bounding box center [432, 135] width 38 height 5
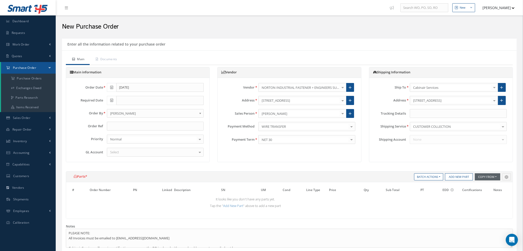
click at [486, 177] on button "Copy From" at bounding box center [487, 177] width 25 height 7
click at [485, 198] on link "Purchase Orders" at bounding box center [495, 198] width 41 height 7
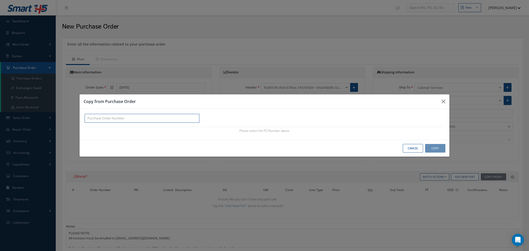
click at [100, 119] on input "text" at bounding box center [142, 118] width 115 height 9
paste input "100011774"
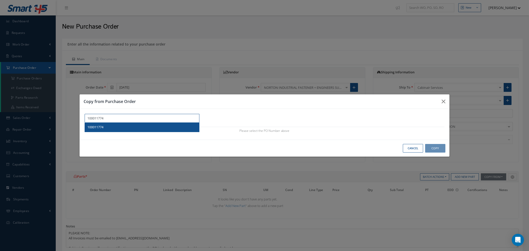
click at [105, 129] on div "100011774" at bounding box center [141, 127] width 109 height 5
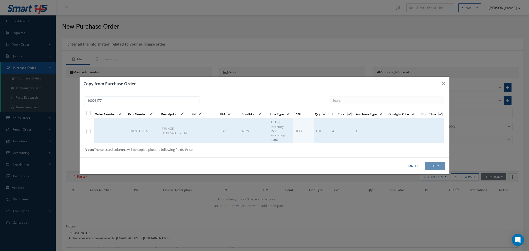
type input "100011774"
click at [90, 132] on label at bounding box center [90, 131] width 1 height 4
click at [89, 132] on input "checkbox" at bounding box center [88, 131] width 3 height 3
checkbox input "true"
click at [431, 167] on button "Copy" at bounding box center [435, 166] width 20 height 9
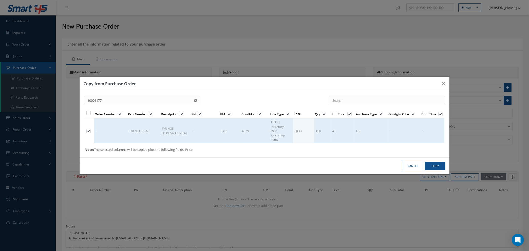
type input "£8.2"
select select "1"
select select "5"
select select "110"
select select "1"
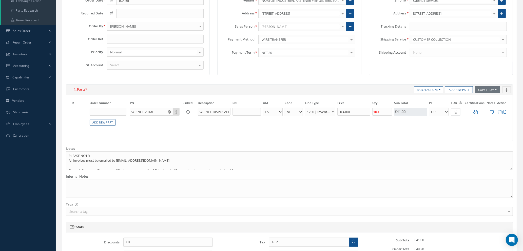
scroll to position [76, 0]
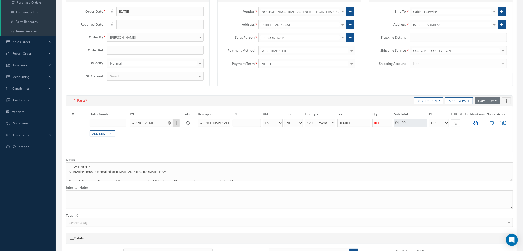
click at [476, 123] on icon at bounding box center [476, 123] width 4 height 4
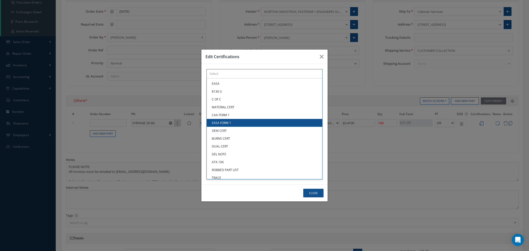
click at [219, 79] on div "× Loading... EASA 8130-3 C OF C MATERIAL CERT CAA FORM 1 EASA FORM 1 OEM CERT B…" at bounding box center [265, 73] width 116 height 9
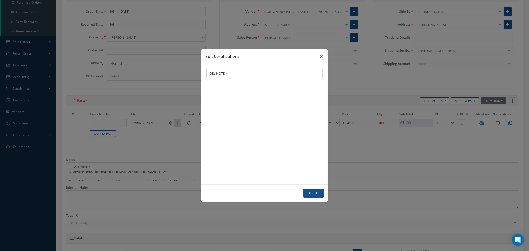
click at [220, 154] on link "DEL NOTE" at bounding box center [265, 154] width 116 height 8
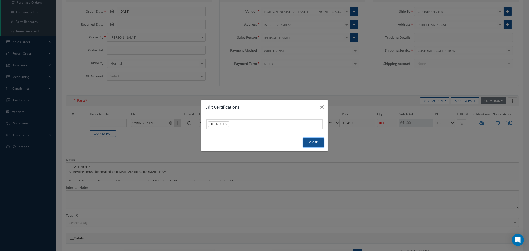
click at [314, 140] on button "Close" at bounding box center [313, 142] width 20 height 9
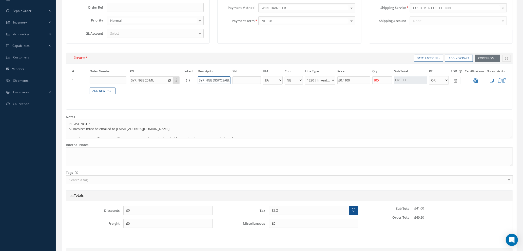
scroll to position [0, 13]
drag, startPoint x: 216, startPoint y: 79, endPoint x: 238, endPoint y: 81, distance: 22.2
click at [238, 81] on tr "1 SYRINGE 20 ML Part Number Description SYRINGE DISPOSABLE 20 ML - BAG BX CA RL…" at bounding box center [289, 80] width 437 height 9
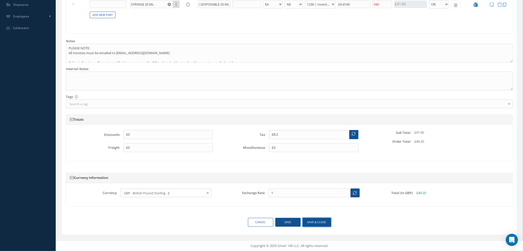
scroll to position [0, 0]
click at [311, 223] on button "Save & close" at bounding box center [317, 222] width 28 height 9
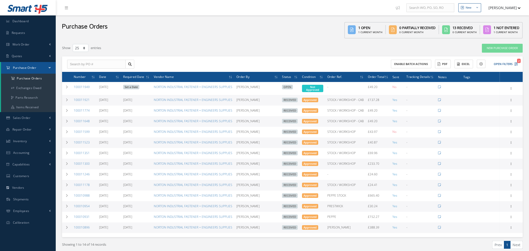
select select "25"
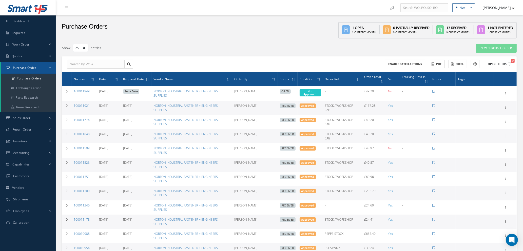
click at [511, 63] on icon "2" at bounding box center [511, 64] width 4 height 4
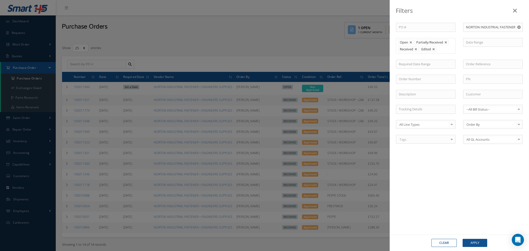
click at [445, 244] on button "Clear" at bounding box center [444, 243] width 25 height 8
type input "All Status"
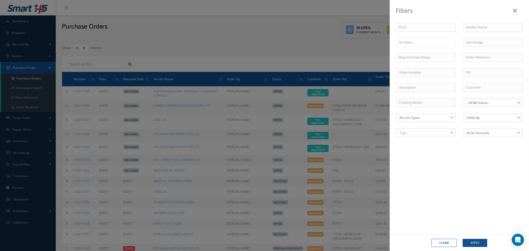
click at [514, 9] on icon at bounding box center [515, 11] width 4 height 6
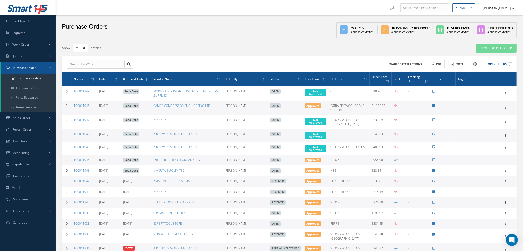
scroll to position [38, 0]
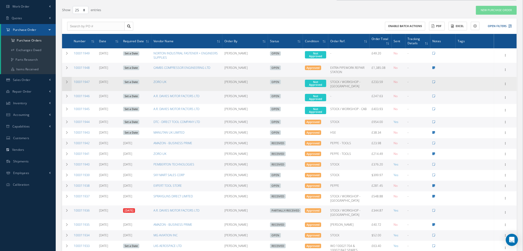
click at [67, 81] on icon at bounding box center [67, 82] width 4 height 3
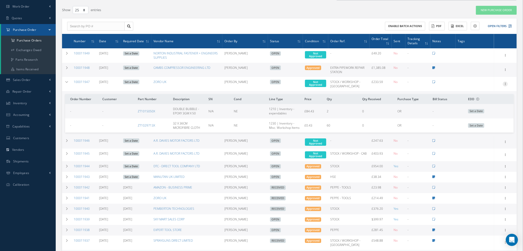
click at [506, 82] on icon at bounding box center [505, 84] width 5 height 4
click at [481, 99] on link "Edit" at bounding box center [482, 100] width 40 height 7
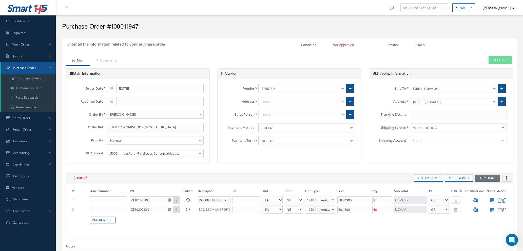
select select "1"
select select "5"
select select "7"
select select "1"
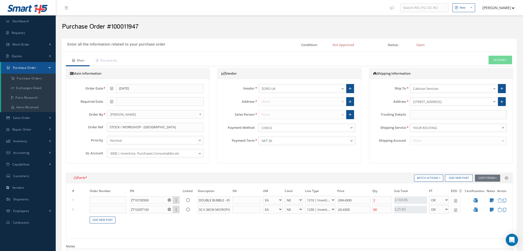
select select "5"
select select "110"
select select "1"
drag, startPoint x: 359, startPoint y: 199, endPoint x: 290, endPoint y: 197, distance: 69.2
click at [290, 197] on tr "1 ZT1015050X Part Number Description DOUBLE BUBBLE - EPOXY 3GM X 50 - BAG BX CA…" at bounding box center [289, 200] width 437 height 9
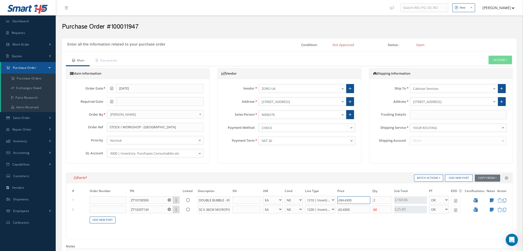
type input "£8"
type input "£8.36"
type input "£81"
type input "£37.56"
type input "£81.2"
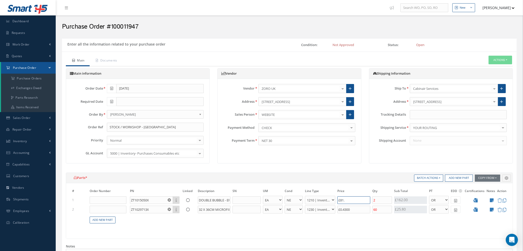
type input "£37.64"
type input "£81.24"
type input "£37.66"
type input "£81.24"
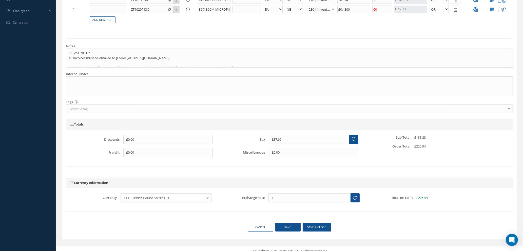
scroll to position [205, 0]
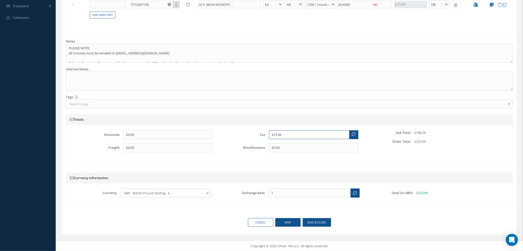
click at [284, 135] on input "£37.66" at bounding box center [309, 135] width 81 height 9
click at [315, 223] on button "Save & close" at bounding box center [317, 222] width 28 height 9
type input "£37.9"
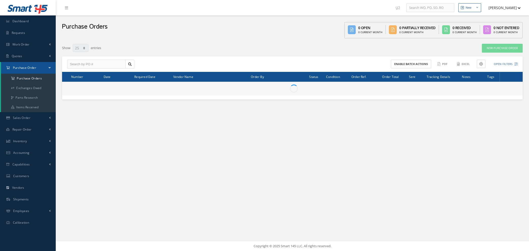
select select "25"
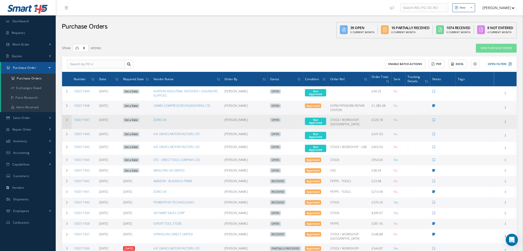
click at [66, 119] on icon at bounding box center [67, 120] width 4 height 3
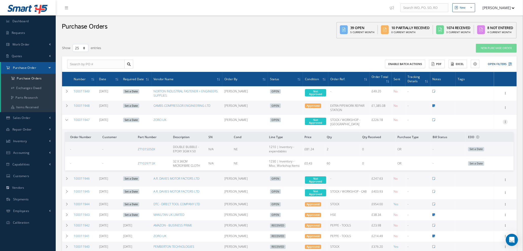
click at [506, 121] on icon at bounding box center [505, 122] width 5 height 4
click at [474, 137] on link "Edit" at bounding box center [482, 138] width 40 height 7
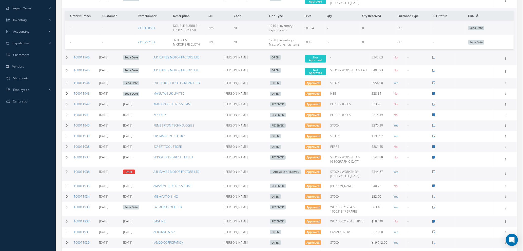
scroll to position [230, 0]
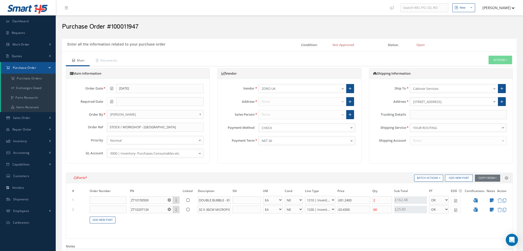
select select "1"
select select "5"
select select "7"
select select "1"
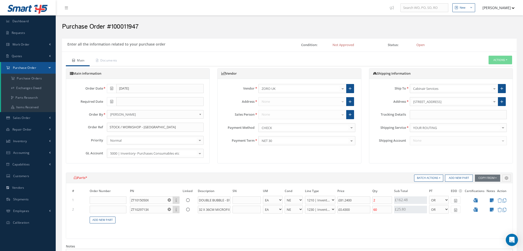
select select "5"
select select "110"
select select "1"
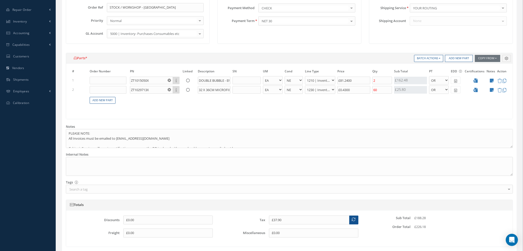
scroll to position [205, 0]
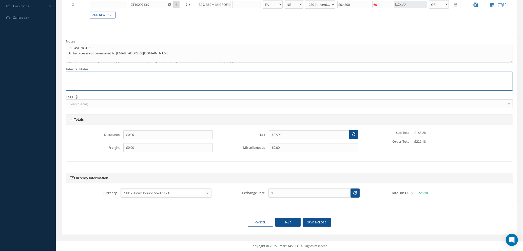
click at [121, 75] on textarea at bounding box center [289, 81] width 447 height 19
paste textarea "CD-779642-722835"
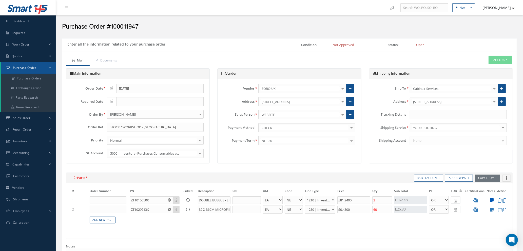
type textarea "REF: CD-779642-722835"
click at [492, 200] on icon at bounding box center [492, 200] width 4 height 4
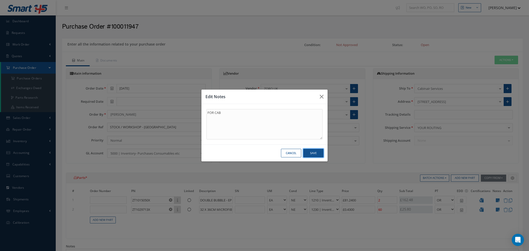
click at [314, 153] on button "Save" at bounding box center [313, 153] width 20 height 9
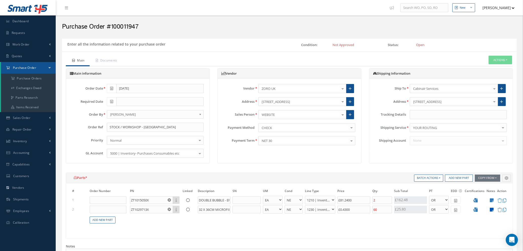
click at [491, 210] on icon at bounding box center [492, 210] width 4 height 4
type textarea "5TH AVE"
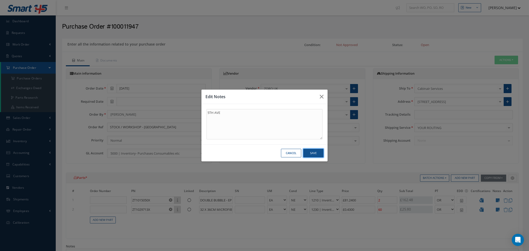
click at [311, 153] on button "Save" at bounding box center [313, 153] width 20 height 9
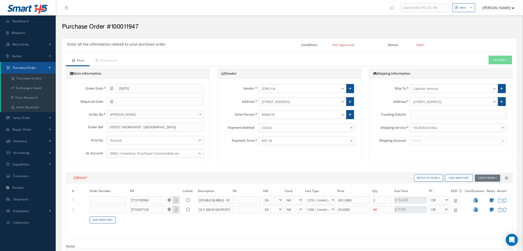
scroll to position [205, 0]
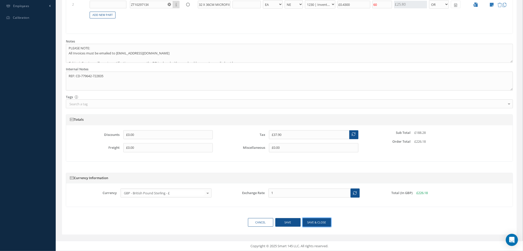
click at [320, 223] on button "Save & close" at bounding box center [317, 222] width 28 height 9
type textarea "REF: CD-779642-722835 -- Natasha Lewis 09/01/2025 10:47AM"
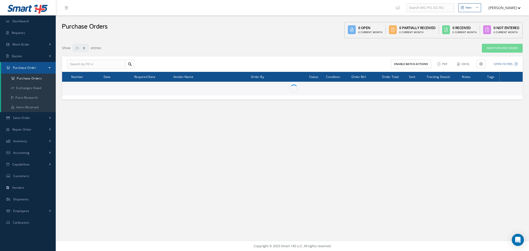
select select "25"
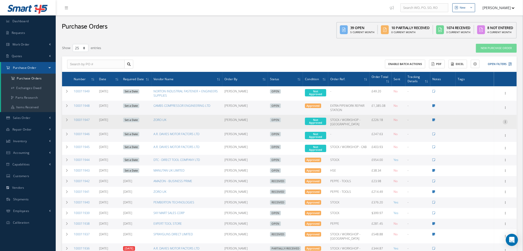
click at [507, 120] on icon at bounding box center [505, 122] width 5 height 4
click at [492, 125] on link "Enter/Update" at bounding box center [482, 125] width 40 height 7
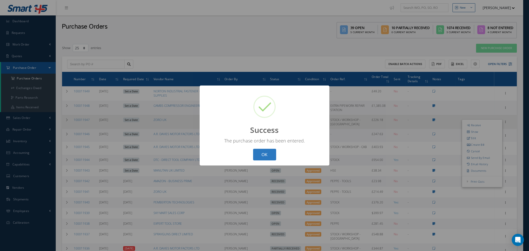
click at [263, 156] on button "OK" at bounding box center [264, 155] width 23 height 12
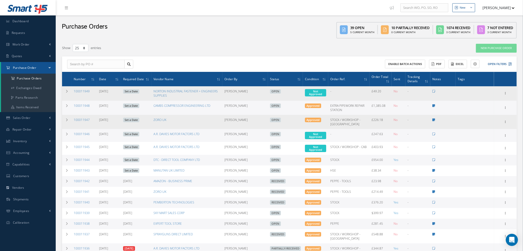
click at [508, 90] on div "Enter/Update Show Edit Create Bill Cancel Documents Print-Outs Print Purchase O…" at bounding box center [506, 93] width 6 height 6
click at [505, 92] on icon at bounding box center [505, 93] width 5 height 4
click at [492, 97] on link "Enter/Update" at bounding box center [482, 97] width 40 height 7
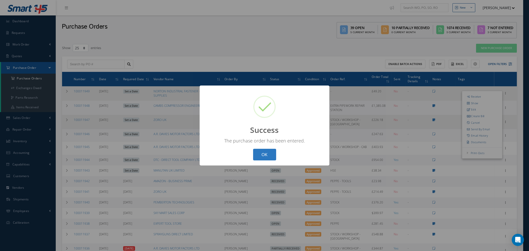
click at [268, 156] on button "OK" at bounding box center [264, 155] width 23 height 12
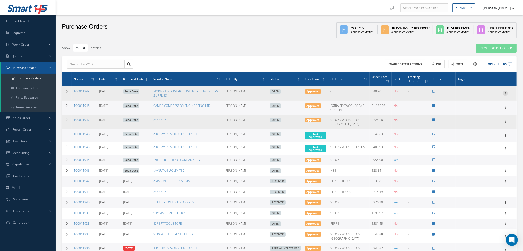
click at [506, 91] on icon at bounding box center [505, 93] width 5 height 4
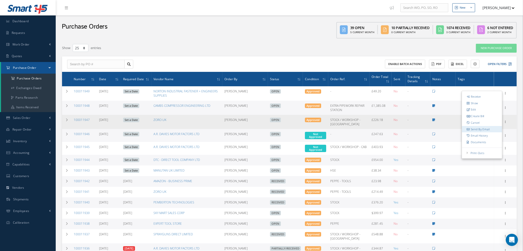
click at [486, 128] on link "Send By Email" at bounding box center [482, 129] width 40 height 7
type input "Reports from Purchase Order #100011949"
type textarea "Hiya, Please find Attached, our Purchase Order #100011949. If you have any ques…"
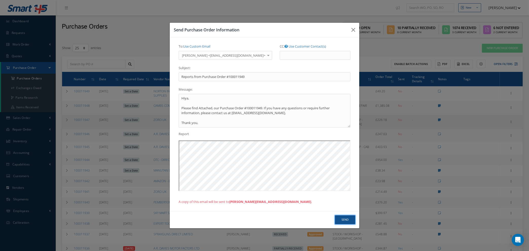
click at [346, 219] on button "Send" at bounding box center [345, 220] width 20 height 9
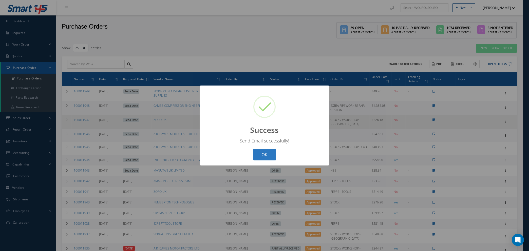
click at [262, 154] on button "OK" at bounding box center [264, 155] width 23 height 12
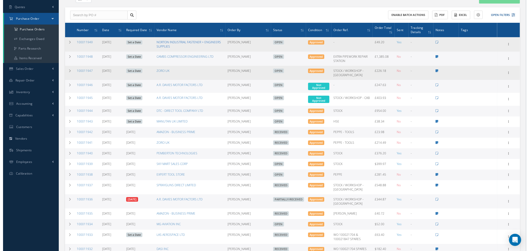
scroll to position [38, 0]
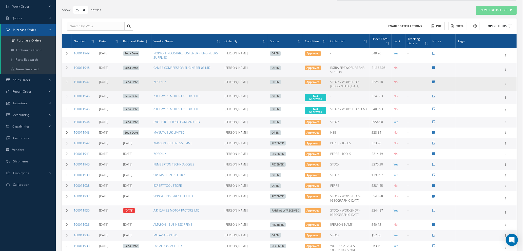
click at [511, 24] on icon at bounding box center [511, 26] width 4 height 4
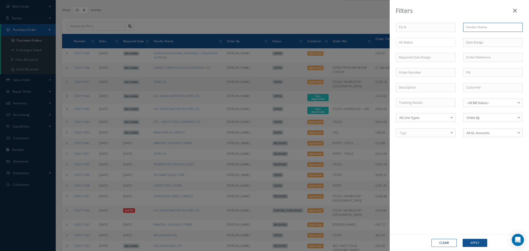
click at [472, 25] on input "text" at bounding box center [493, 27] width 60 height 9
click at [471, 34] on span "AMAZON - BUSINESS PRIME" at bounding box center [487, 36] width 42 height 5
type input "AMAZON - BUSINESS PRIME"
click at [470, 243] on button "Apply" at bounding box center [475, 243] width 25 height 8
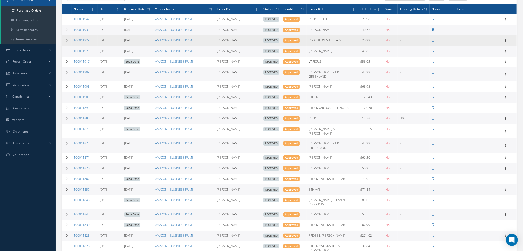
scroll to position [76, 0]
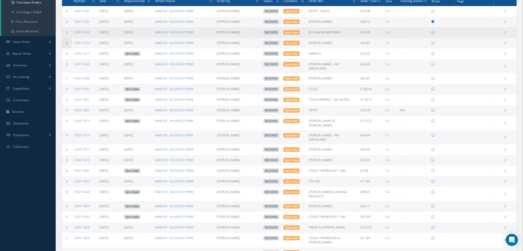
click at [67, 40] on td at bounding box center [67, 43] width 10 height 11
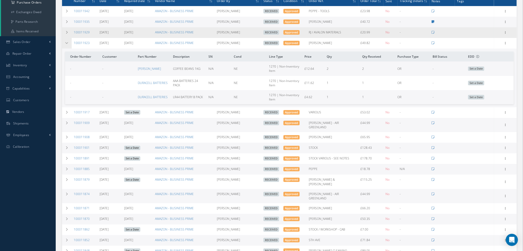
click at [67, 40] on td at bounding box center [67, 43] width 10 height 11
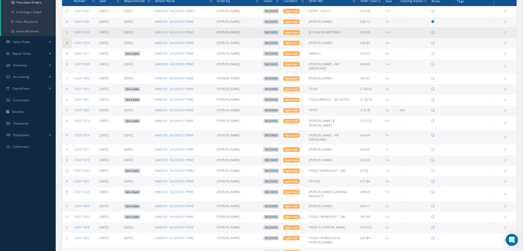
click at [67, 40] on td at bounding box center [67, 43] width 10 height 11
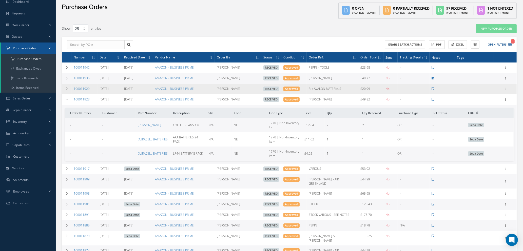
scroll to position [0, 0]
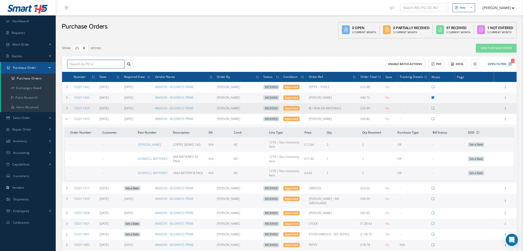
click at [93, 63] on input "text" at bounding box center [96, 64] width 58 height 9
type input "100011782"
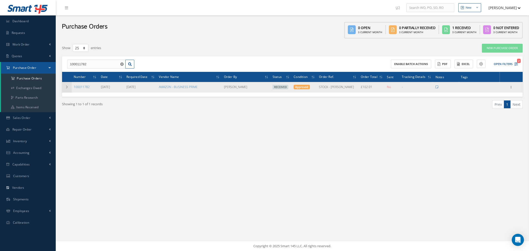
click at [68, 86] on icon at bounding box center [67, 87] width 4 height 3
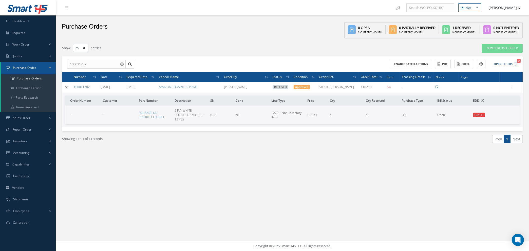
drag, startPoint x: 90, startPoint y: 87, endPoint x: 83, endPoint y: 86, distance: 7.6
click at [83, 86] on td "100011782" at bounding box center [85, 87] width 27 height 11
drag, startPoint x: 136, startPoint y: 112, endPoint x: 143, endPoint y: 118, distance: 9.3
click at [164, 117] on tr "- - RELIANCE UK CENTREFEED ROLL 2 PLY WHITE CENTREFEED ROLLS - 12 PCS N/A NE 12…" at bounding box center [292, 115] width 455 height 19
copy tr "RELIANCE UK CENTREFEED ROLL"
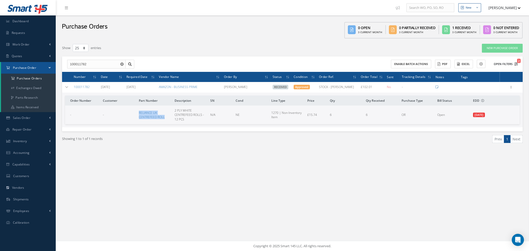
click at [517, 64] on icon "2" at bounding box center [516, 64] width 4 height 4
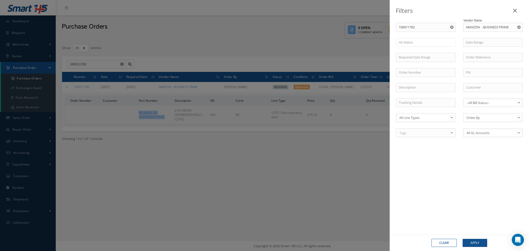
click button "Clear"
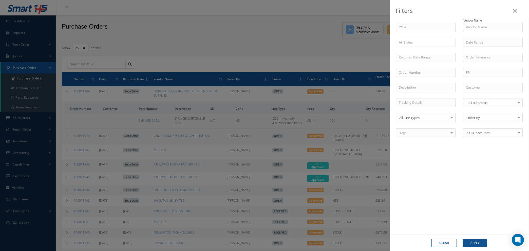
click icon
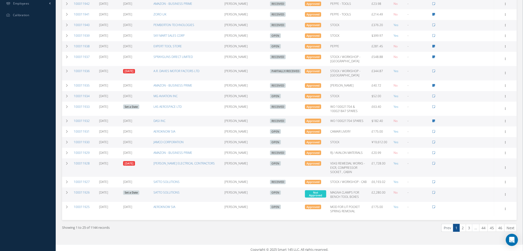
scroll to position [216, 0]
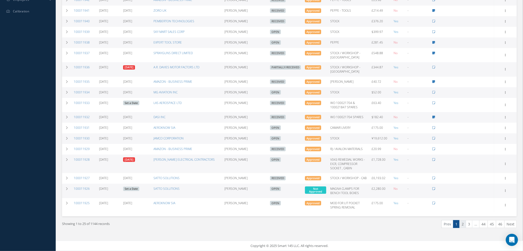
click link "2"
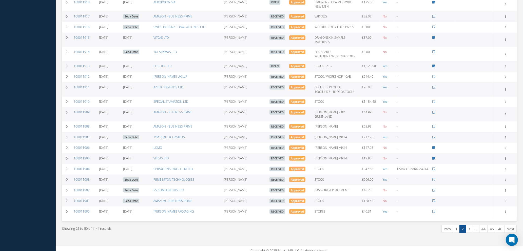
scroll to position [242, 0]
click link "3"
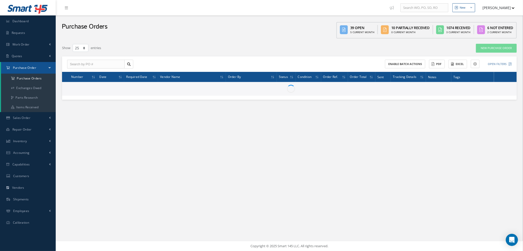
scroll to position [0, 0]
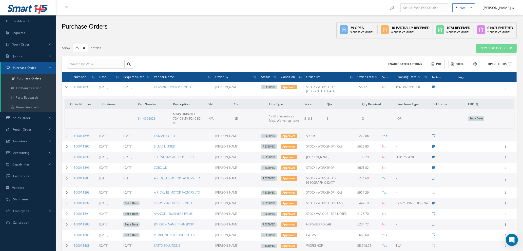
click icon
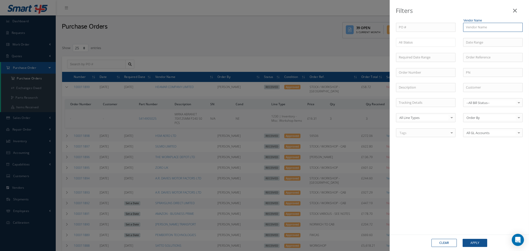
click input "text"
click span "AMAZON - BUSINESS PRIME"
type input "AMAZON - BUSINESS PRIME"
click button "Apply"
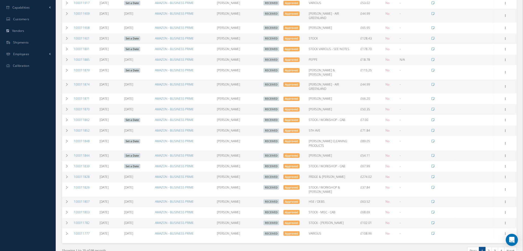
scroll to position [165, 0]
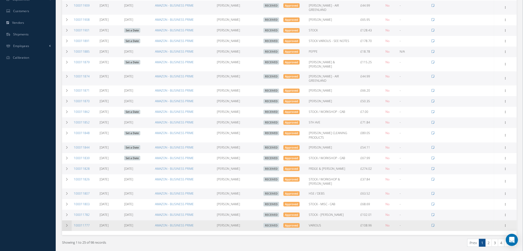
click icon
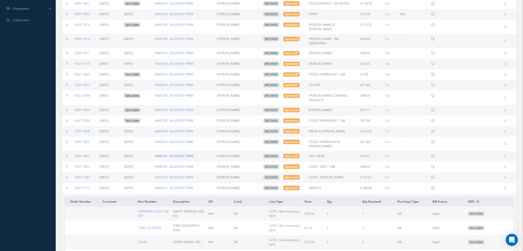
scroll to position [252, 0]
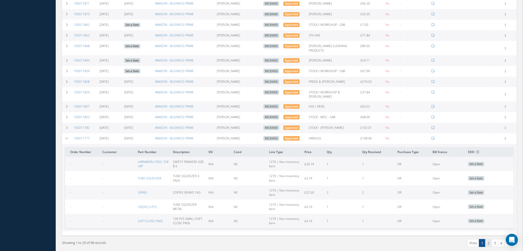
click link "2"
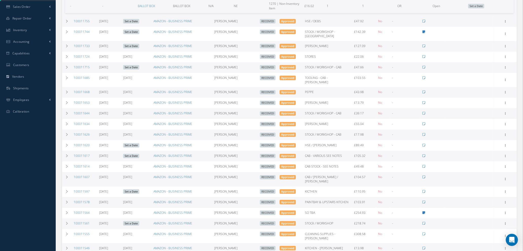
scroll to position [114, 0]
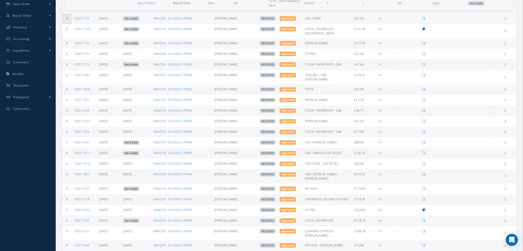
click td
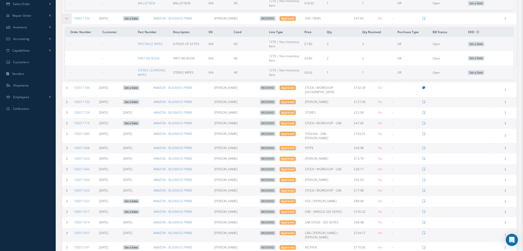
click td
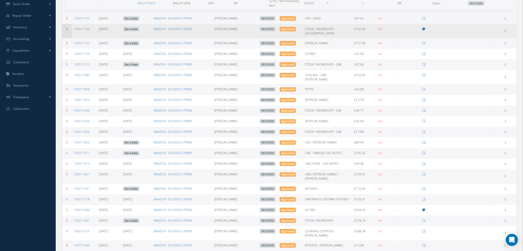
click td
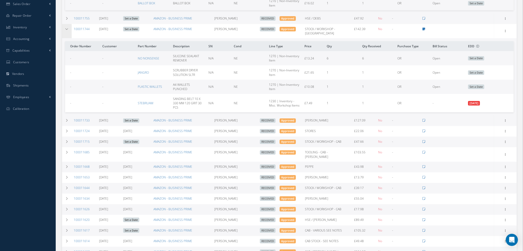
click td
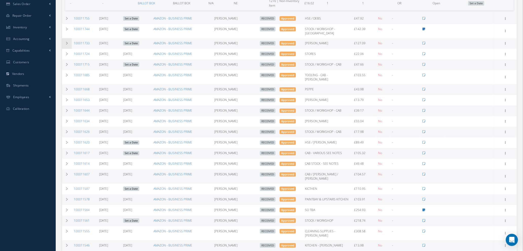
click td
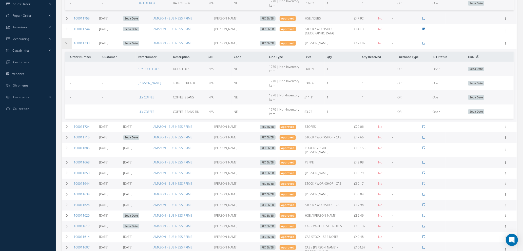
click td
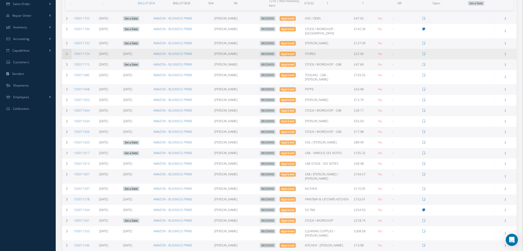
click icon
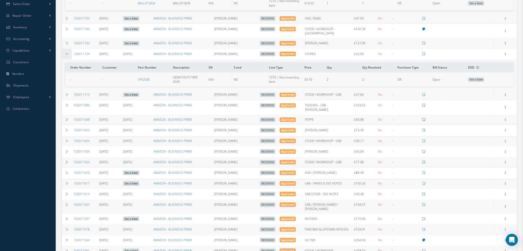
click icon
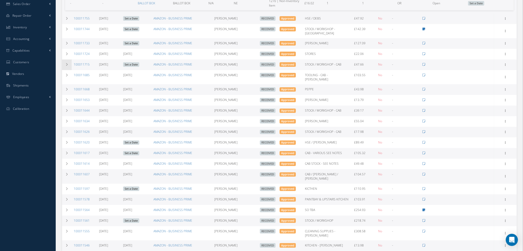
click icon
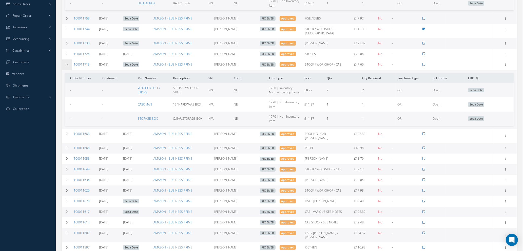
click icon
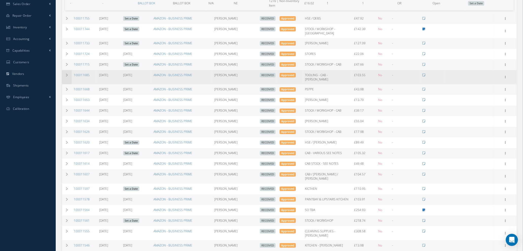
click icon
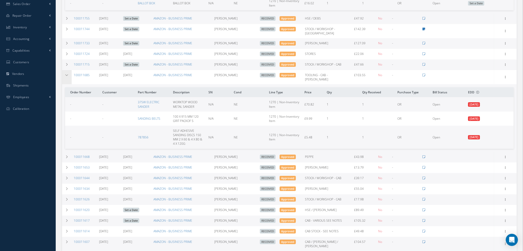
click icon
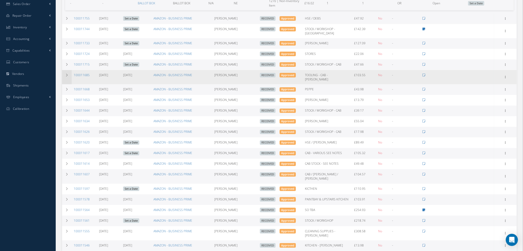
scroll to position [76, 0]
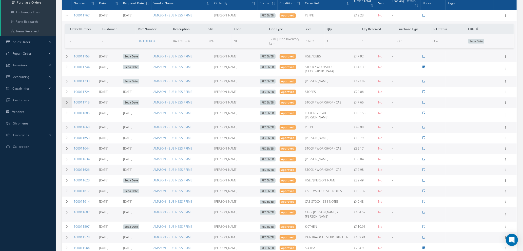
click icon
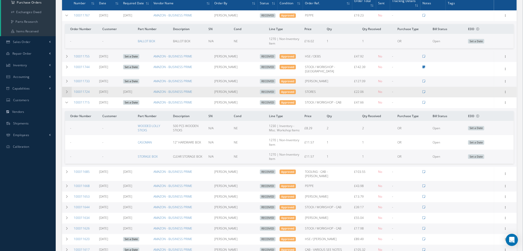
click icon
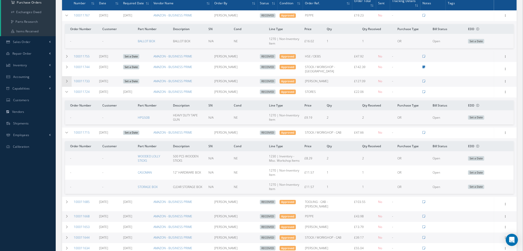
click icon
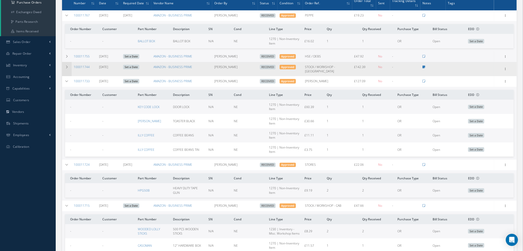
click icon
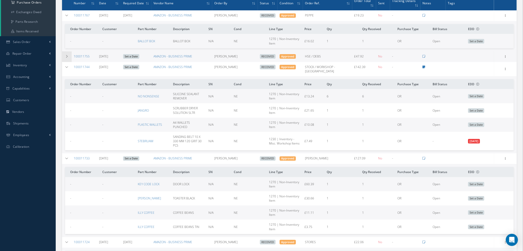
click icon
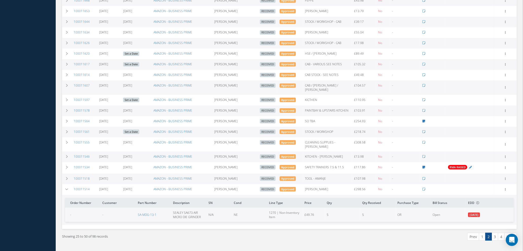
scroll to position [502, 0]
click link "1"
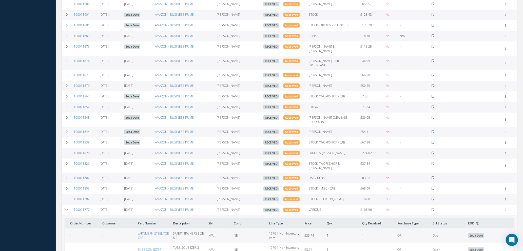
scroll to position [475, 0]
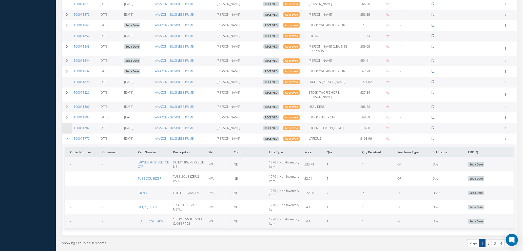
click icon
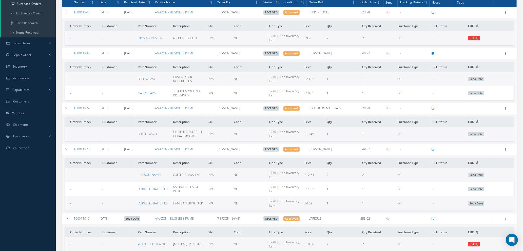
scroll to position [0, 0]
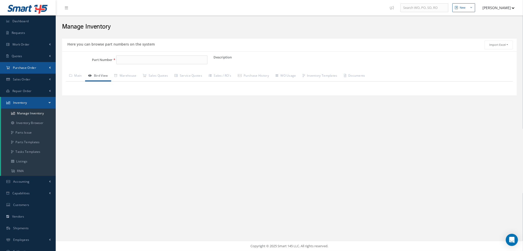
click at [29, 66] on span "Purchase Order" at bounding box center [24, 68] width 23 height 4
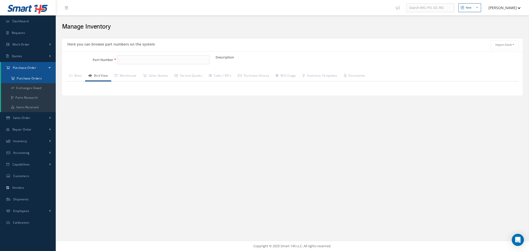
click at [29, 76] on a=1&status_id=2&status_id=3&status_id=5&collapsedFilters"] "Purchase Orders" at bounding box center [28, 79] width 55 height 10
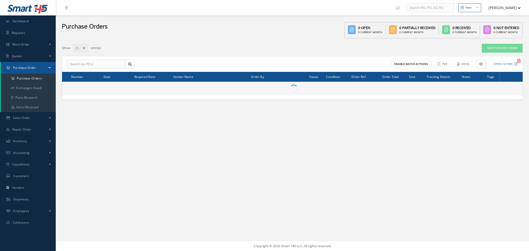
select select "25"
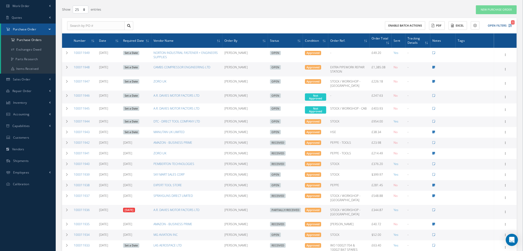
scroll to position [76, 0]
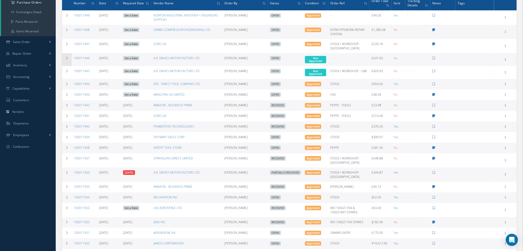
click at [65, 59] on icon at bounding box center [67, 58] width 4 height 3
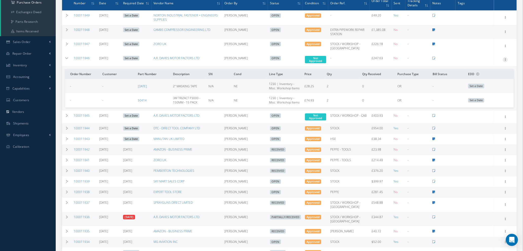
click at [506, 58] on icon at bounding box center [505, 59] width 5 height 4
click at [482, 73] on link "Edit" at bounding box center [482, 76] width 40 height 7
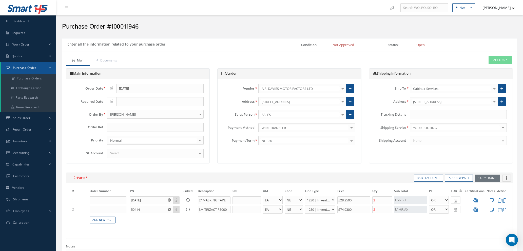
select select "1"
select select "5"
select select "110"
select select "1"
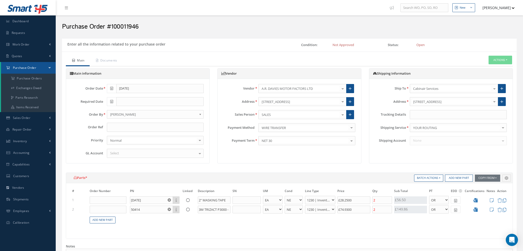
select select "5"
select select "110"
select select "1"
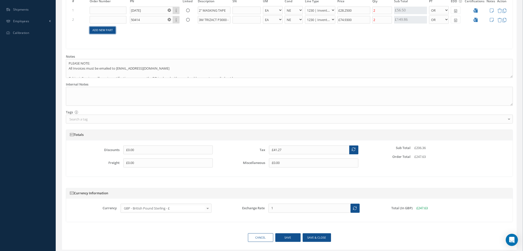
click at [106, 32] on link "Add New Part" at bounding box center [103, 30] width 26 height 7
select select "1"
select select "5"
select select "110"
select select "1"
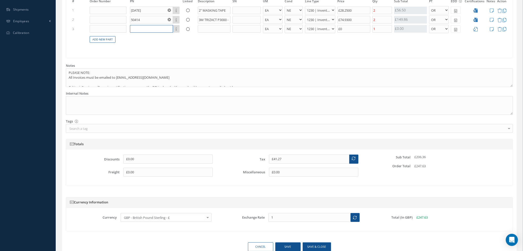
click at [144, 28] on input "text" at bounding box center [151, 29] width 43 height 8
type input "50383"
click at [209, 26] on input "text" at bounding box center [214, 29] width 33 height 8
type input "3M UNTRAFINA SE 1L"
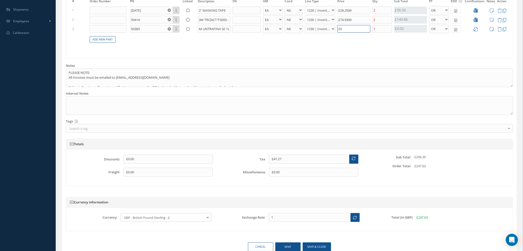
drag, startPoint x: 357, startPoint y: 28, endPoint x: 359, endPoint y: 32, distance: 4.5
click at [357, 28] on input "£0" at bounding box center [354, 29] width 33 height 8
drag, startPoint x: 346, startPoint y: 29, endPoint x: 329, endPoint y: 33, distance: 17.1
click at [321, 28] on tr "3 50383 Part Number Description 3M UNTRAFINA SE 1L - BAG BX CA RL EA FT HR IN K…" at bounding box center [289, 28] width 437 height 9
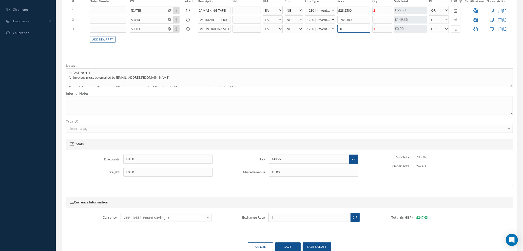
type input "£41.87"
type input "£3"
type input "£48.87"
type input "£38."
type input "£48.99"
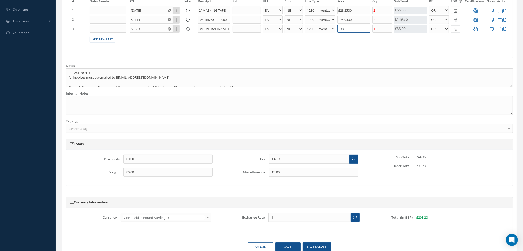
type input "£38.6"
type input "£49"
type input "£38.66"
click at [103, 36] on td "Add New Part" at bounding box center [108, 42] width 38 height 14
click at [111, 38] on link "Add New Part" at bounding box center [103, 39] width 26 height 7
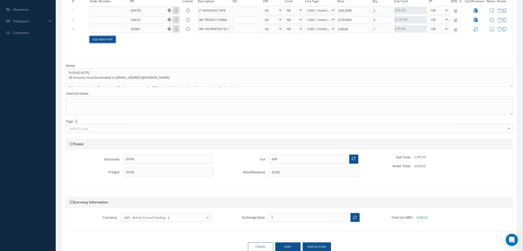
select select "1"
select select "5"
select select "110"
select select "1"
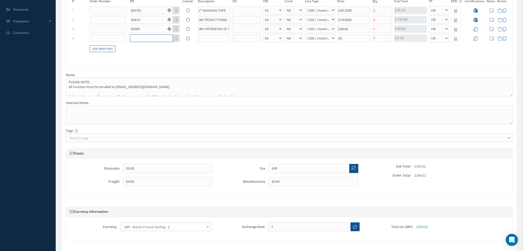
click at [142, 38] on input "text" at bounding box center [151, 38] width 43 height 8
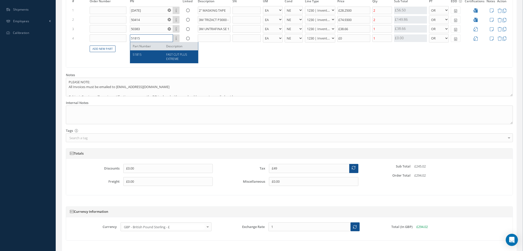
type input "51815"
click at [172, 59] on span "FAST CUT PLUS EXTREME" at bounding box center [176, 56] width 21 height 9
type input "£55.92"
type input "FAST CUT PLUS EXTREME"
select select "88"
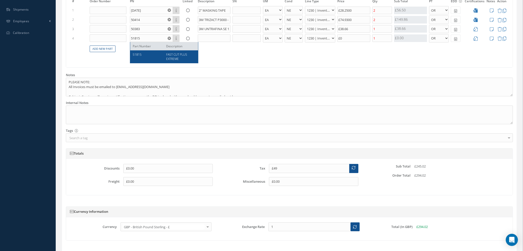
type input "£34.57"
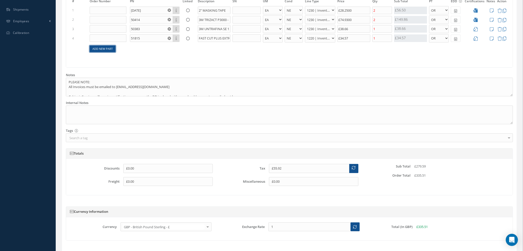
click at [102, 49] on link "Add New Part" at bounding box center [103, 49] width 26 height 7
select select "1"
select select "5"
select select "110"
select select "1"
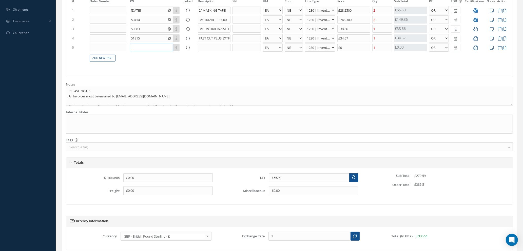
click at [141, 48] on input "text" at bounding box center [151, 48] width 43 height 8
type input "02088"
click at [206, 47] on input "text" at bounding box center [214, 48] width 33 height 8
type input "3M TRIZACT P1500 - 150MM"
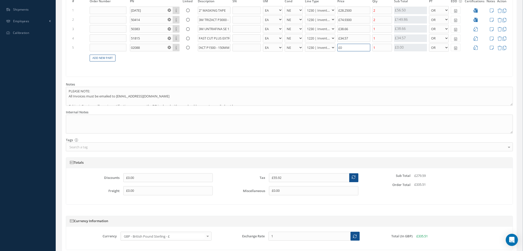
drag, startPoint x: 344, startPoint y: 47, endPoint x: 348, endPoint y: 48, distance: 4.7
click at [344, 47] on input "£0" at bounding box center [354, 48] width 33 height 8
type input "£57.32"
type input "£7"
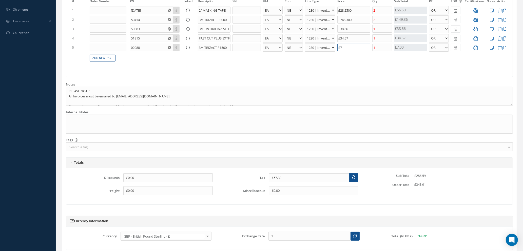
type input "£70.52"
type input "£73."
type input "£70.64"
type input "£73.62"
click at [381, 49] on input "1" at bounding box center [383, 48] width 20 height 8
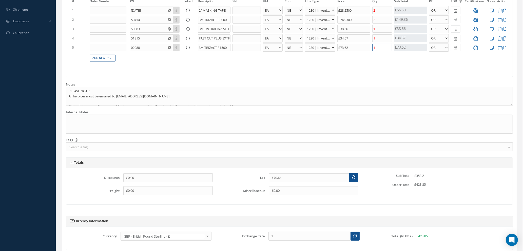
type input "£55.92"
type input "£85.37"
type input "2"
click at [476, 29] on icon at bounding box center [476, 29] width 4 height 4
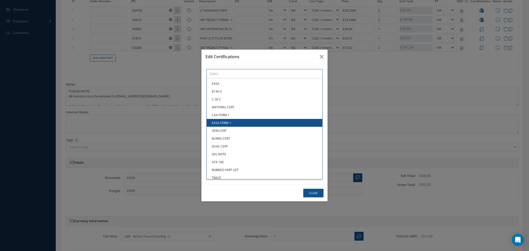
click at [274, 79] on div "× Loading... EASA 8130-3 C OF C MATERIAL CERT CAA FORM 1 EASA FORM 1 OEM CERT B…" at bounding box center [265, 73] width 116 height 9
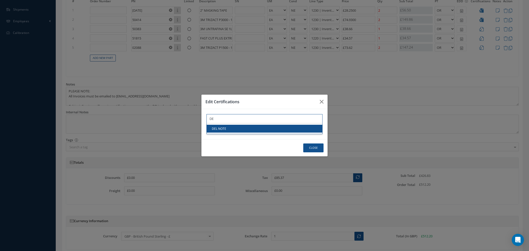
type input "DE"
click at [274, 130] on link "DEL NOTE" at bounding box center [265, 129] width 116 height 8
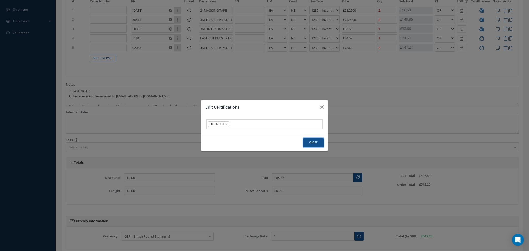
click at [315, 142] on button "Close" at bounding box center [313, 142] width 20 height 9
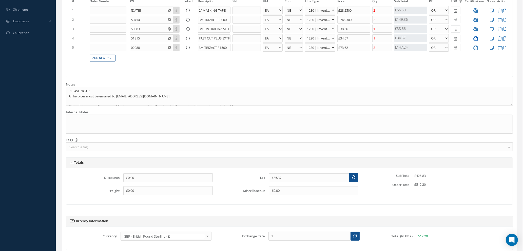
click at [476, 39] on icon at bounding box center [476, 38] width 4 height 4
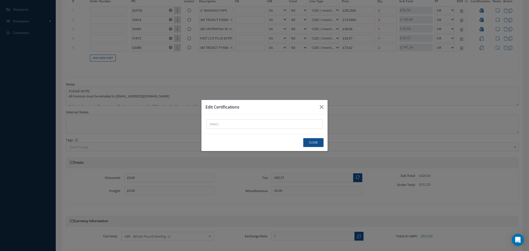
click at [292, 125] on div "× Loading..." at bounding box center [265, 124] width 116 height 9
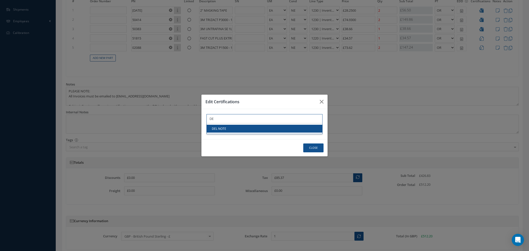
type input "DE"
click at [286, 129] on link "DEL NOTE" at bounding box center [265, 129] width 116 height 8
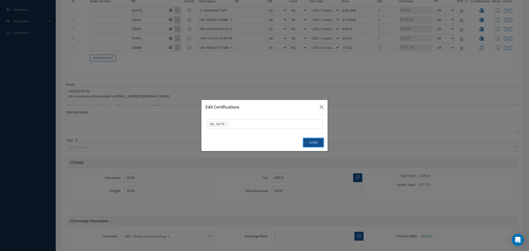
drag, startPoint x: 311, startPoint y: 142, endPoint x: 447, endPoint y: 104, distance: 141.0
click at [312, 142] on button "Close" at bounding box center [313, 142] width 20 height 9
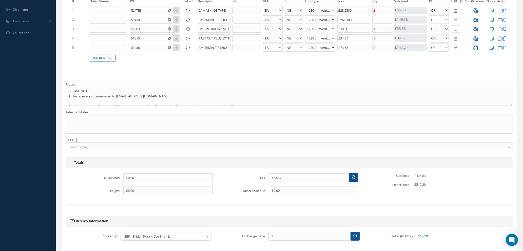
click at [475, 47] on icon at bounding box center [476, 48] width 4 height 4
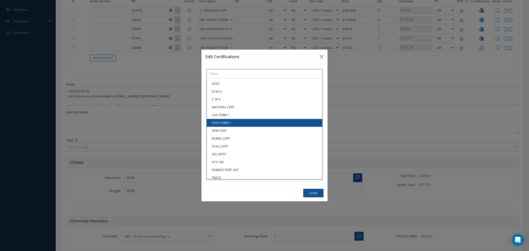
click at [229, 79] on div "× Loading... EASA 8130-3 C OF C MATERIAL CERT CAA FORM 1 EASA FORM 1 OEM CERT B…" at bounding box center [265, 73] width 116 height 9
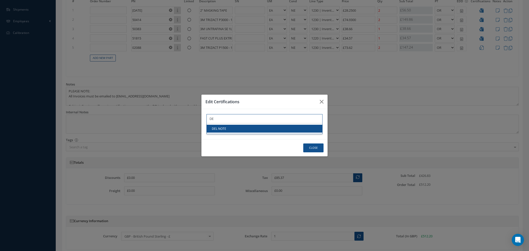
type input "DE"
click at [230, 127] on link "DEL NOTE" at bounding box center [265, 129] width 116 height 8
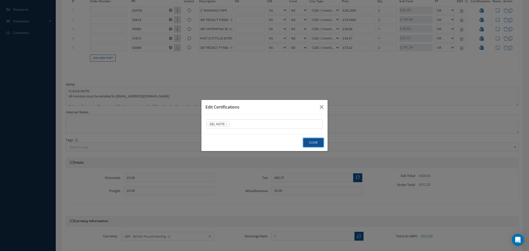
click at [312, 143] on button "Close" at bounding box center [313, 142] width 20 height 9
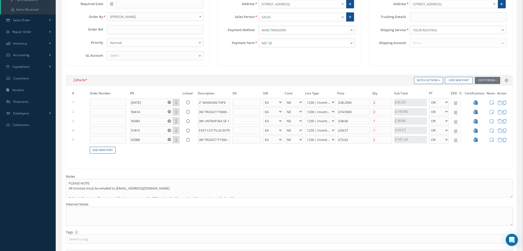
scroll to position [43, 0]
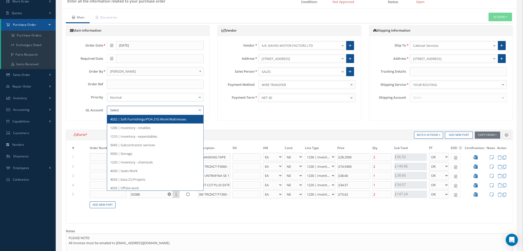
click at [154, 107] on div at bounding box center [155, 110] width 97 height 9
type input "500"
click at [147, 120] on span "5000 | Inventory- Purchases Consumables etc" at bounding box center [144, 119] width 69 height 5
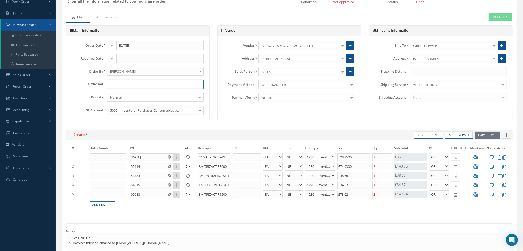
click at [168, 83] on input "text" at bounding box center [155, 84] width 97 height 9
type input "STOCK / WORKSHOP - [GEOGRAPHIC_DATA]"
click at [492, 158] on icon at bounding box center [492, 157] width 4 height 4
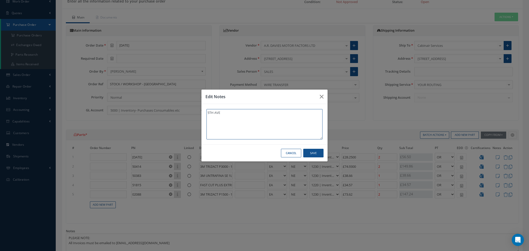
drag, startPoint x: 224, startPoint y: 113, endPoint x: 205, endPoint y: 112, distance: 18.8
click at [205, 112] on div "5TH AVE" at bounding box center [264, 124] width 126 height 41
type textarea "5TH AVE"
click at [307, 152] on button "Save" at bounding box center [313, 153] width 20 height 9
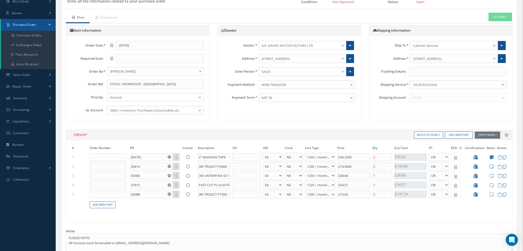
click at [490, 165] on icon at bounding box center [492, 167] width 4 height 4
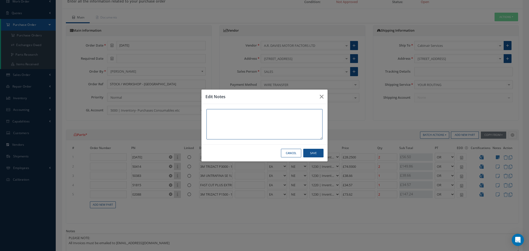
paste textarea "5TH AVE"
type textarea "5TH AVE"
click at [310, 154] on button "Save" at bounding box center [313, 153] width 20 height 9
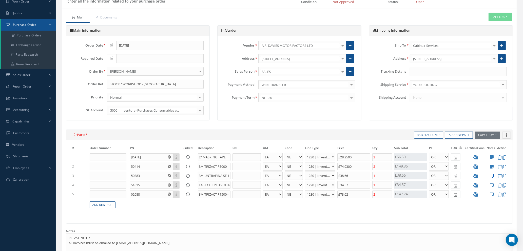
click at [492, 176] on icon at bounding box center [492, 176] width 4 height 4
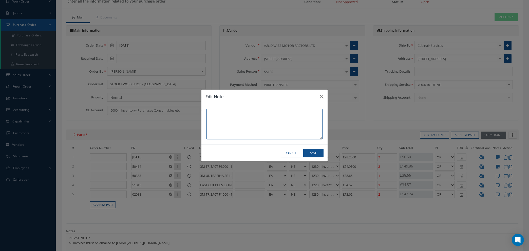
click at [211, 113] on textarea at bounding box center [265, 124] width 116 height 30
paste textarea "5TH AVE"
type textarea "5TH AVE"
click at [316, 154] on button "Save" at bounding box center [313, 153] width 20 height 9
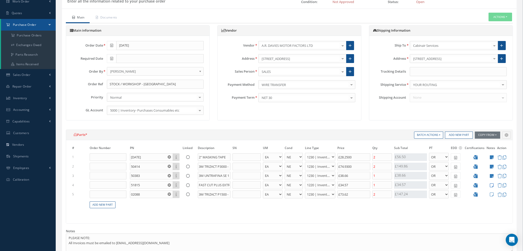
click at [492, 186] on icon at bounding box center [492, 185] width 4 height 4
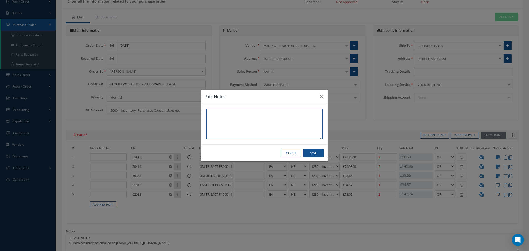
paste textarea "5TH AVE"
type textarea "5TH AVE"
click at [315, 153] on button "Save" at bounding box center [313, 153] width 20 height 9
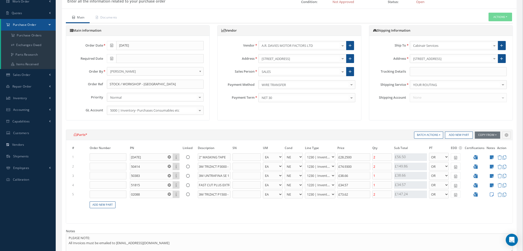
click at [492, 194] on icon at bounding box center [492, 195] width 4 height 4
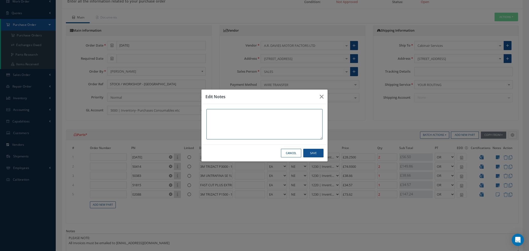
paste textarea "5TH AVE"
type textarea "5TH AVE"
click at [316, 155] on button "Save" at bounding box center [313, 153] width 20 height 9
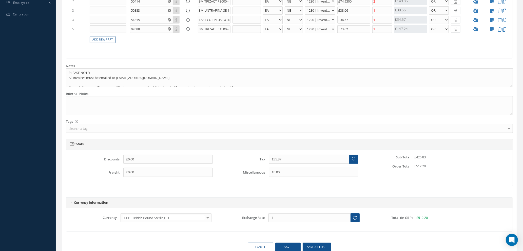
scroll to position [233, 0]
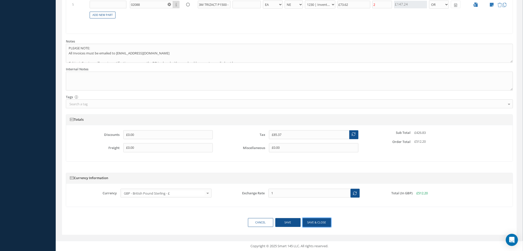
click at [313, 221] on button "Save & close" at bounding box center [317, 222] width 28 height 9
select select "1"
select select "5"
select select "110"
select select "1"
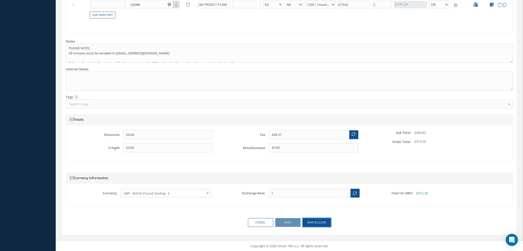
select select "1"
select select "5"
select select "88"
select select "1"
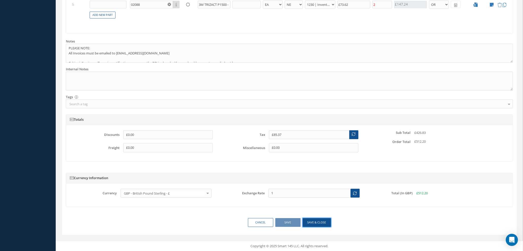
select select "5"
select select "110"
select select "1"
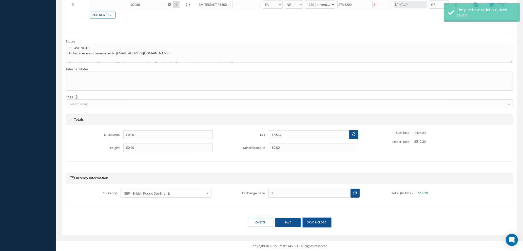
type input "STOCK / WORKSHOP - 5TH AVE"
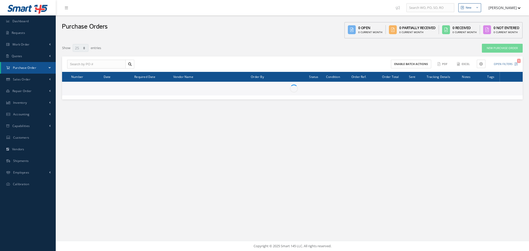
select select "25"
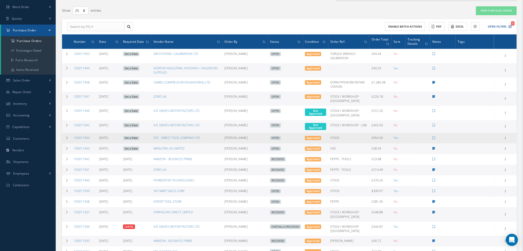
scroll to position [76, 0]
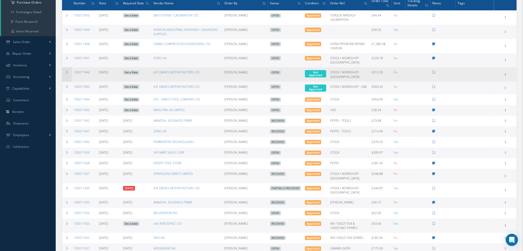
click at [67, 73] on td at bounding box center [67, 74] width 10 height 14
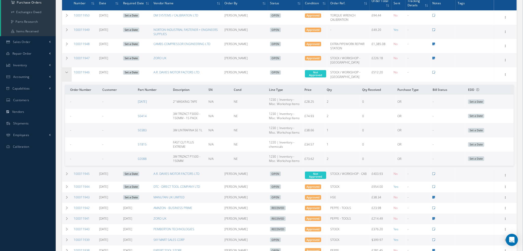
click at [67, 73] on td at bounding box center [67, 74] width 10 height 14
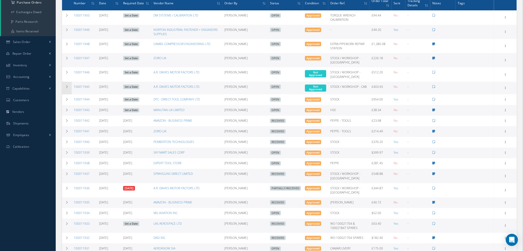
click at [68, 85] on icon at bounding box center [67, 86] width 4 height 3
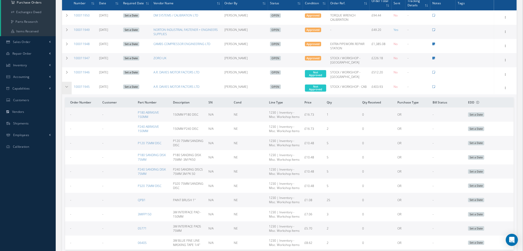
click at [66, 85] on icon at bounding box center [67, 86] width 4 height 3
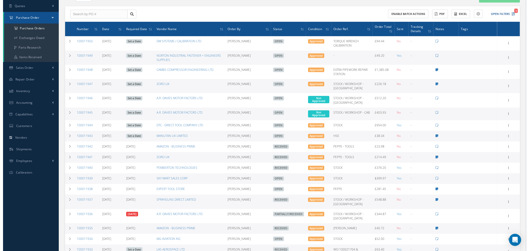
scroll to position [38, 0]
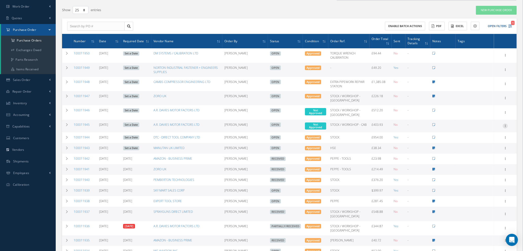
click at [505, 126] on icon at bounding box center [505, 126] width 5 height 4
click at [489, 130] on link "Enter/Update" at bounding box center [482, 129] width 40 height 7
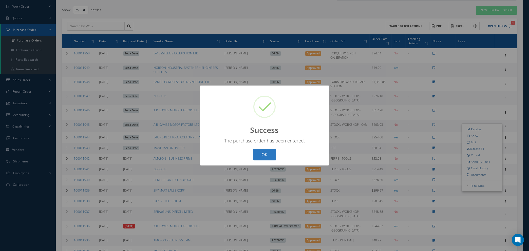
click at [265, 152] on button "OK" at bounding box center [264, 155] width 23 height 12
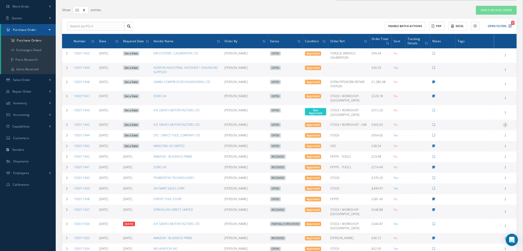
click at [506, 125] on icon at bounding box center [505, 125] width 5 height 4
click at [481, 161] on link "Send By Email" at bounding box center [482, 161] width 40 height 7
type input "Reports from Purchase Order #100011945"
type textarea "Hiya, Please find Attached, our Purchase Order #100011945. If you have any ques…"
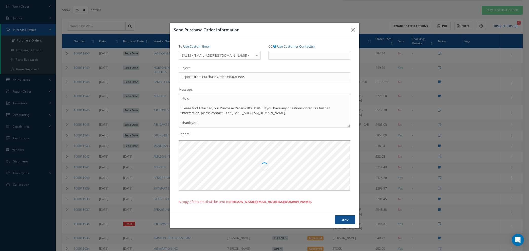
scroll to position [0, 0]
click at [347, 221] on button "Send" at bounding box center [345, 220] width 20 height 9
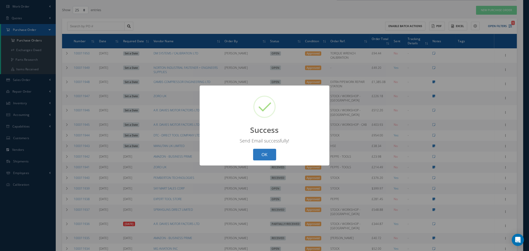
click at [261, 154] on button "OK" at bounding box center [264, 155] width 23 height 12
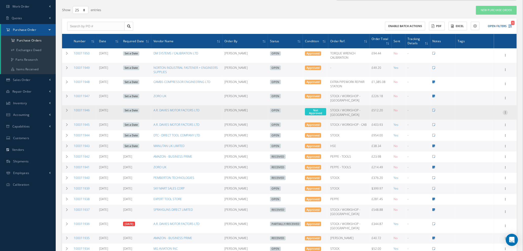
click at [505, 110] on icon at bounding box center [505, 112] width 5 height 4
click at [490, 116] on link "Enter/Update" at bounding box center [482, 116] width 40 height 7
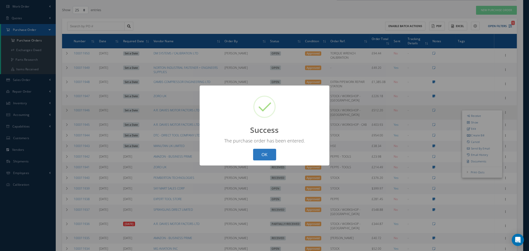
click at [258, 154] on button "OK" at bounding box center [264, 155] width 23 height 12
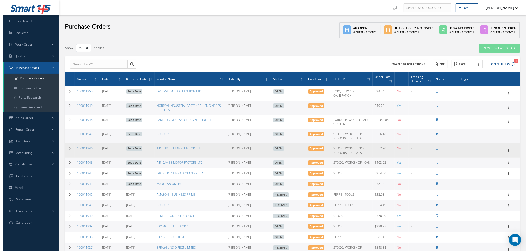
scroll to position [38, 0]
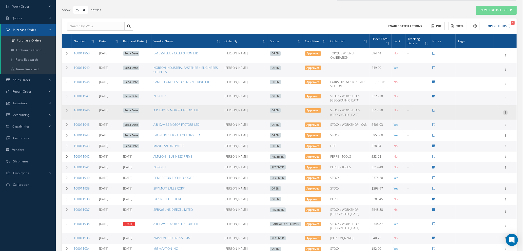
click at [507, 110] on icon at bounding box center [505, 112] width 5 height 4
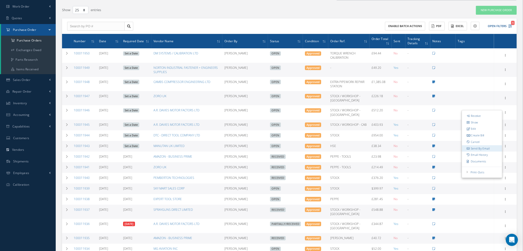
click at [482, 149] on link "Send By Email" at bounding box center [482, 148] width 40 height 7
type input "Reports from Purchase Order #100011946"
type textarea "Hiya, Please find Attached, our Purchase Order #100011946. If you have any ques…"
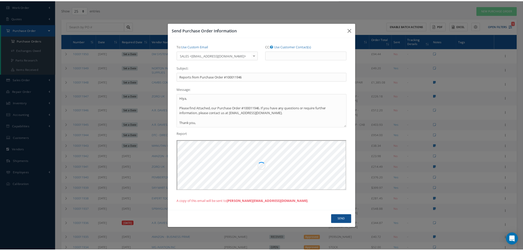
scroll to position [0, 0]
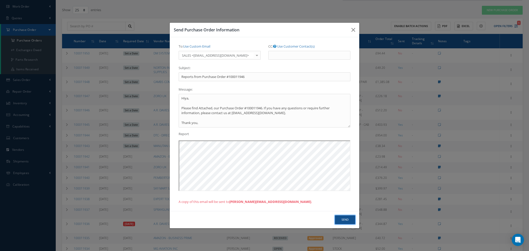
click at [346, 222] on button "Send" at bounding box center [345, 220] width 20 height 9
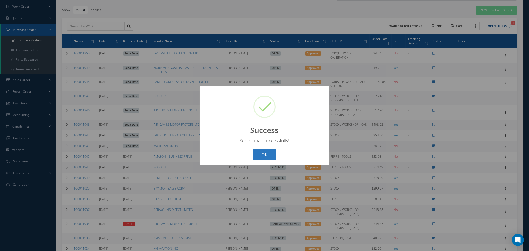
click at [264, 151] on button "OK" at bounding box center [264, 155] width 23 height 12
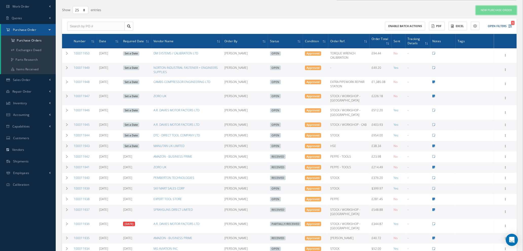
click at [493, 8] on link "New Purchase Order" at bounding box center [496, 10] width 41 height 9
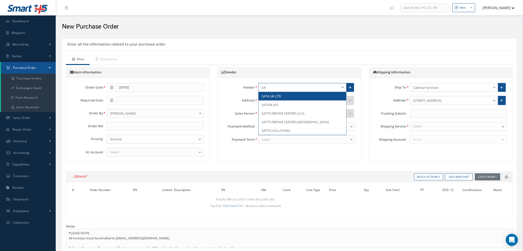
type input "satt"
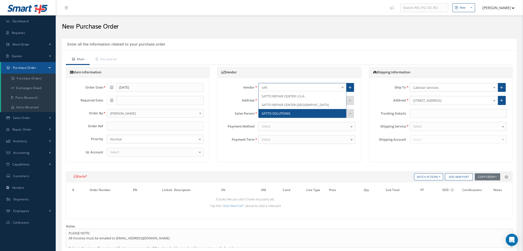
click at [281, 113] on span "SATTO SOLUTIONS" at bounding box center [276, 113] width 29 height 5
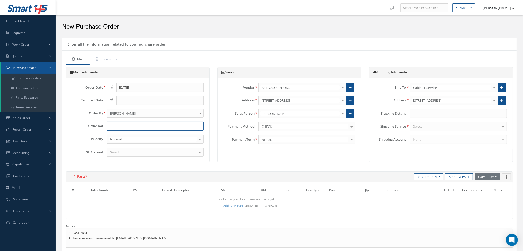
click at [140, 126] on input "text" at bounding box center [155, 126] width 97 height 9
type input "STOCK / WORKSHOP - CAB"
click at [161, 153] on div "Select" at bounding box center [155, 152] width 97 height 9
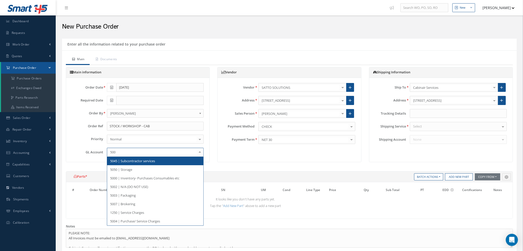
type input "5000"
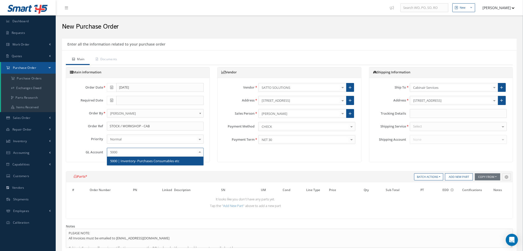
click at [160, 160] on span "5000 | Inventory- Purchases Consumables etc" at bounding box center [144, 161] width 69 height 5
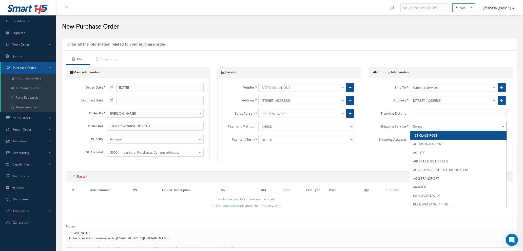
click at [439, 129] on div at bounding box center [458, 126] width 97 height 9
type input "you"
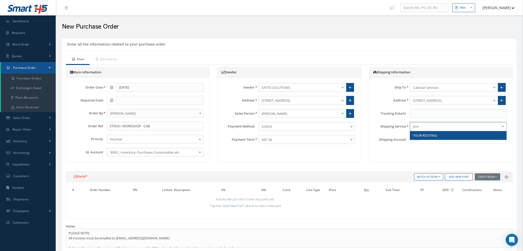
click at [437, 134] on span "YOUR ROUTING" at bounding box center [425, 135] width 24 height 5
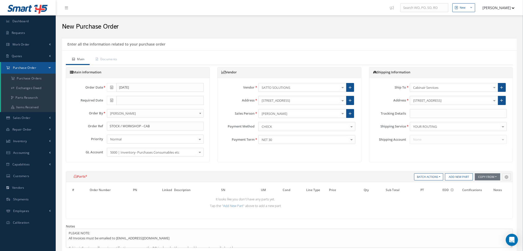
click at [456, 181] on div "Parts *" at bounding box center [289, 177] width 447 height 11
click at [455, 176] on button "Add New Part" at bounding box center [459, 177] width 28 height 7
select select "1"
select select "5"
select select "88"
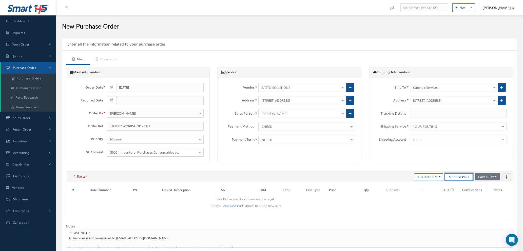
select select "1"
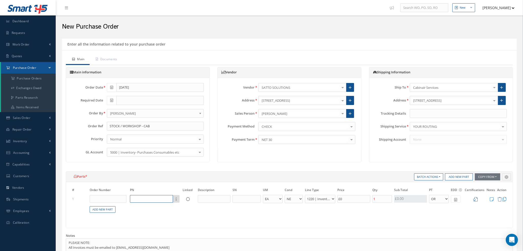
click at [146, 198] on input "text" at bounding box center [151, 199] width 43 height 8
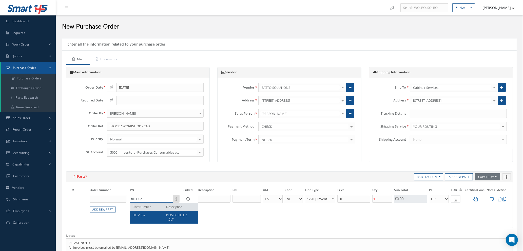
type input "fill-13-2"
click at [148, 218] on div "FILL-13-2" at bounding box center [148, 217] width 30 height 9
type input "£49.13"
type input "FILL-13-2"
type input "PLASTIC FILLER 1.9LT"
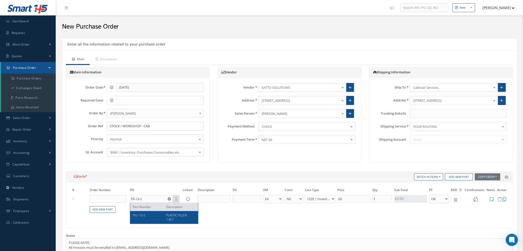
type input "£245.67"
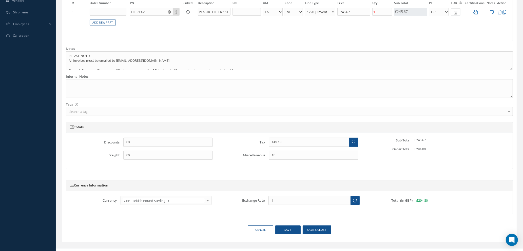
scroll to position [195, 0]
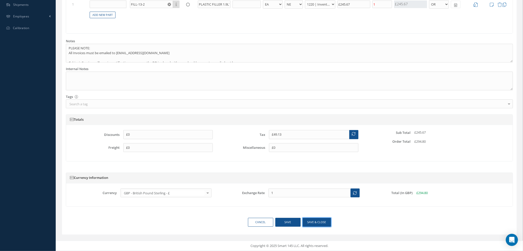
click at [315, 224] on button "Save & close" at bounding box center [317, 222] width 28 height 9
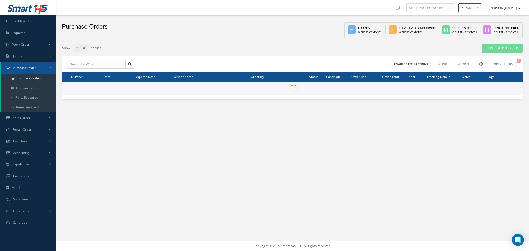
select select "25"
